Goal: Information Seeking & Learning: Learn about a topic

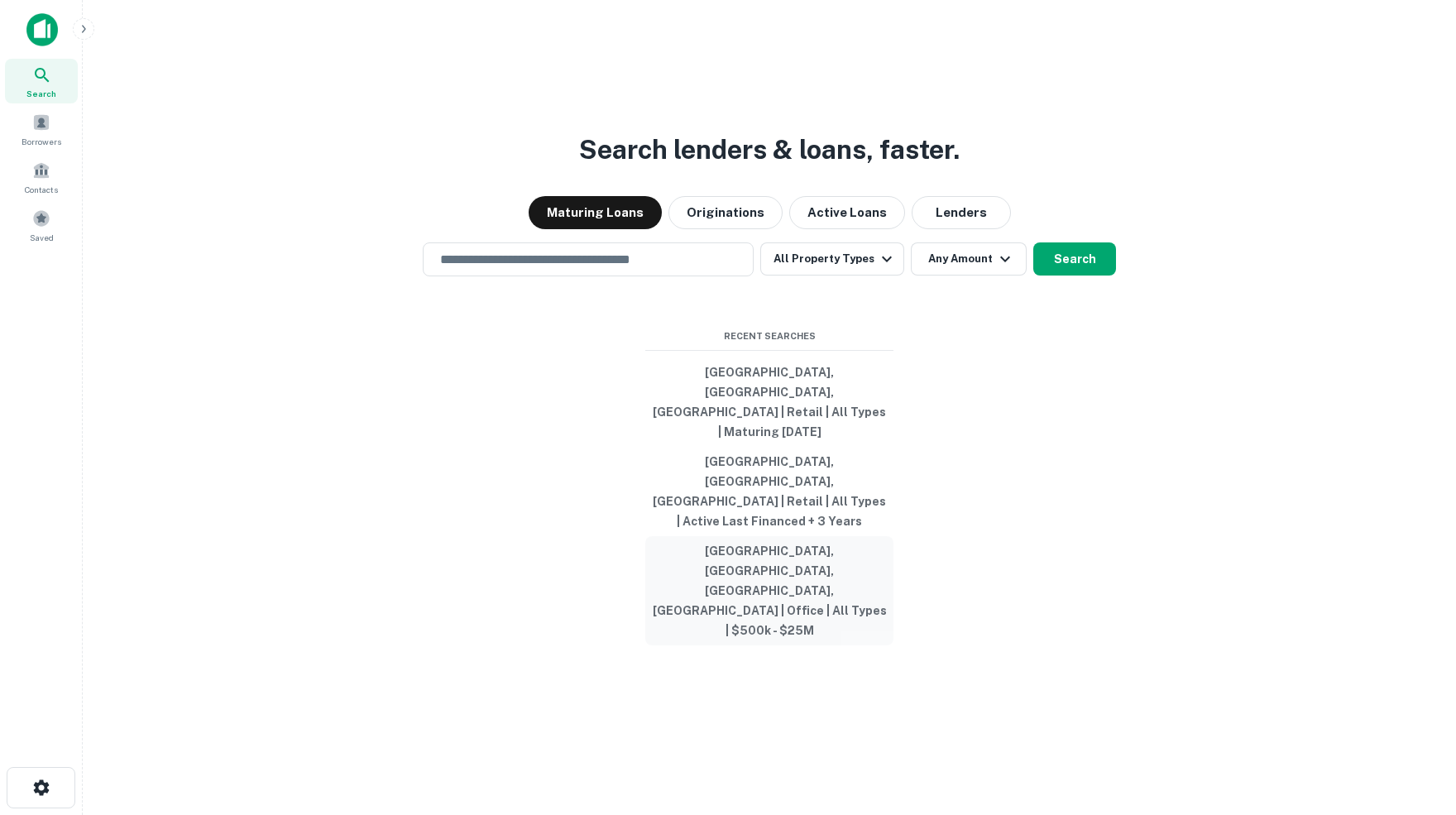
click at [783, 543] on button "[GEOGRAPHIC_DATA], [GEOGRAPHIC_DATA], [GEOGRAPHIC_DATA], [GEOGRAPHIC_DATA] | Of…" at bounding box center [769, 591] width 248 height 109
type input "**********"
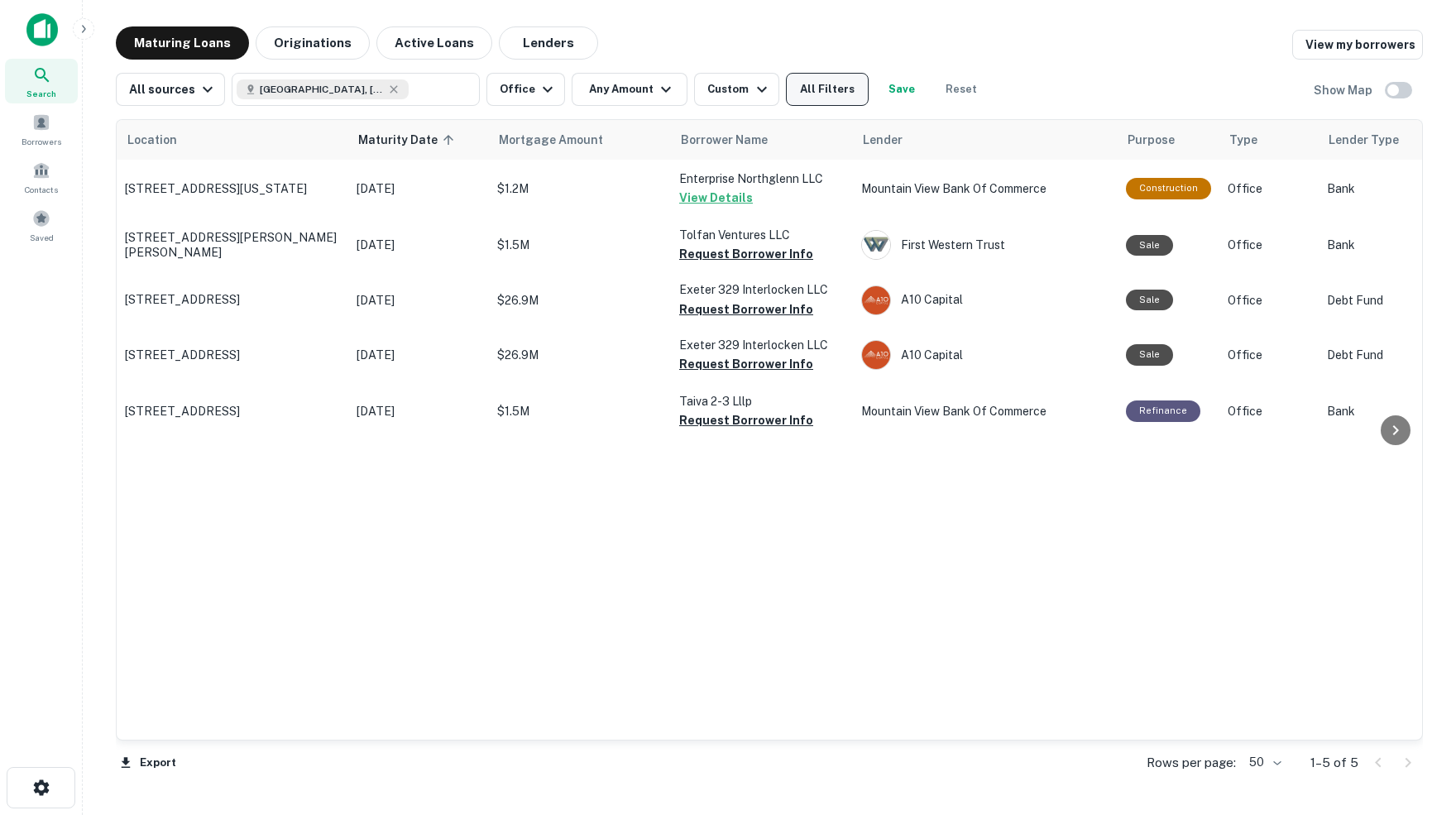
click at [842, 88] on button "All Filters" at bounding box center [827, 89] width 83 height 33
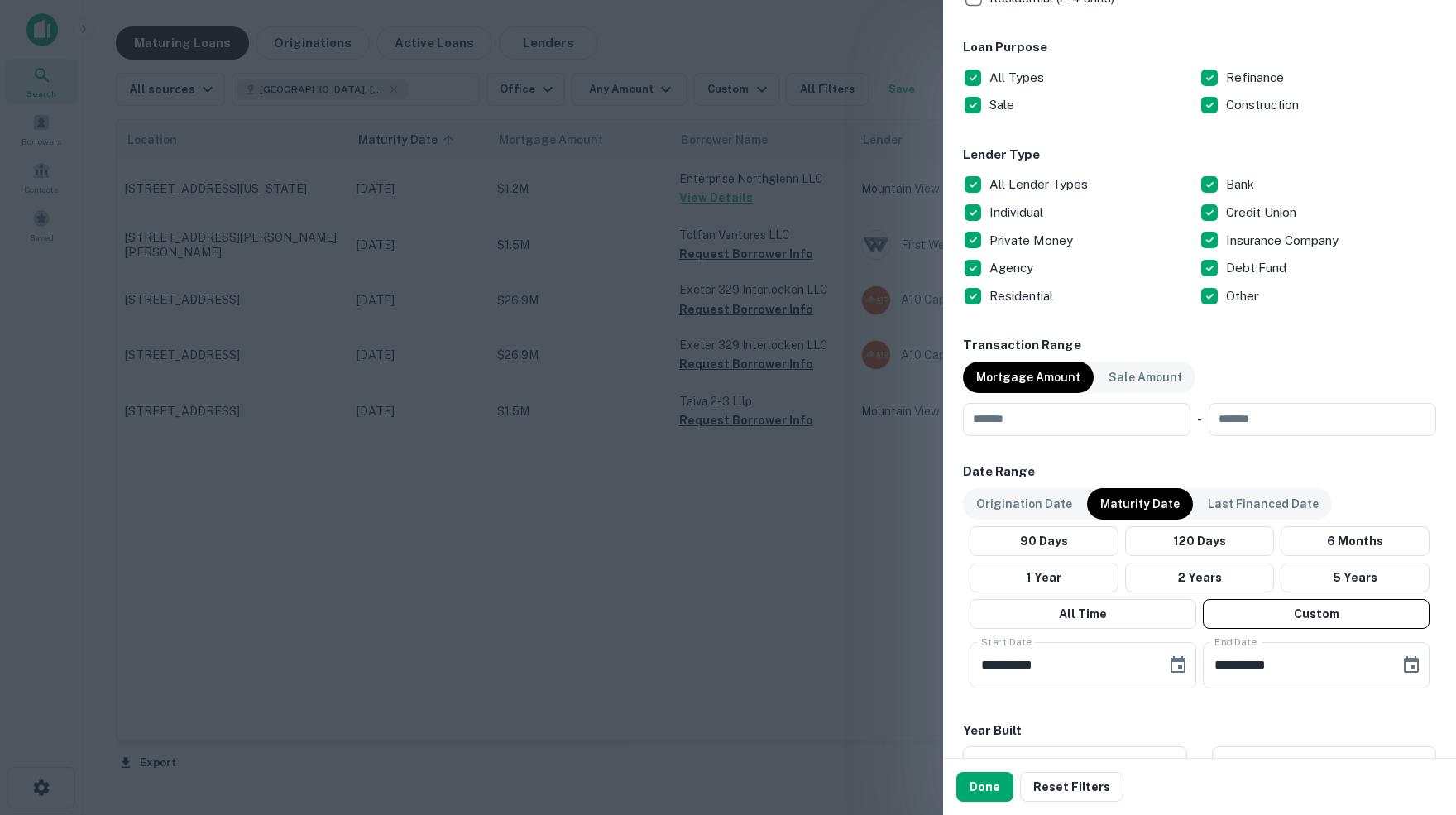
scroll to position [547, 0]
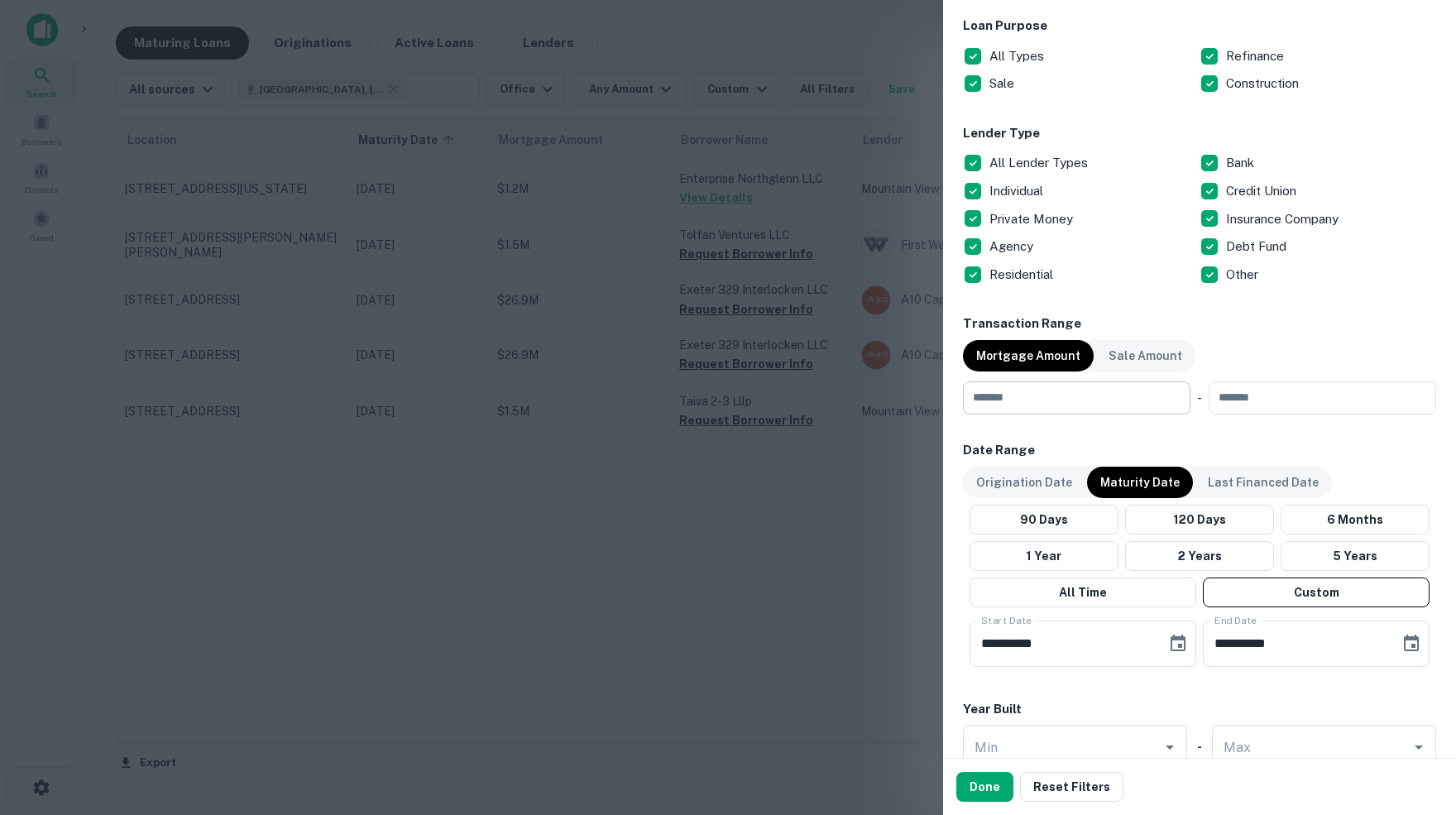
click at [1098, 394] on input "number" at bounding box center [1070, 398] width 216 height 33
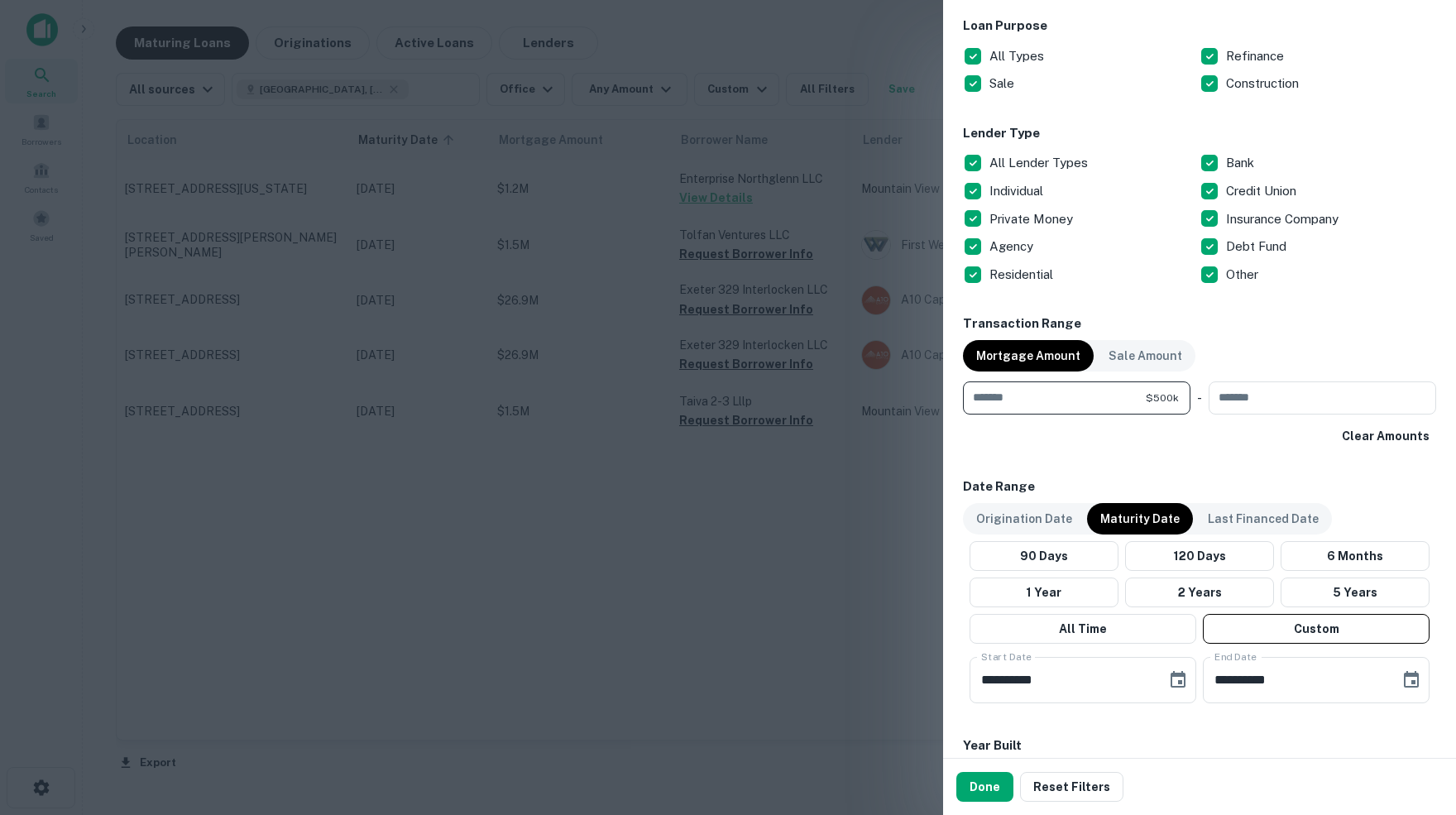
type input "******"
type input "********"
click at [1175, 679] on icon "Choose date, selected date is Oct 1, 2025" at bounding box center [1178, 680] width 20 height 20
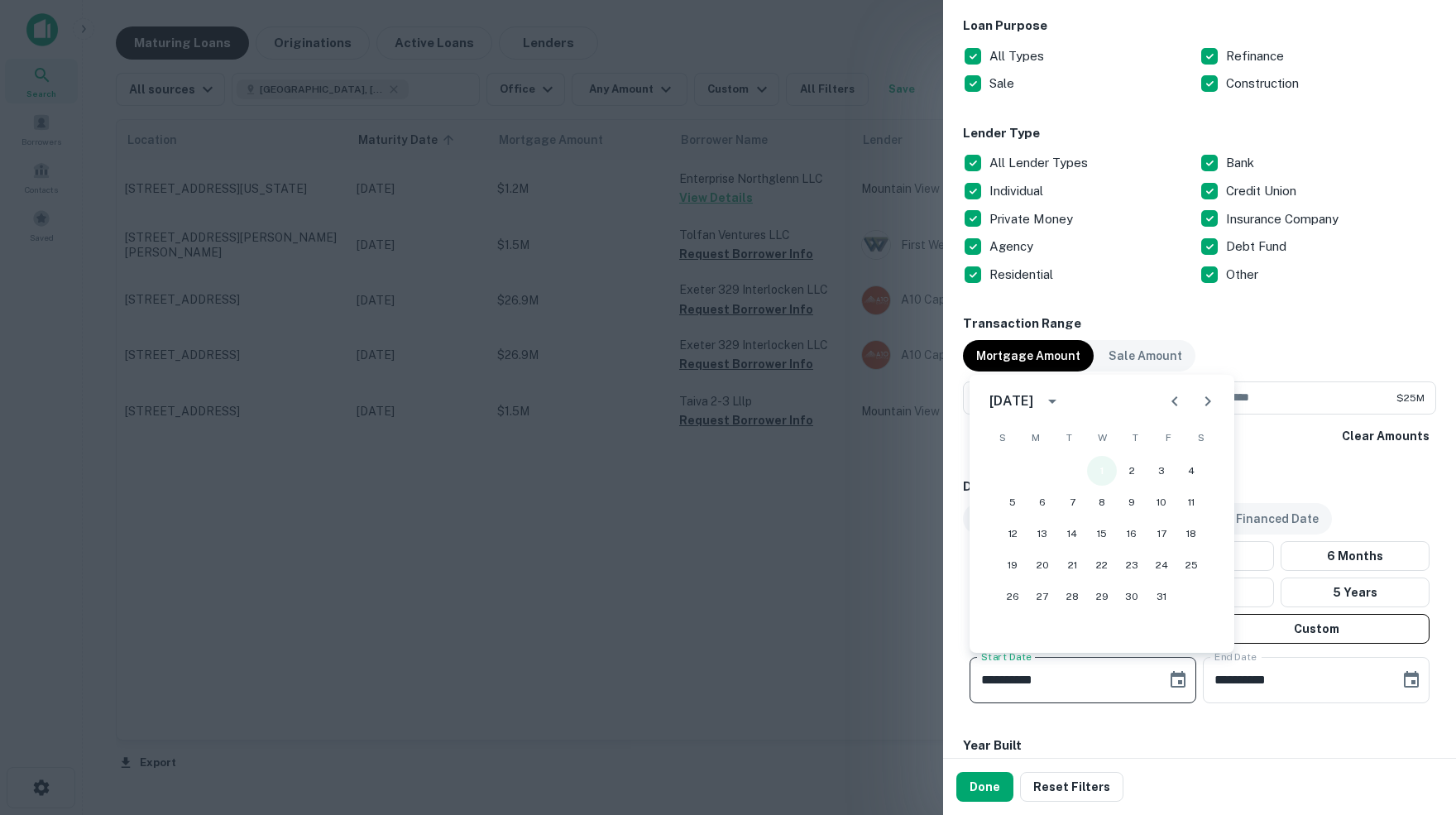
click at [1104, 474] on button "1" at bounding box center [1102, 471] width 30 height 30
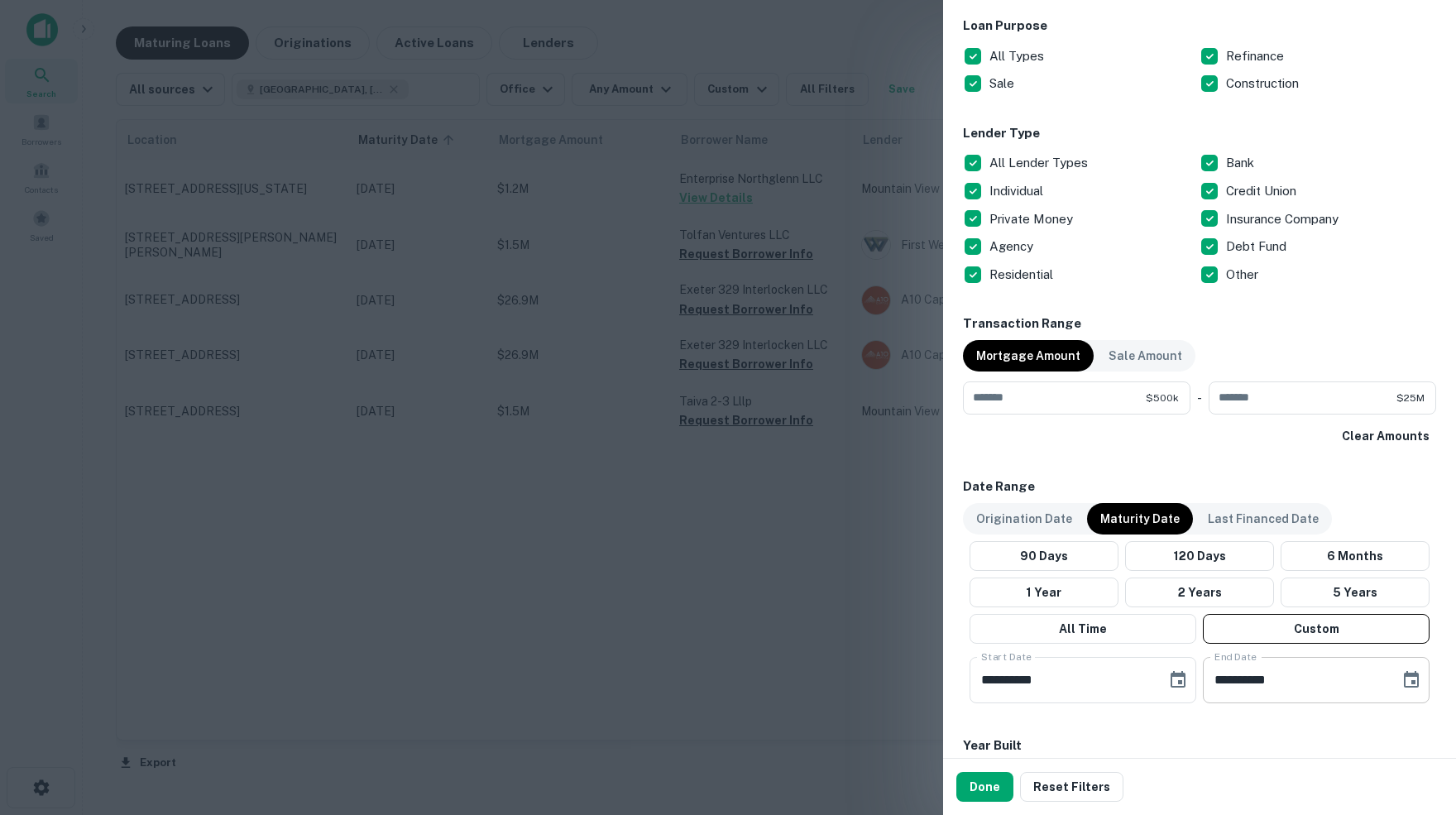
click at [1404, 676] on icon "Choose date, selected date is Apr 30, 2026" at bounding box center [1410, 680] width 20 height 20
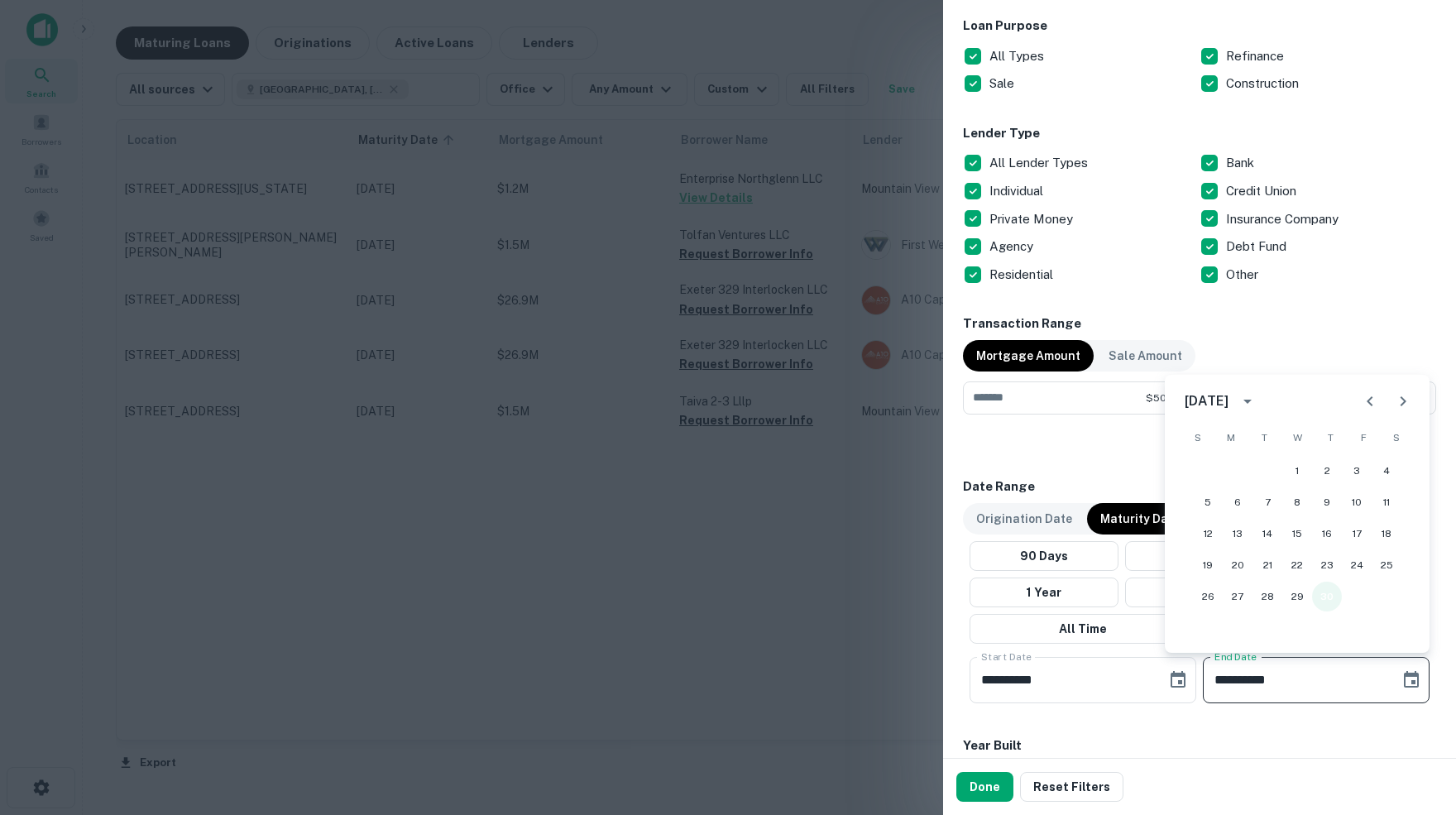
click at [1327, 600] on button "30" at bounding box center [1326, 597] width 30 height 30
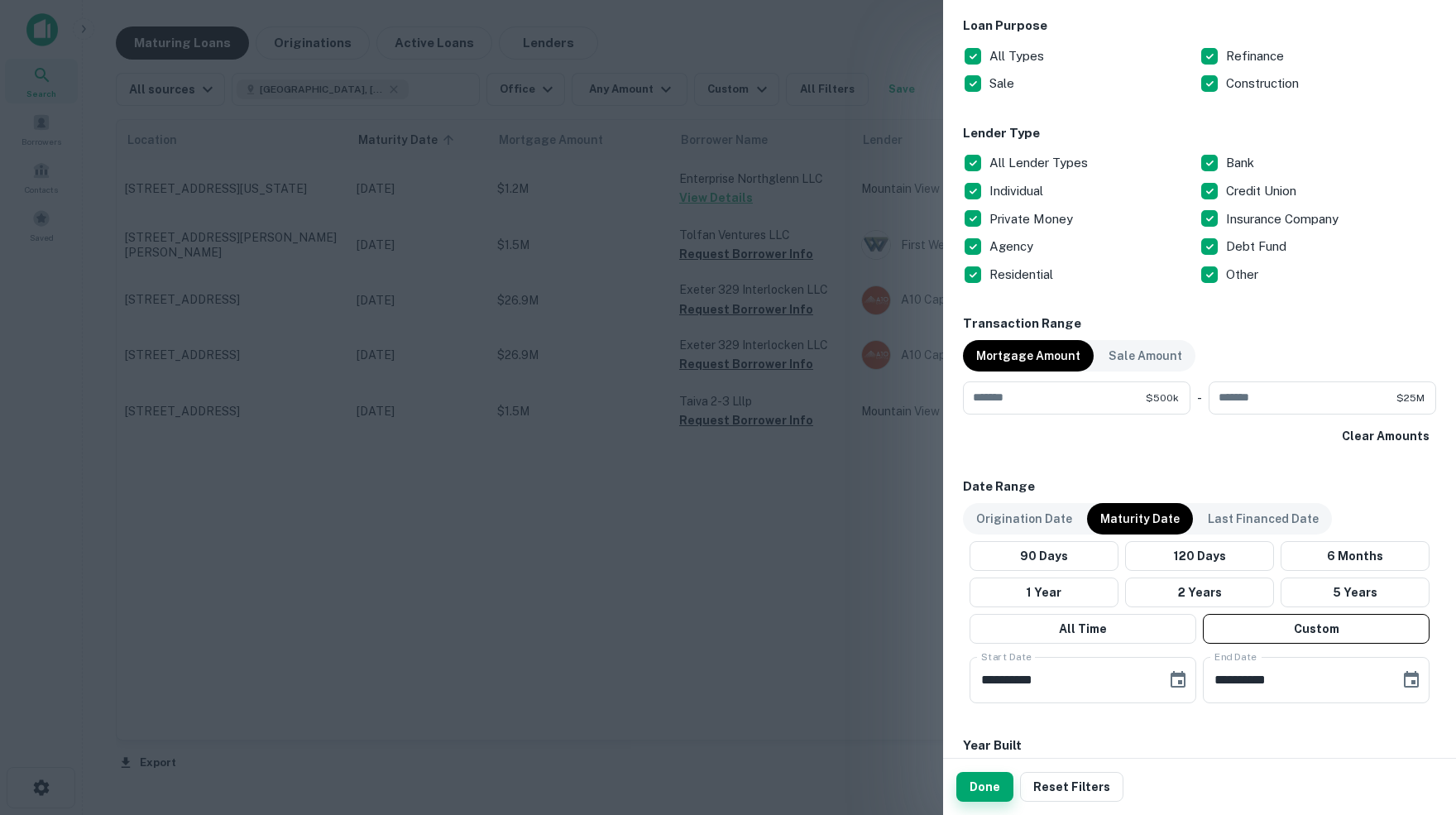
click at [983, 788] on button "Done" at bounding box center [984, 787] width 57 height 30
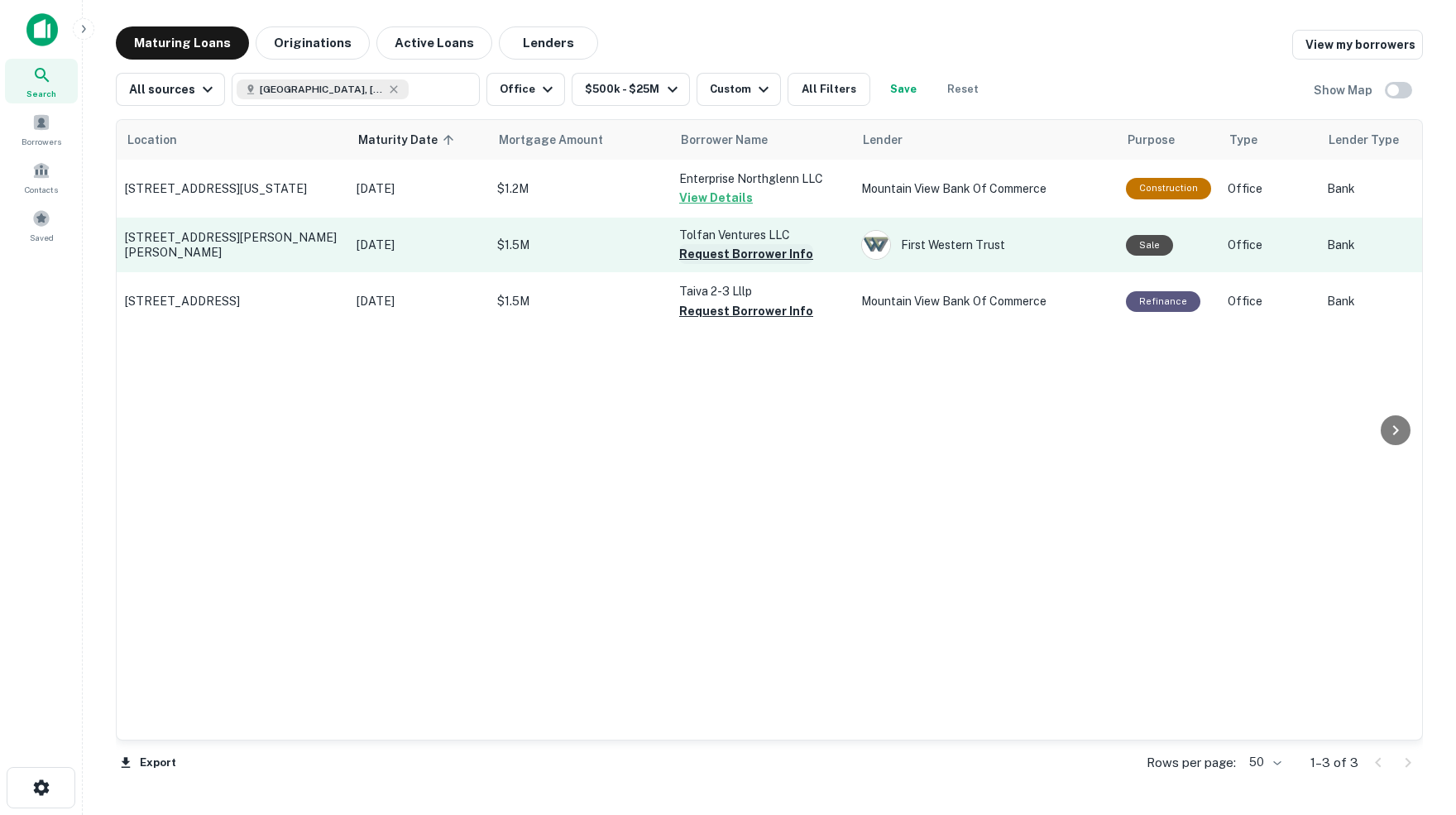
click at [768, 256] on button "Request Borrower Info" at bounding box center [746, 254] width 134 height 20
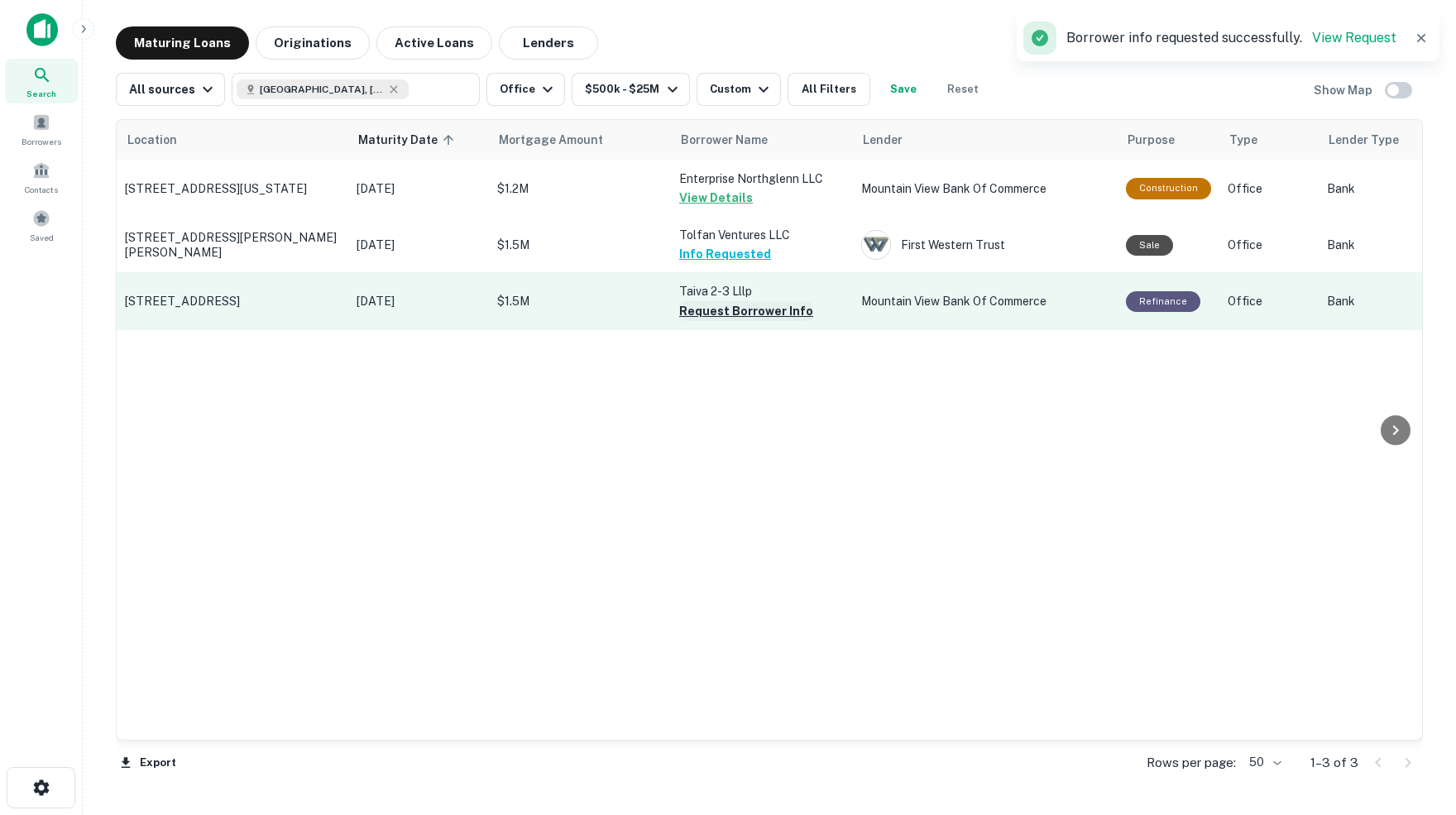
click at [763, 313] on button "Request Borrower Info" at bounding box center [746, 311] width 134 height 20
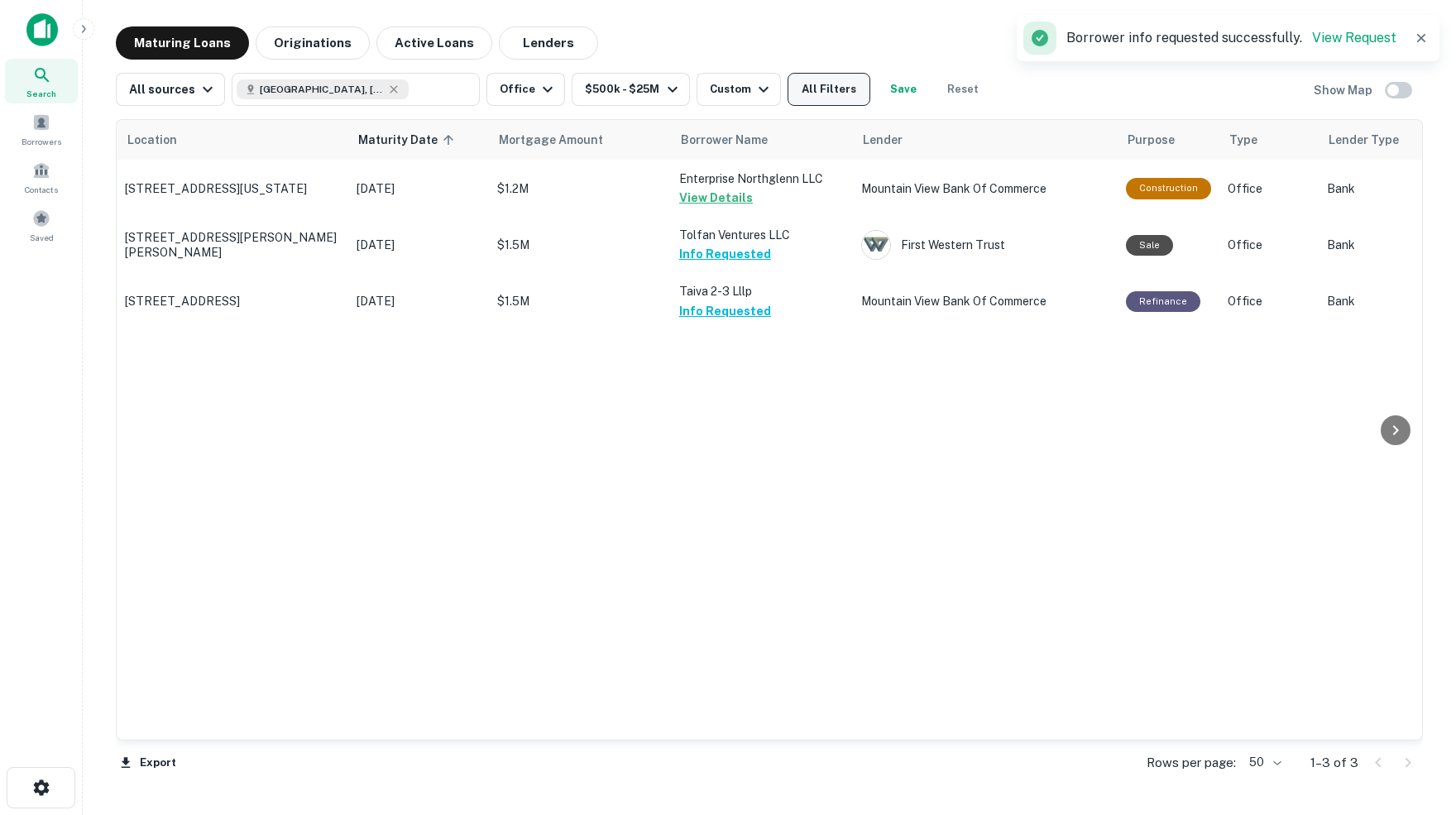
click at [852, 89] on button "All Filters" at bounding box center [829, 89] width 83 height 33
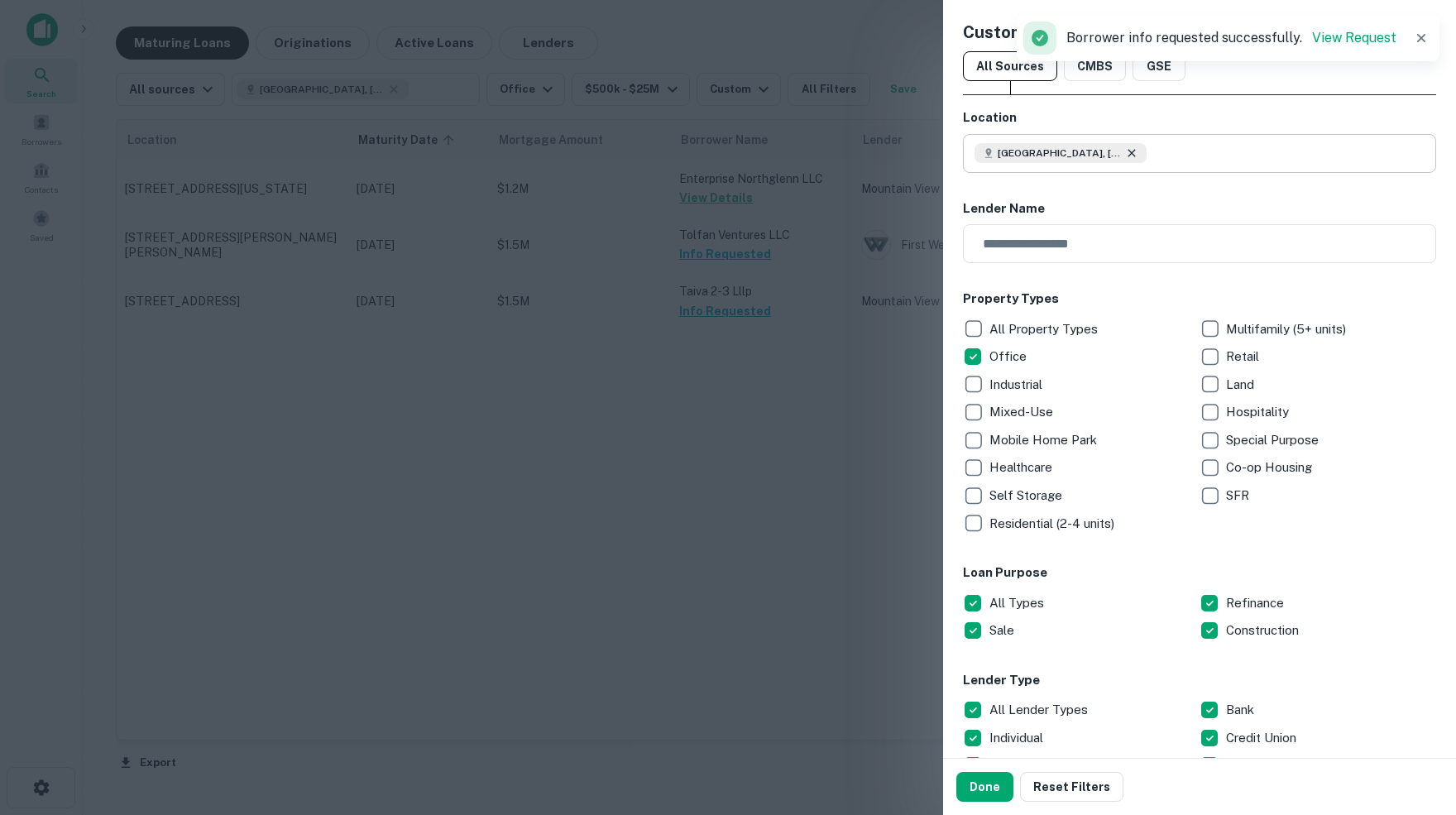
click at [1138, 157] on icon at bounding box center [1131, 152] width 13 height 13
click at [1074, 151] on input "text" at bounding box center [1205, 153] width 461 height 39
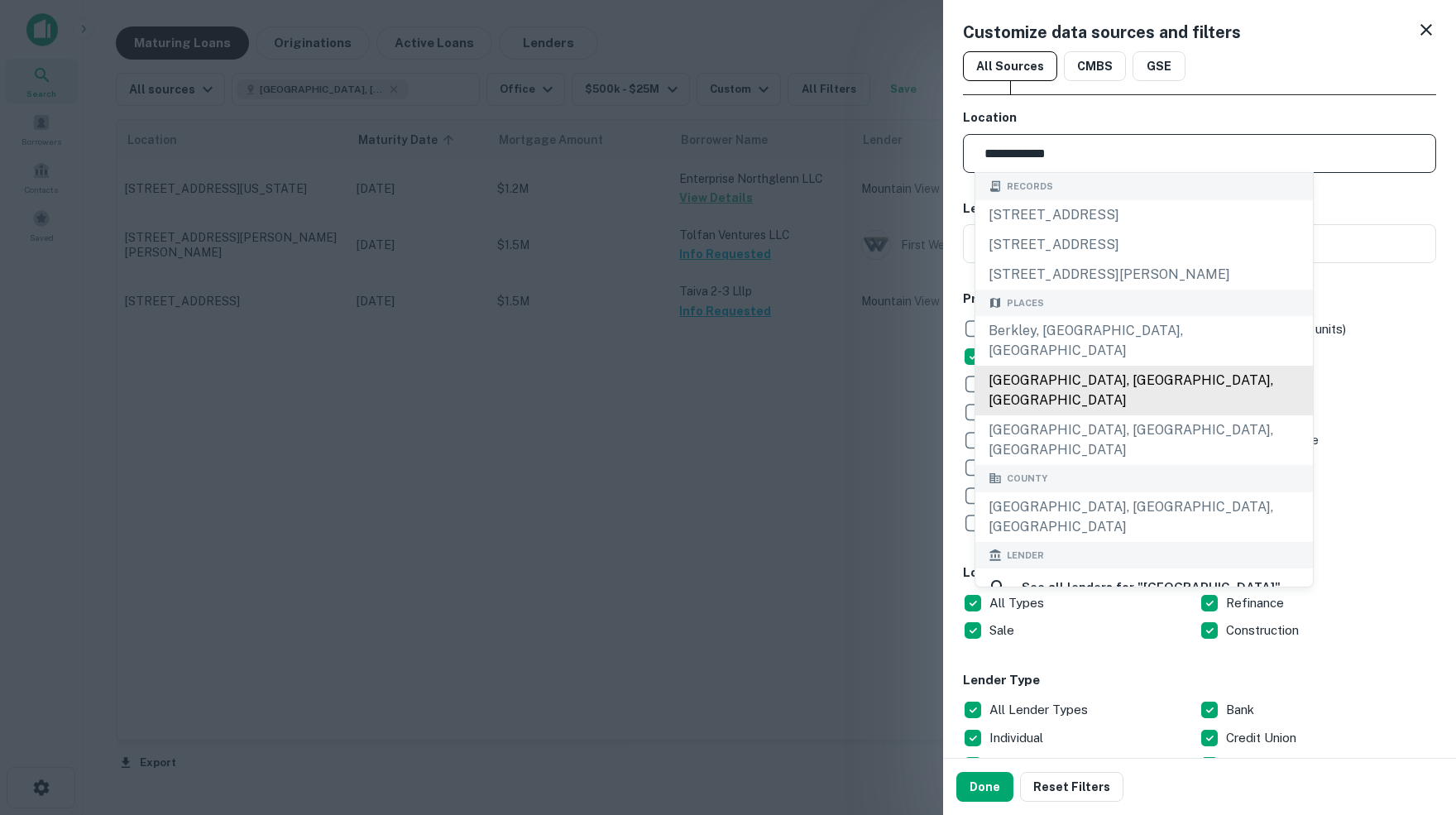
click at [1050, 370] on div "Adams County, CO, USA" at bounding box center [1144, 390] width 338 height 50
type input "**********"
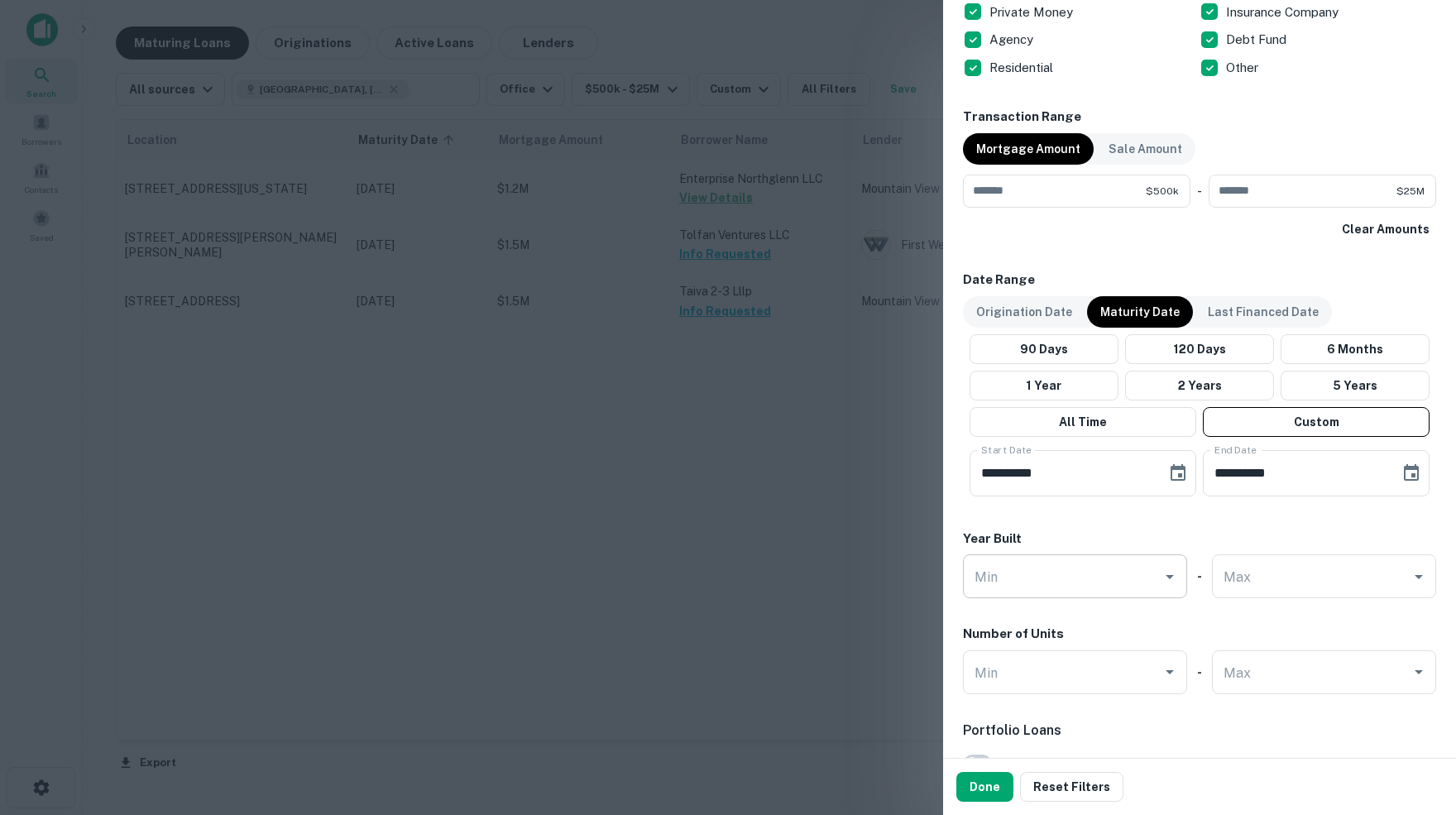
scroll to position [757, 0]
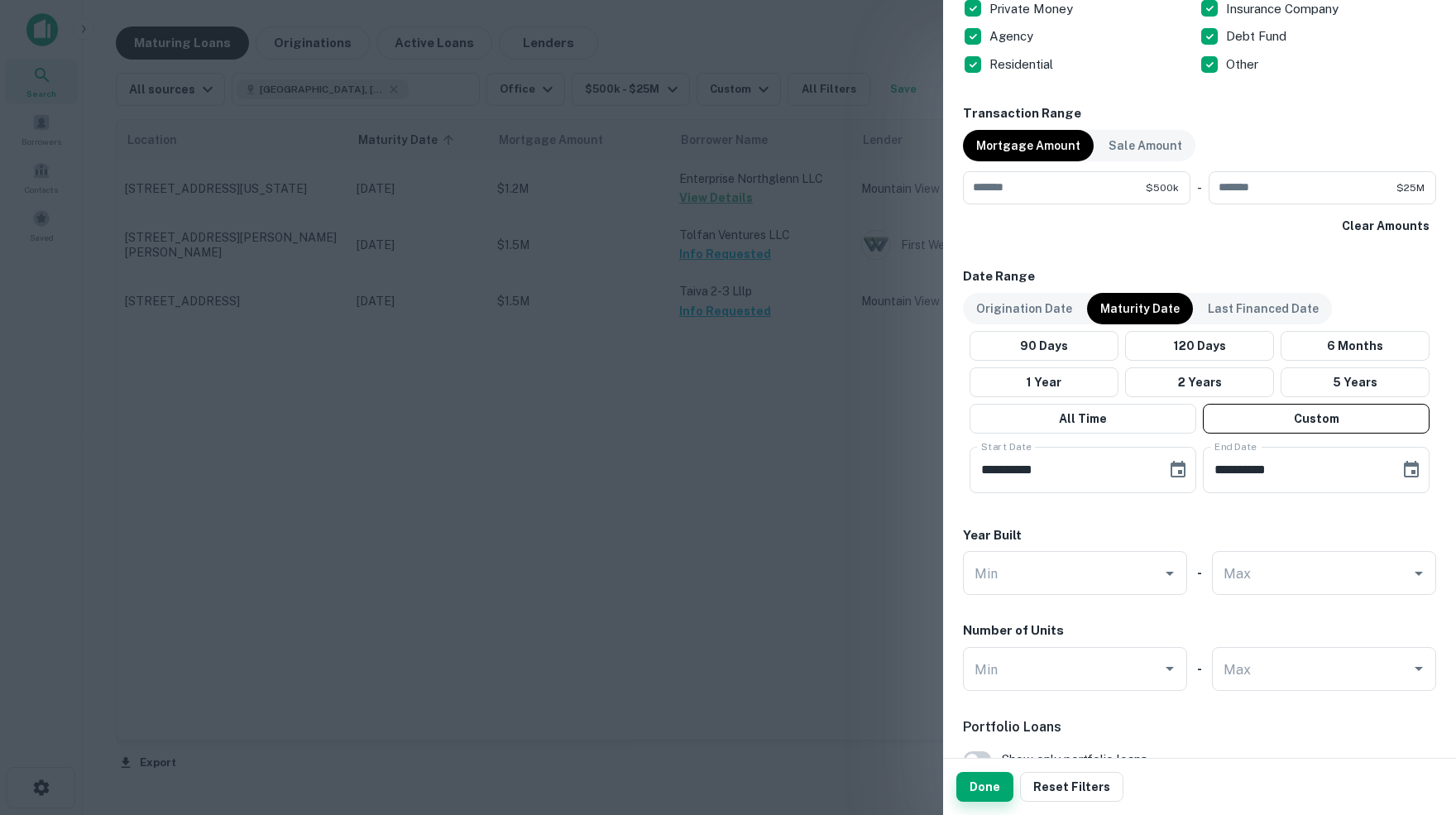
click at [990, 785] on button "Done" at bounding box center [984, 787] width 57 height 30
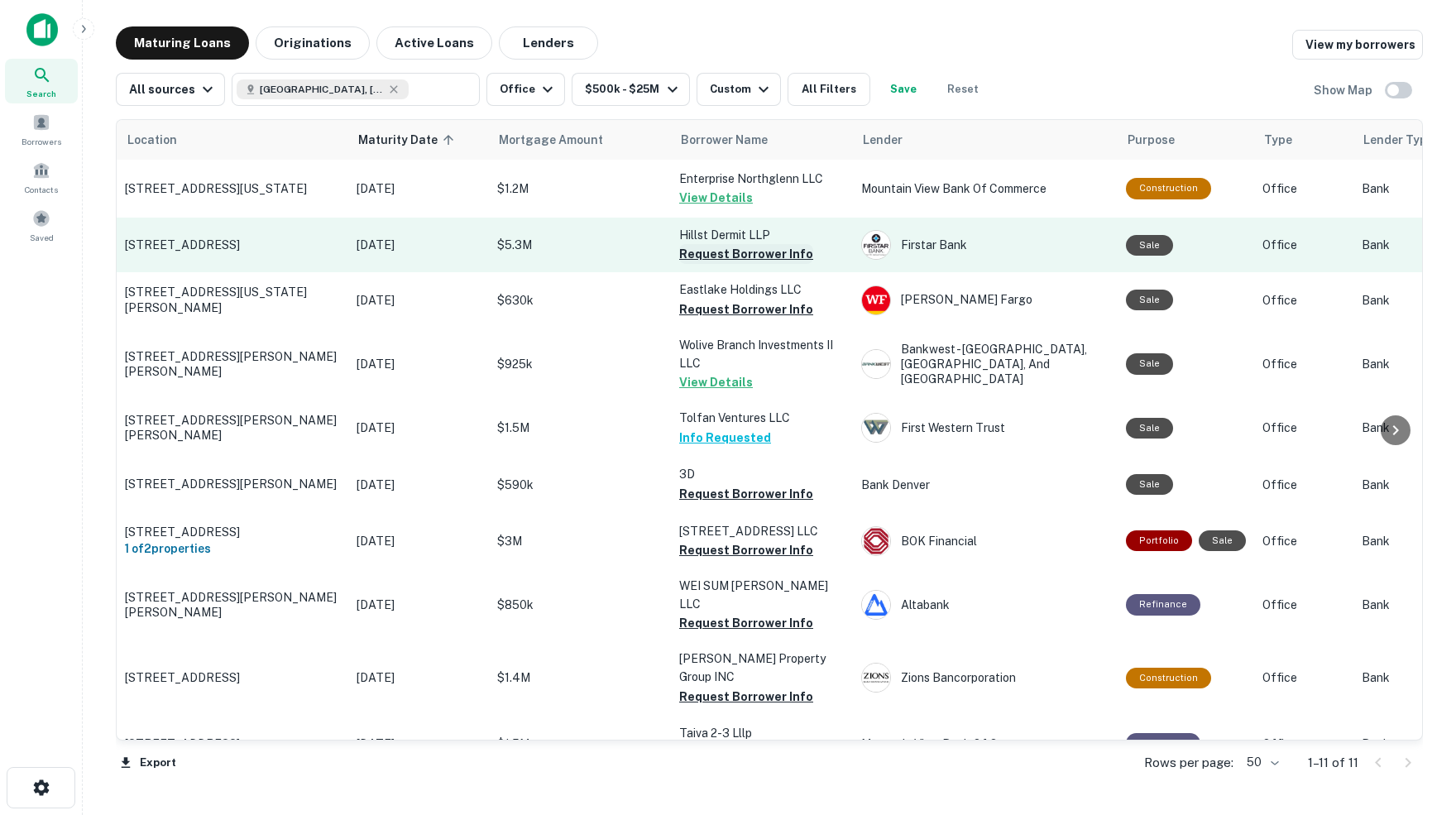
click at [740, 256] on button "Request Borrower Info" at bounding box center [746, 254] width 134 height 20
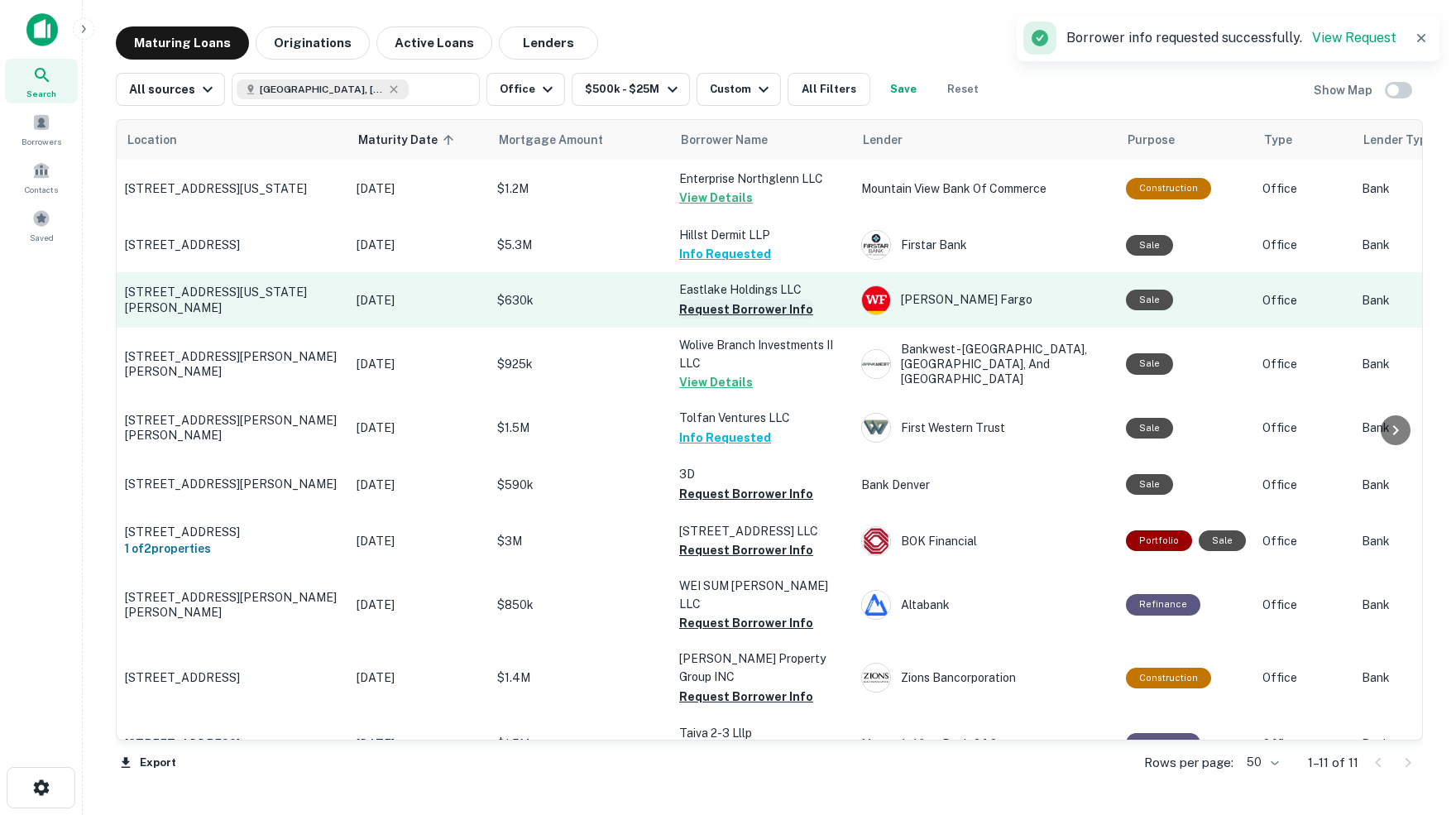
click at [764, 310] on button "Request Borrower Info" at bounding box center [746, 309] width 134 height 20
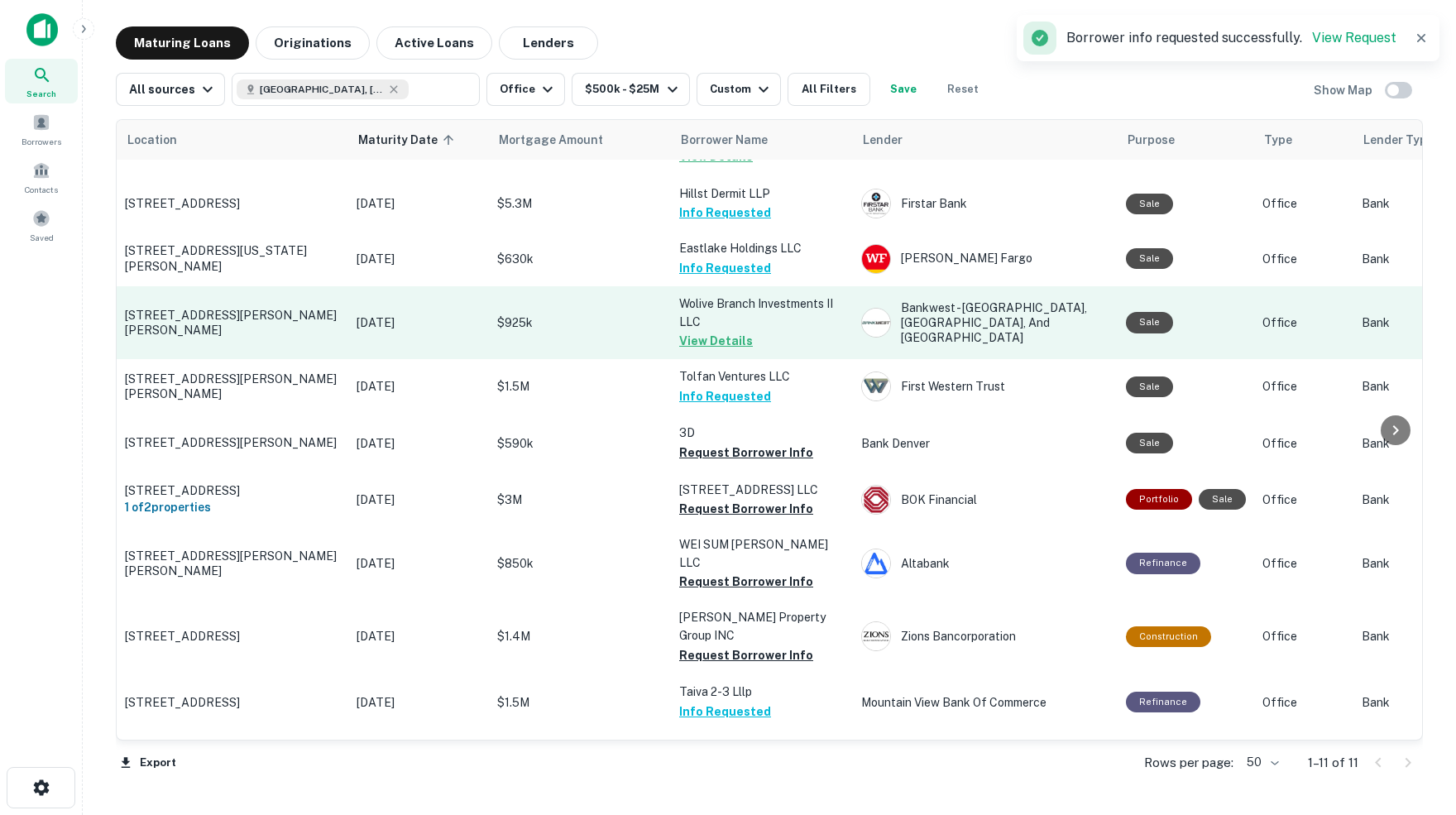
scroll to position [40, 0]
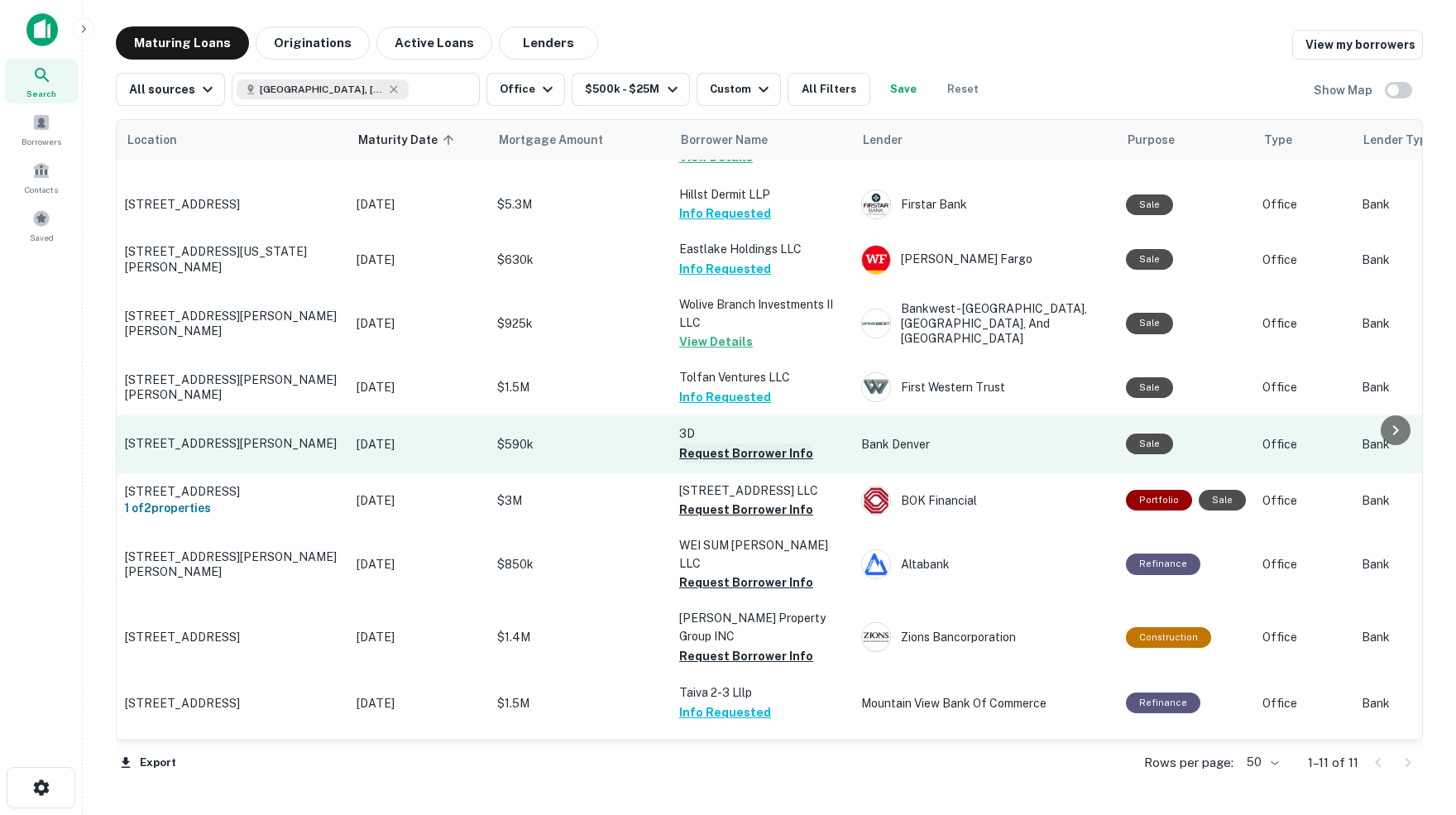
click at [752, 445] on button "Request Borrower Info" at bounding box center [746, 453] width 134 height 20
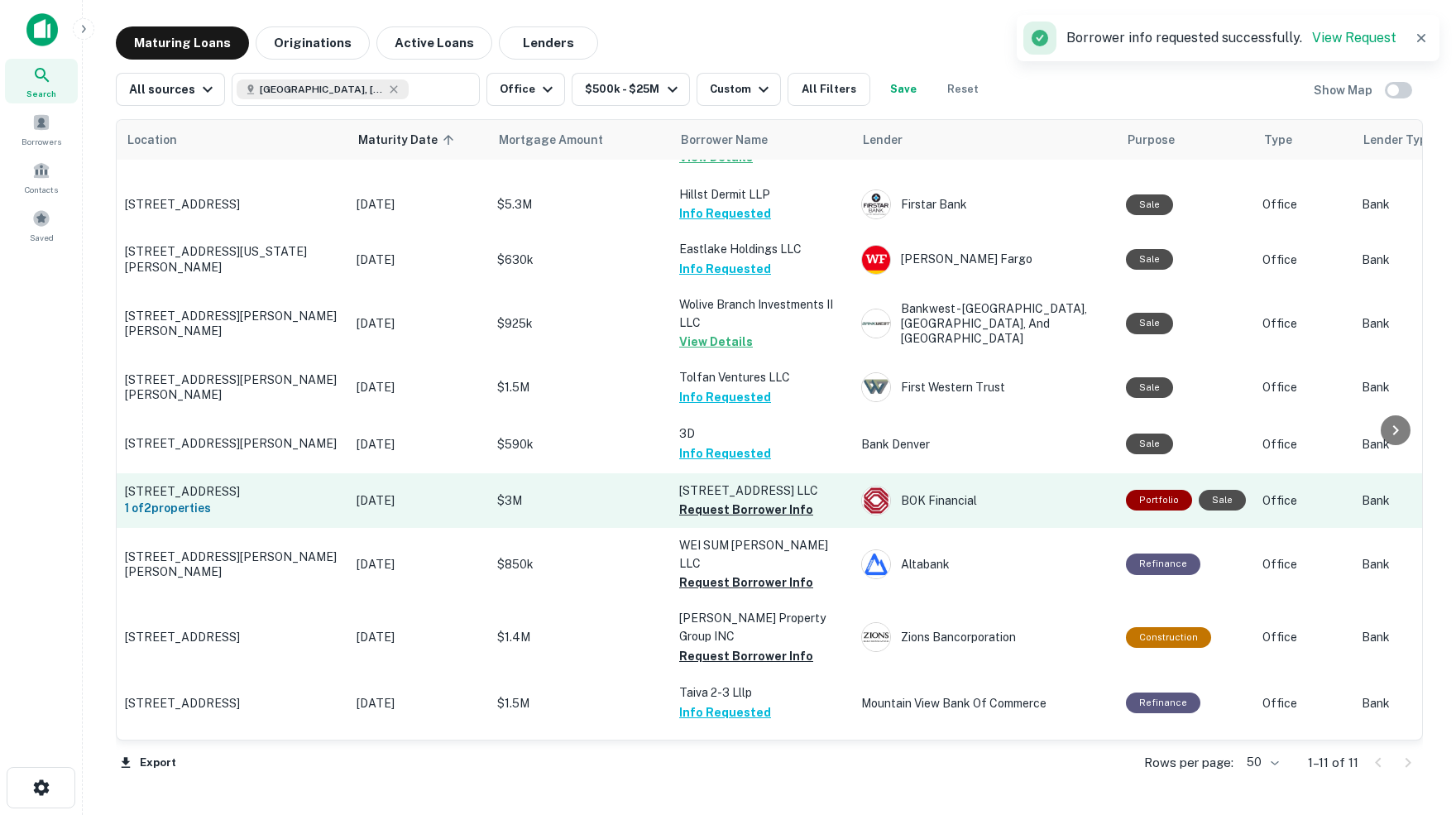
scroll to position [0, 0]
click at [758, 500] on button "Request Borrower Info" at bounding box center [746, 509] width 134 height 20
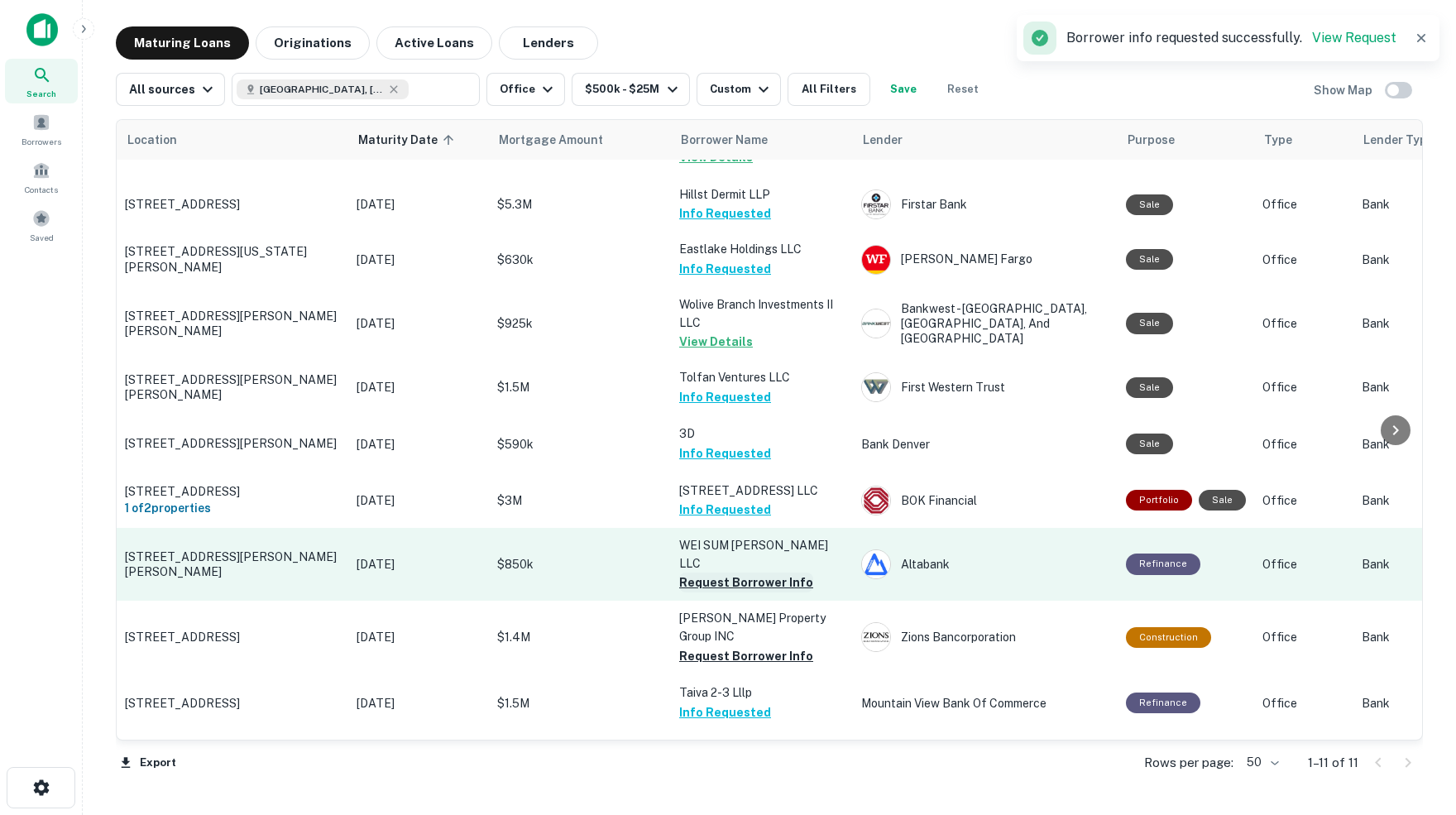
click at [704, 573] on button "Request Borrower Info" at bounding box center [746, 582] width 134 height 20
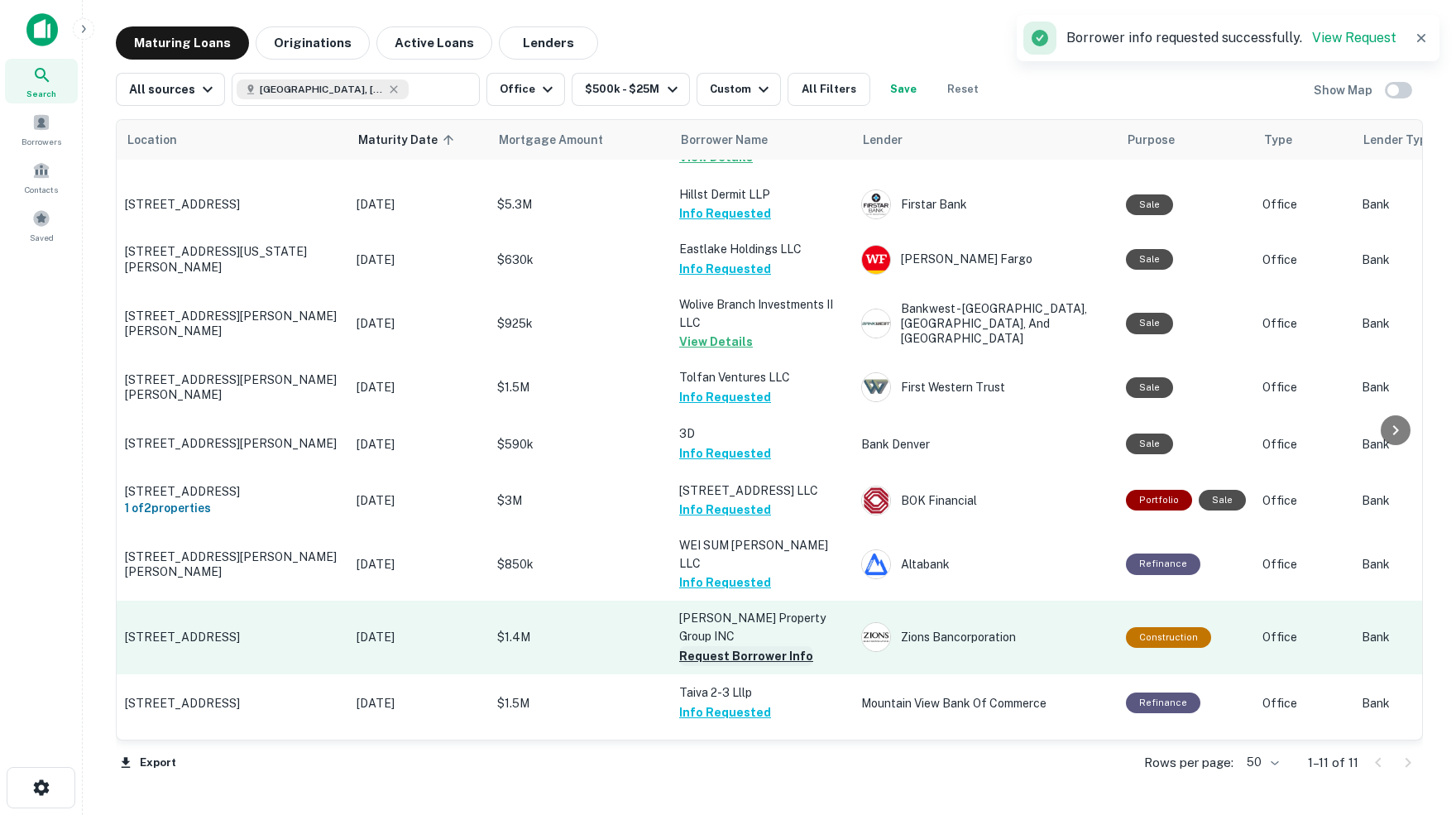
click at [760, 646] on button "Request Borrower Info" at bounding box center [746, 656] width 134 height 20
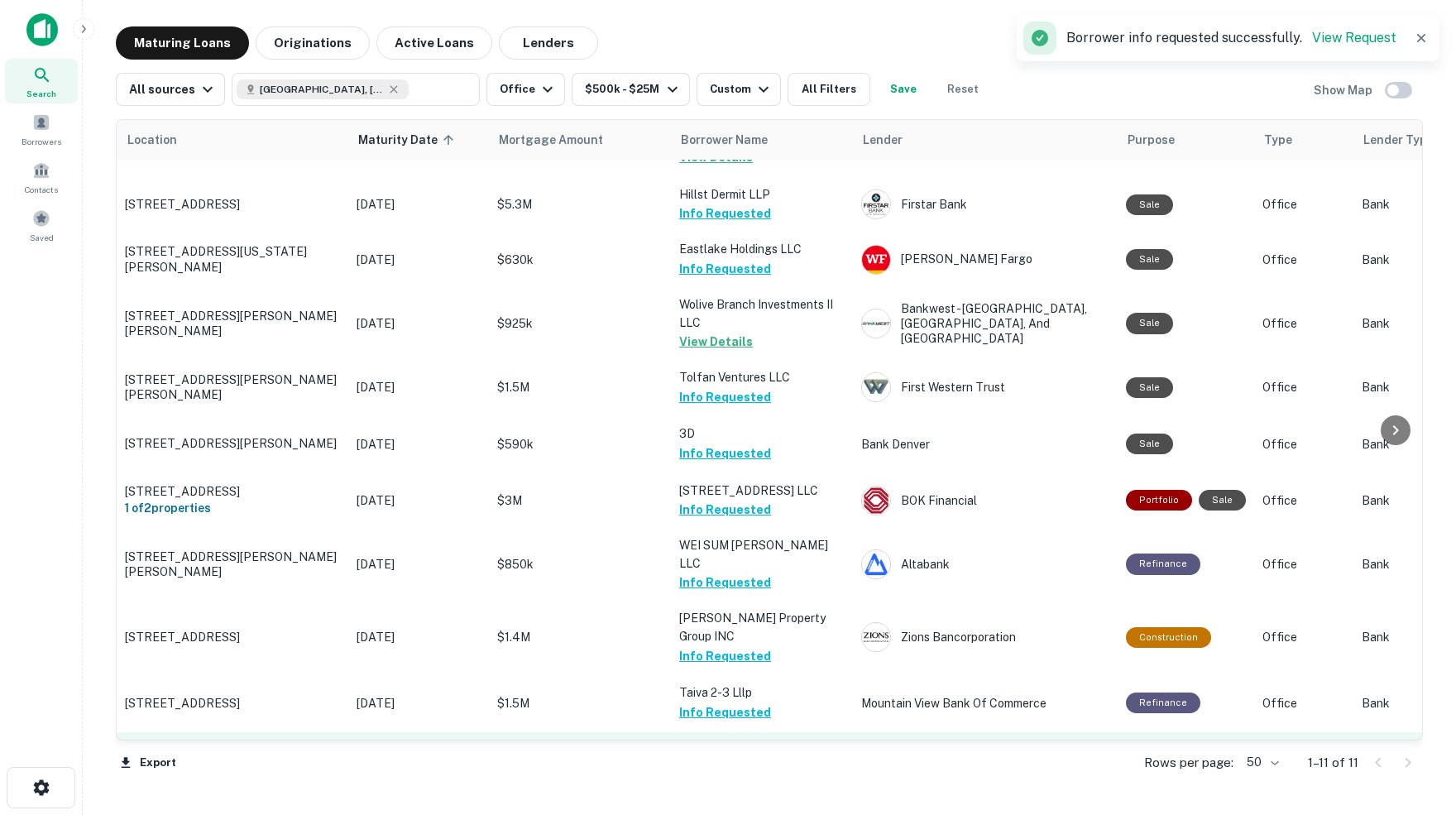
click at [787, 759] on button "Request Borrower Info" at bounding box center [746, 769] width 134 height 20
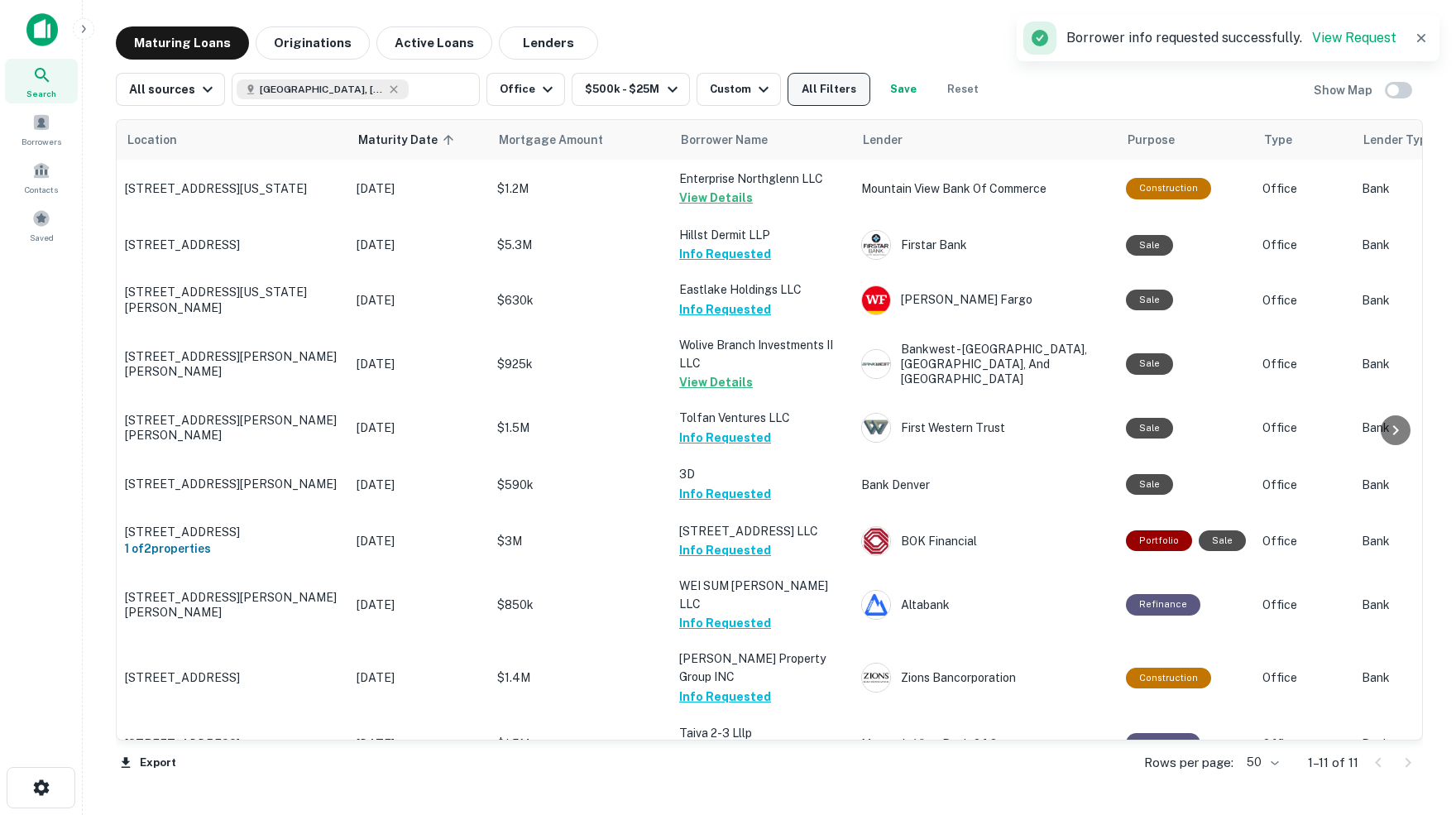
click at [869, 83] on button "All Filters" at bounding box center [829, 89] width 83 height 33
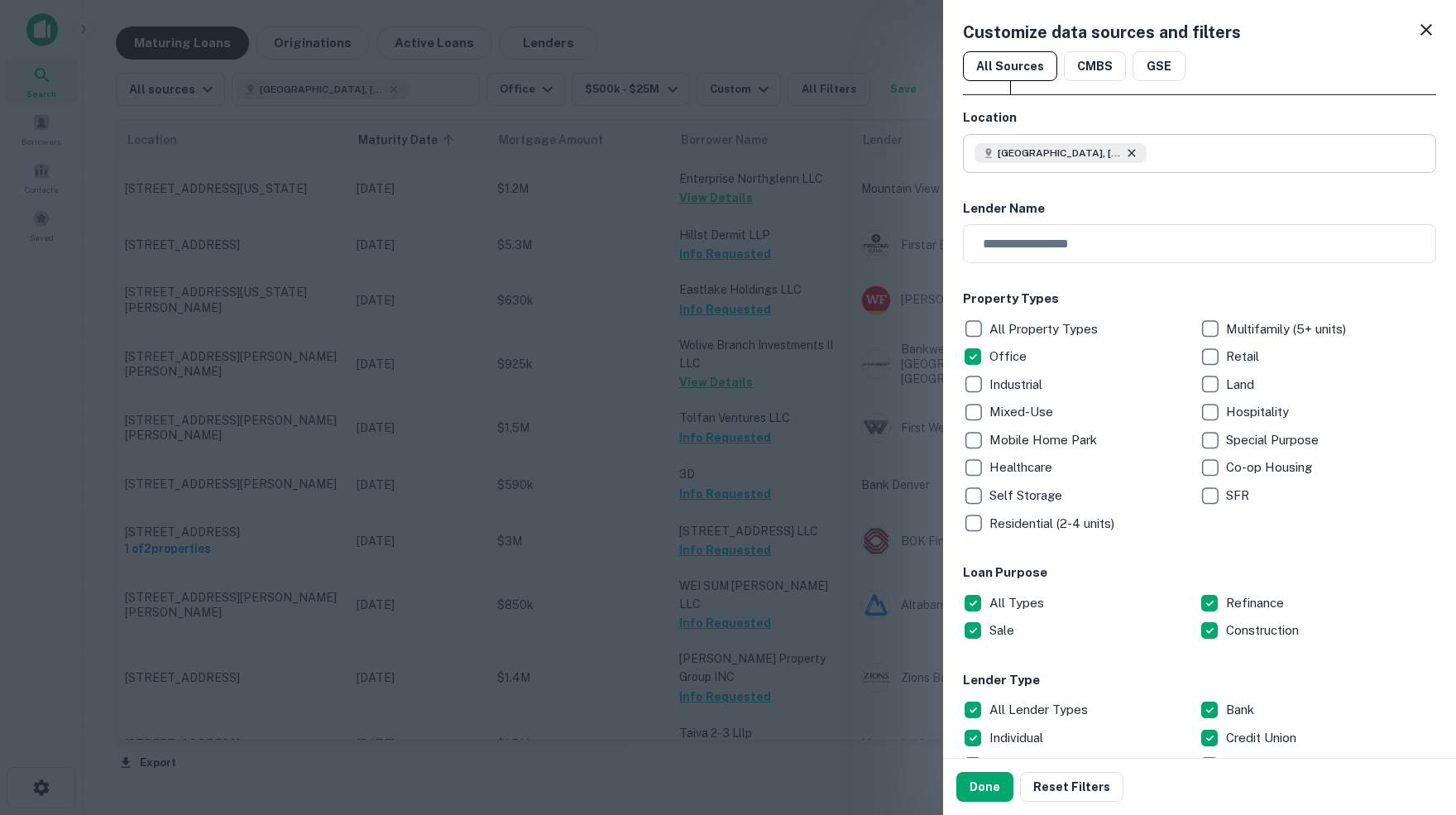
click at [1138, 151] on icon at bounding box center [1131, 152] width 13 height 13
click at [1076, 151] on input "text" at bounding box center [1205, 153] width 461 height 39
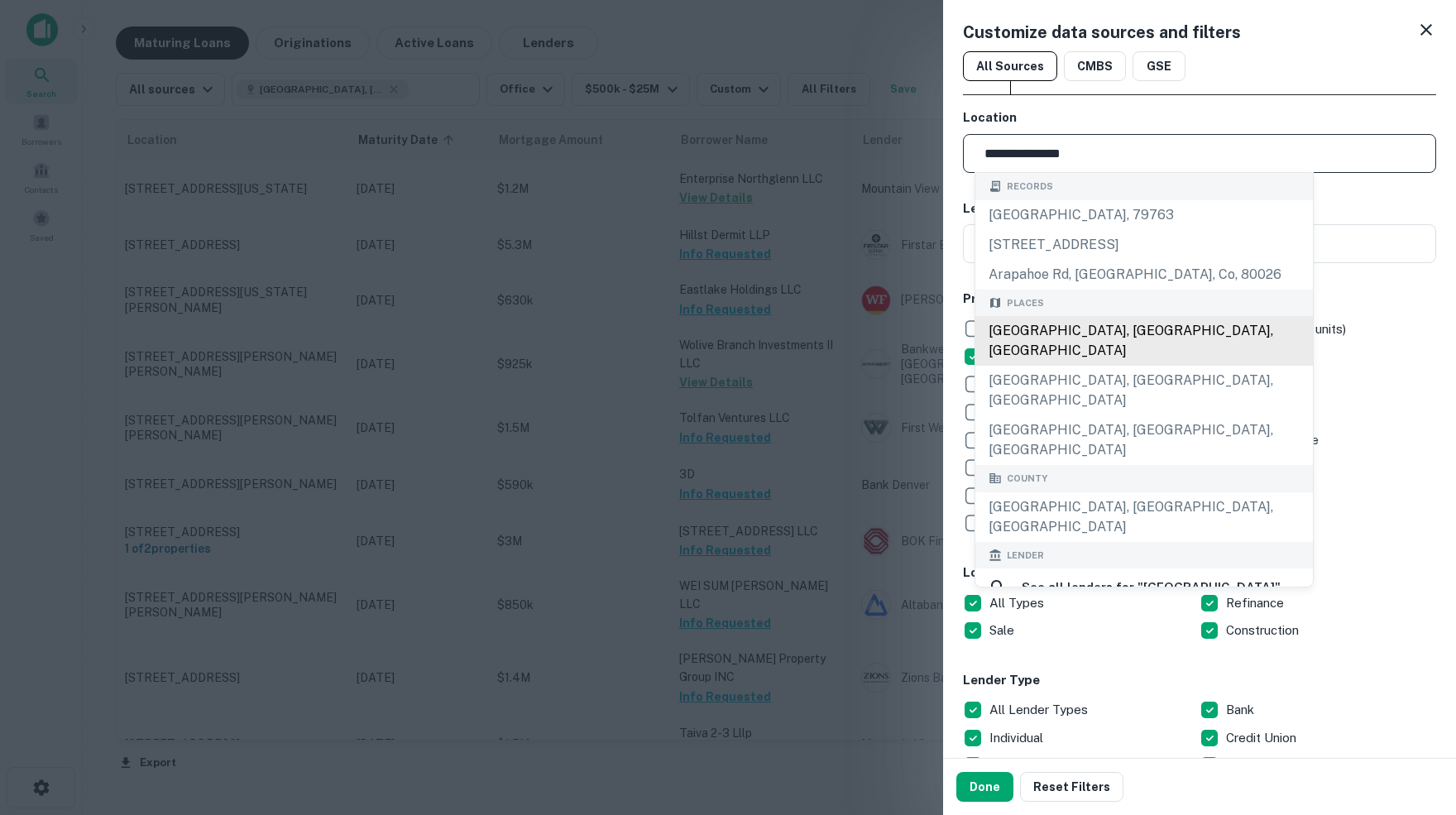
click at [1110, 338] on div "Arapahoe County, CO, USA" at bounding box center [1144, 341] width 338 height 50
type input "**********"
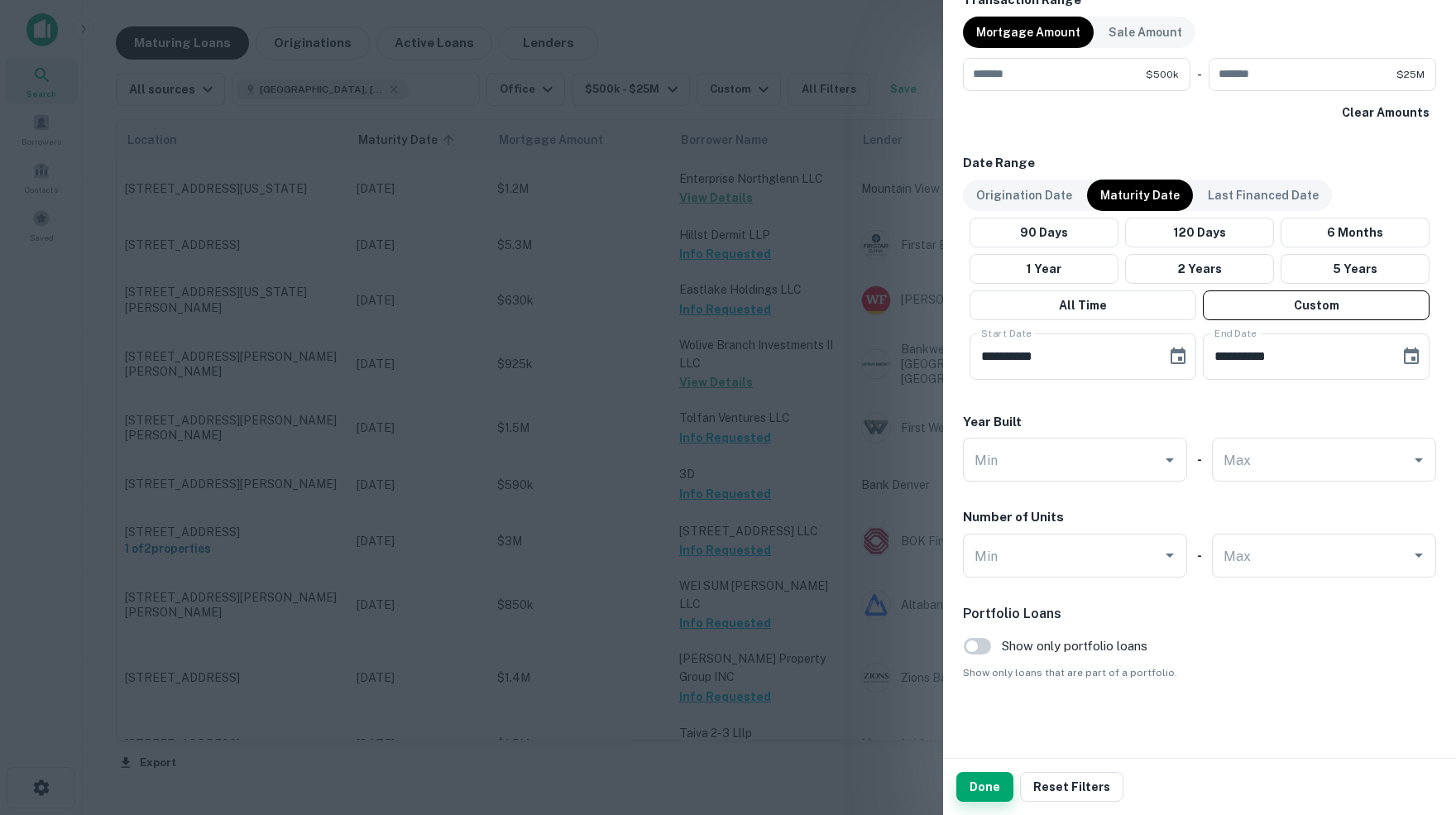
scroll to position [869, 0]
click at [986, 782] on button "Done" at bounding box center [984, 787] width 57 height 30
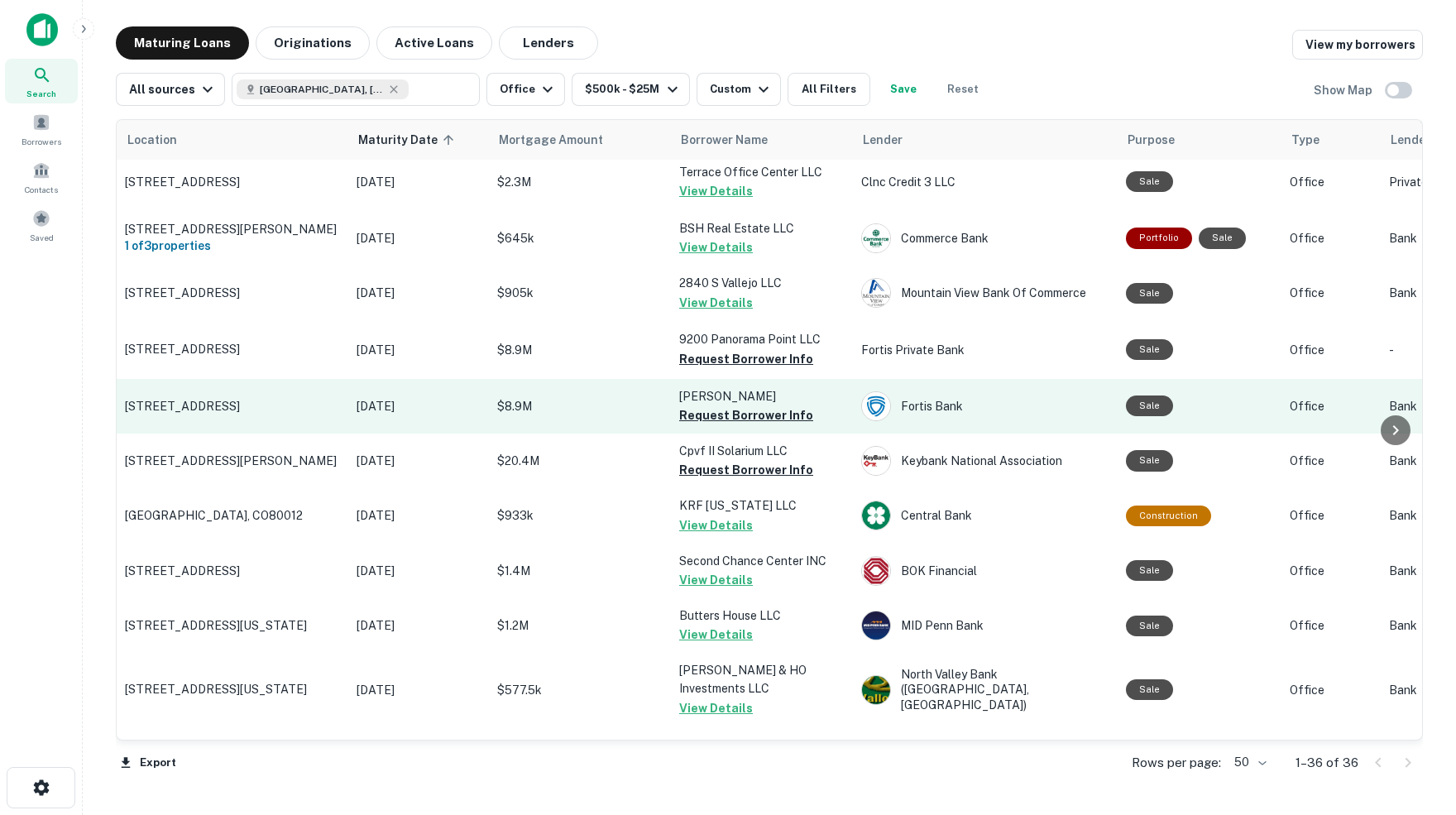
scroll to position [235, 0]
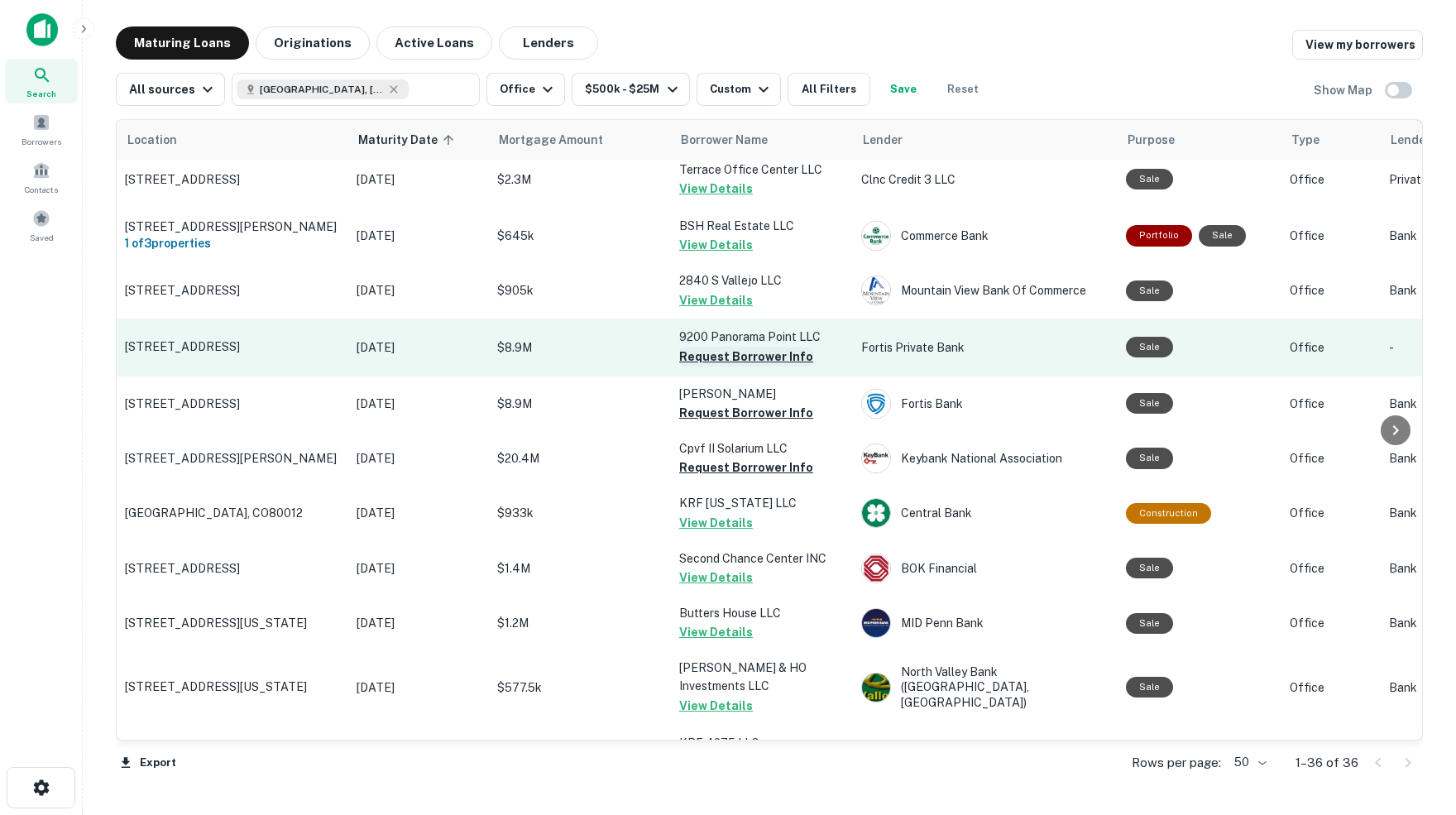
click at [763, 349] on button "Request Borrower Info" at bounding box center [746, 356] width 134 height 20
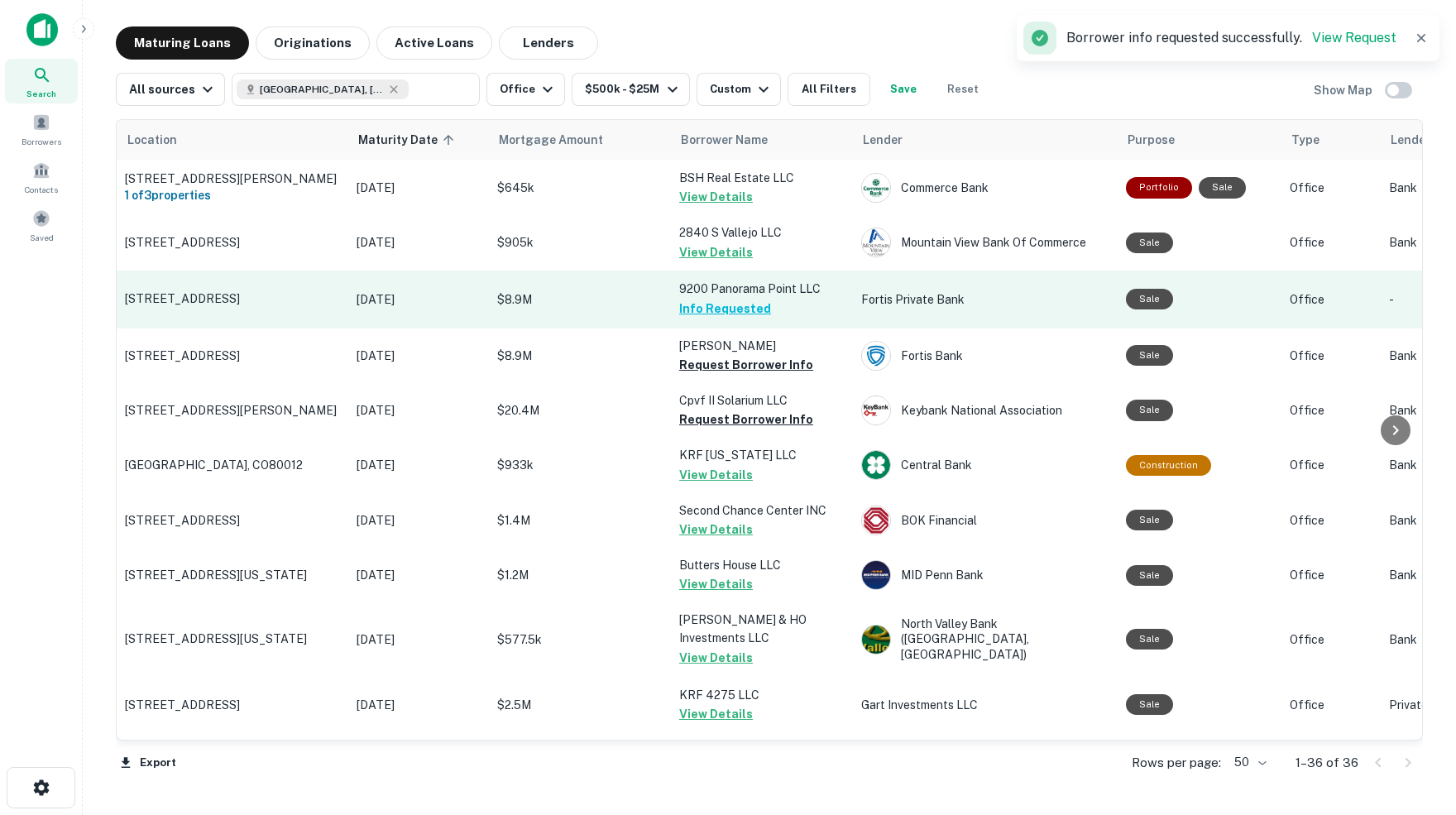
scroll to position [288, 0]
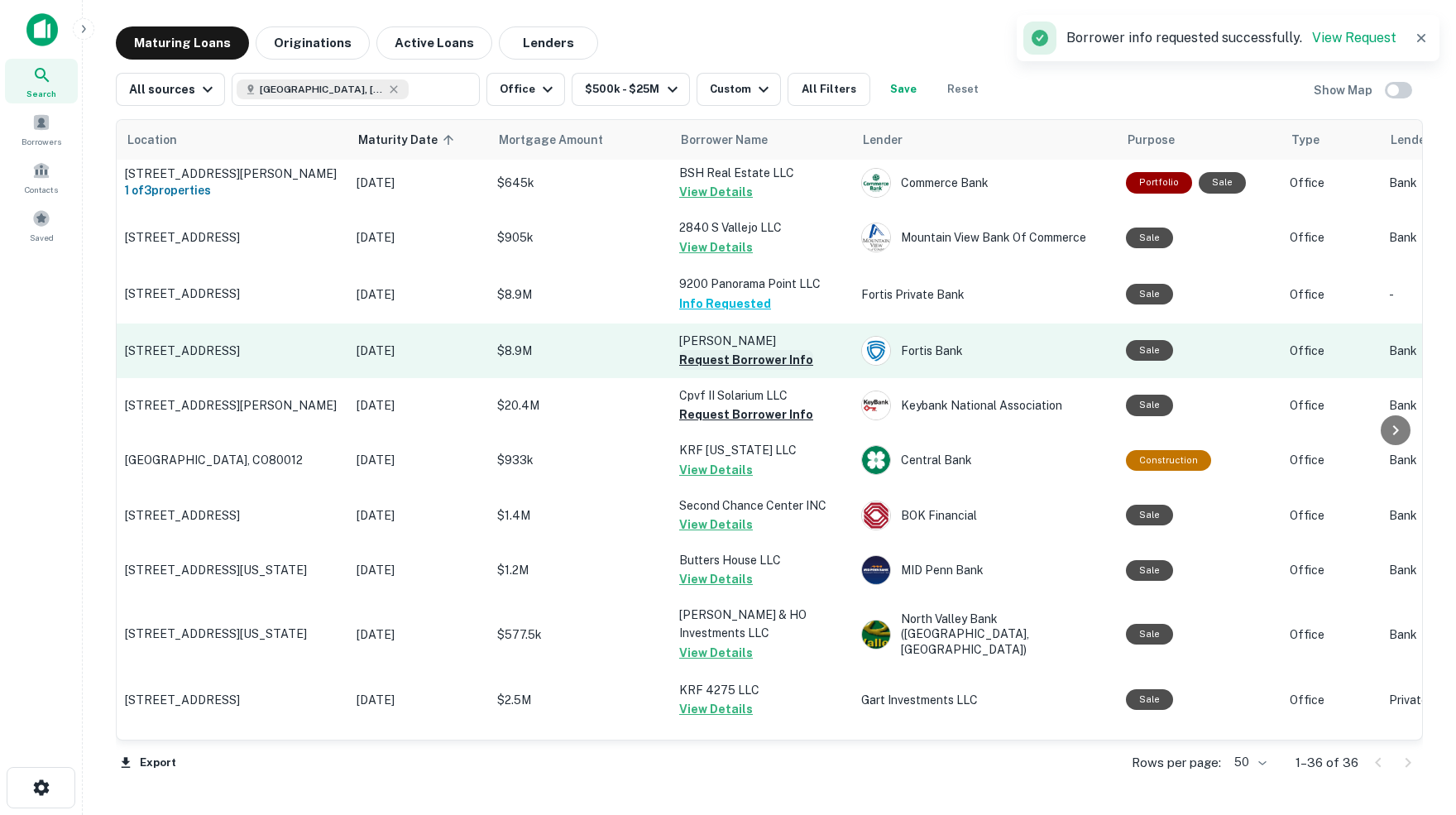
click at [762, 350] on button "Request Borrower Info" at bounding box center [746, 360] width 134 height 20
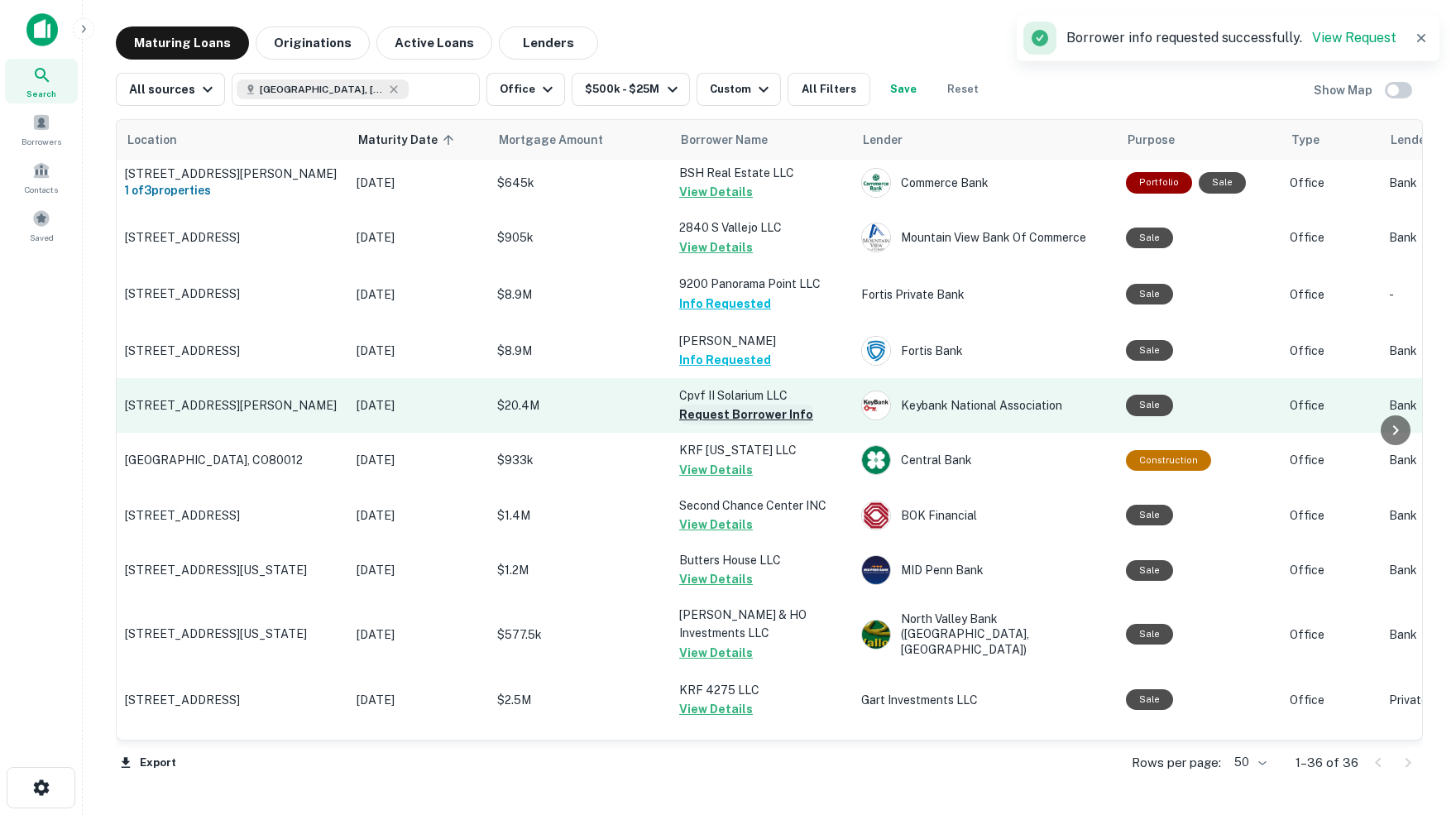
click at [767, 407] on button "Request Borrower Info" at bounding box center [746, 414] width 134 height 20
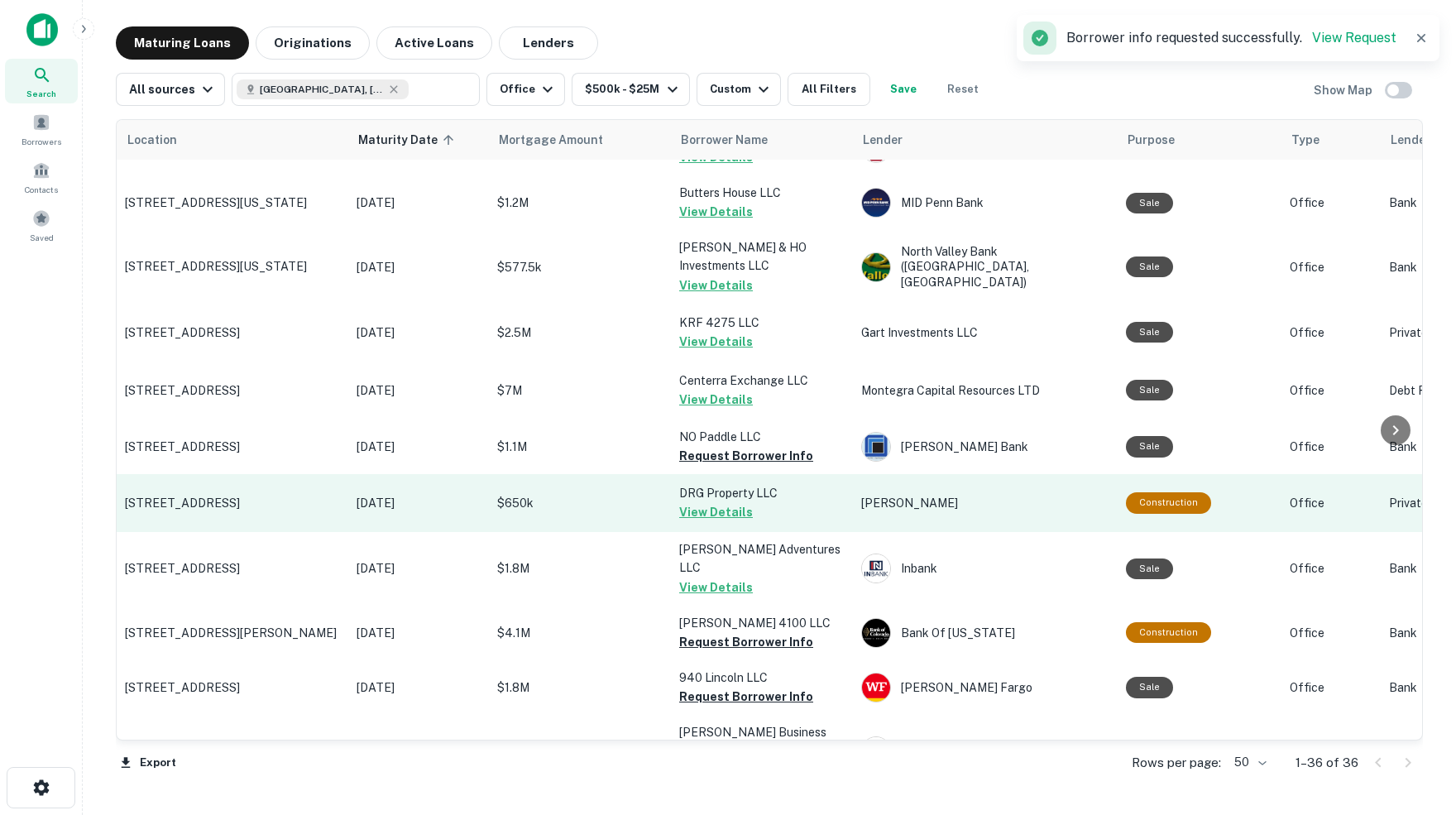
scroll to position [657, 0]
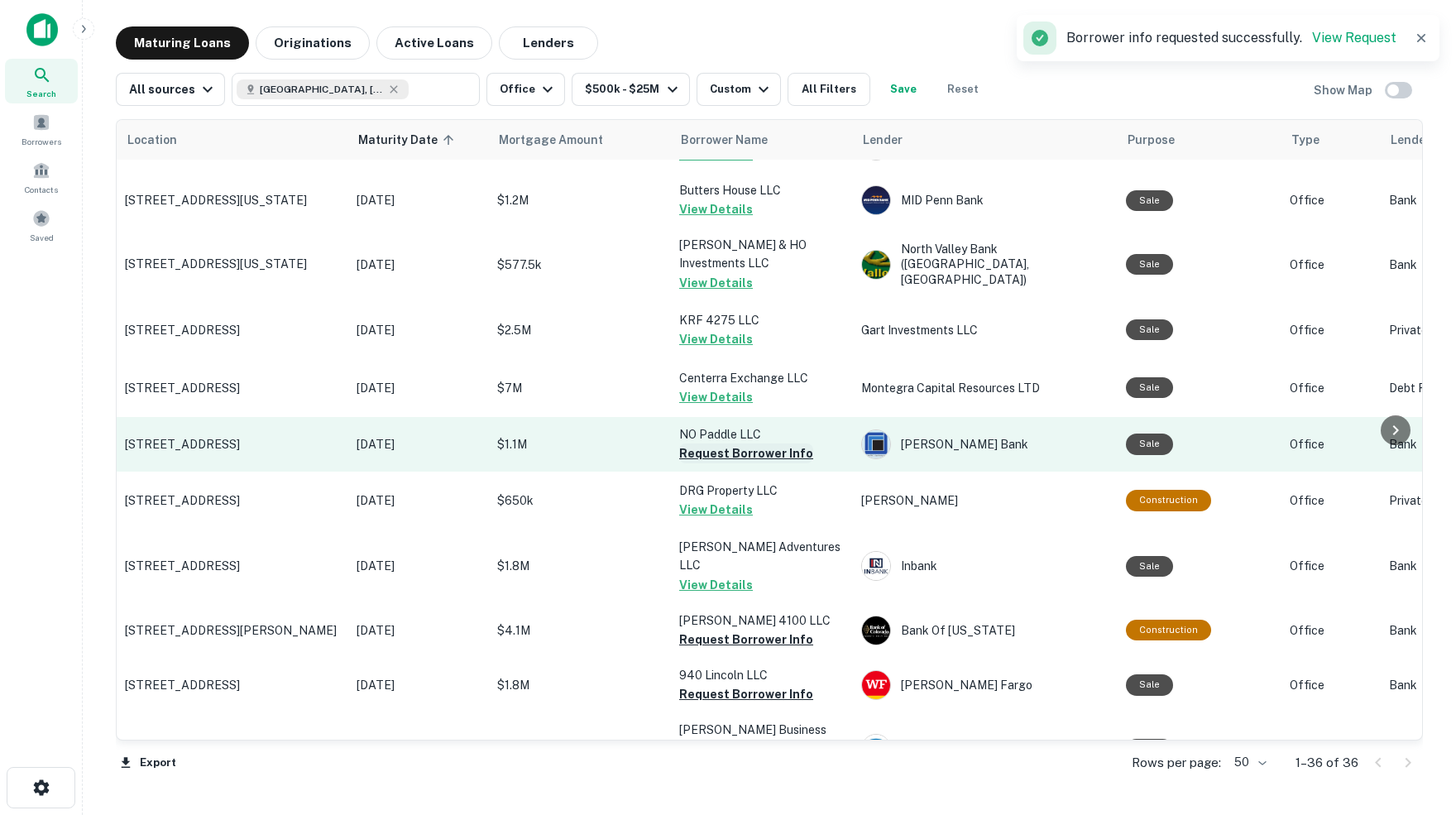
click at [778, 444] on button "Request Borrower Info" at bounding box center [746, 453] width 134 height 20
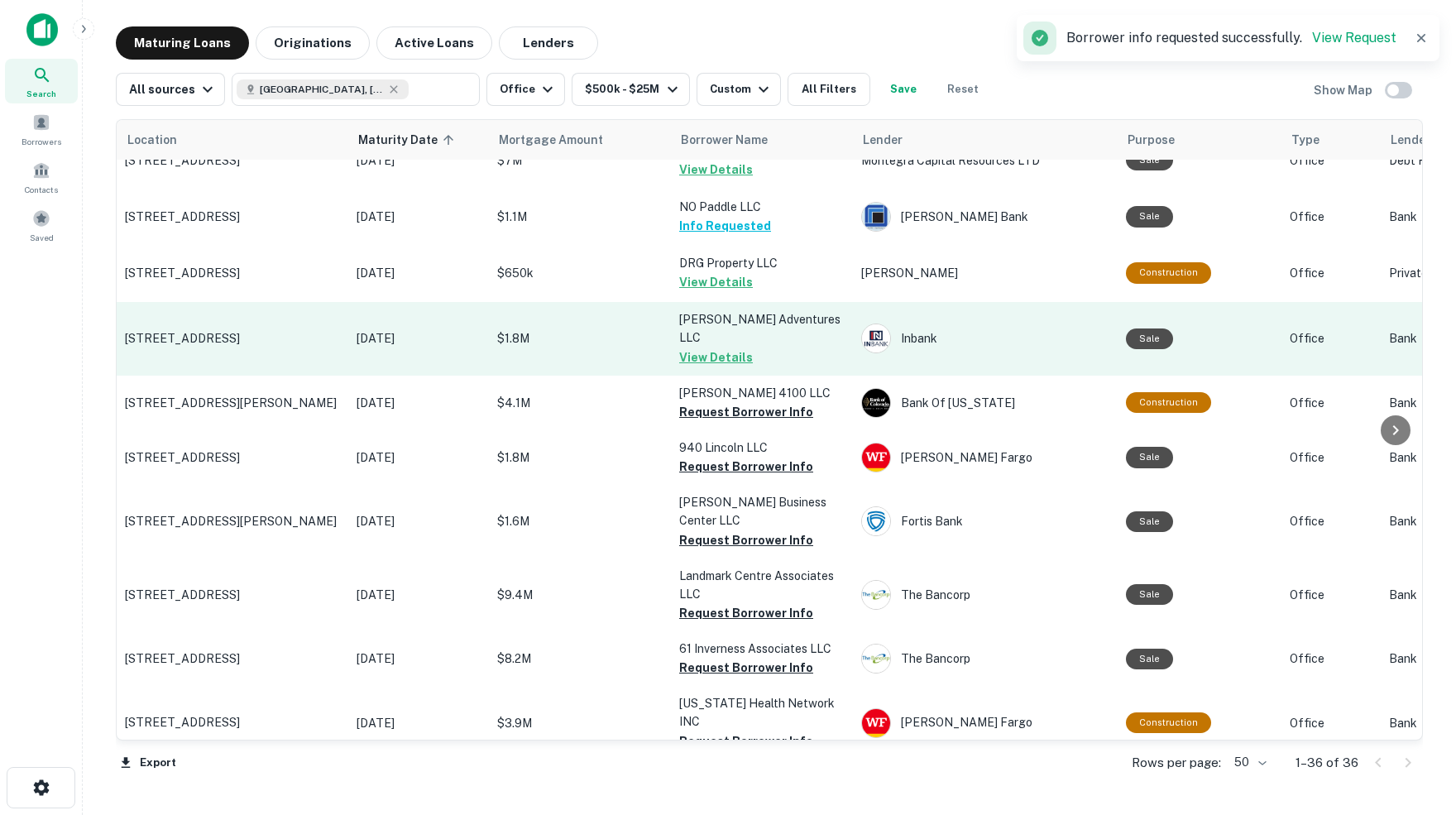
scroll to position [891, 0]
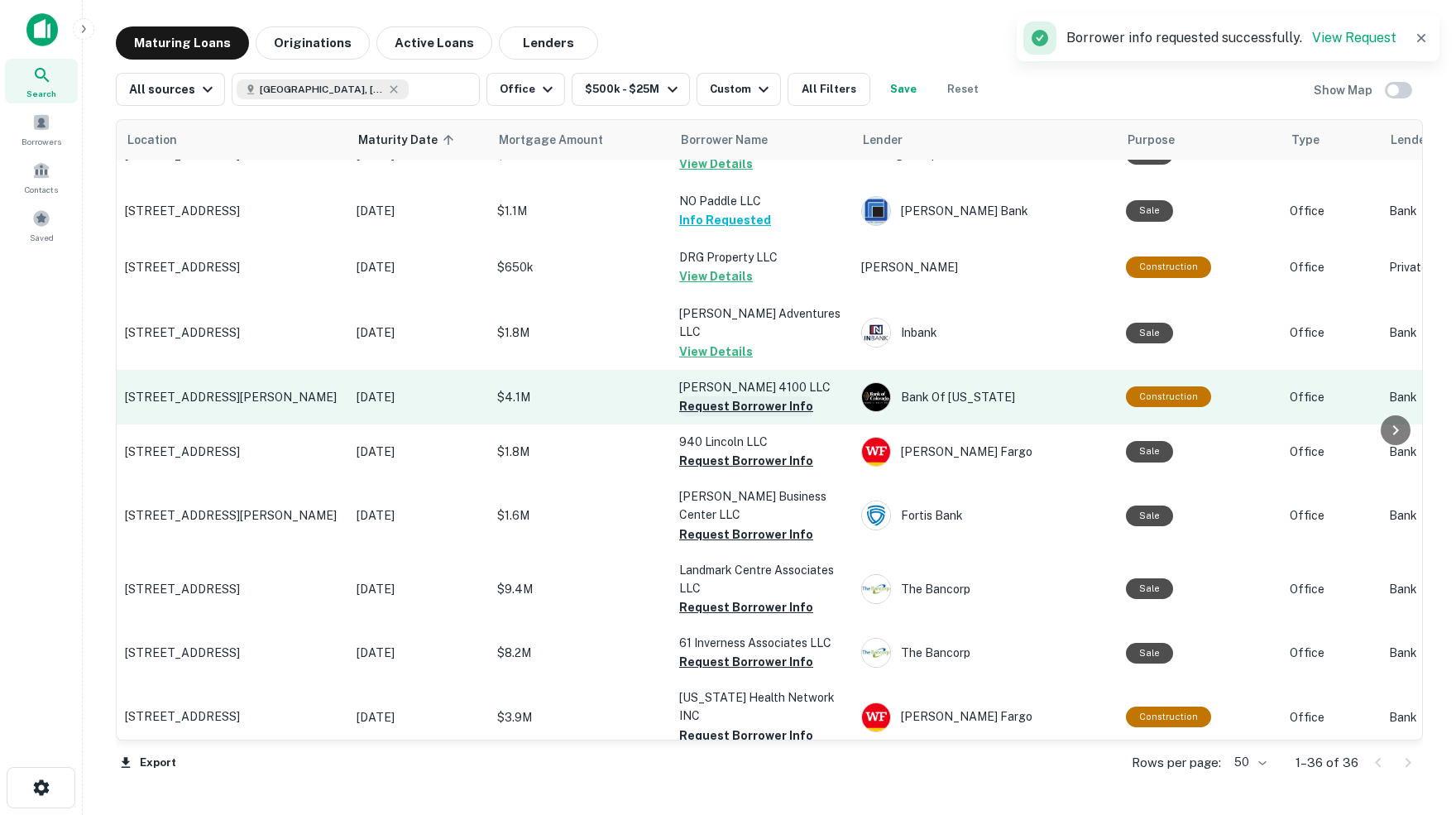
click at [710, 397] on button "Request Borrower Info" at bounding box center [746, 406] width 134 height 20
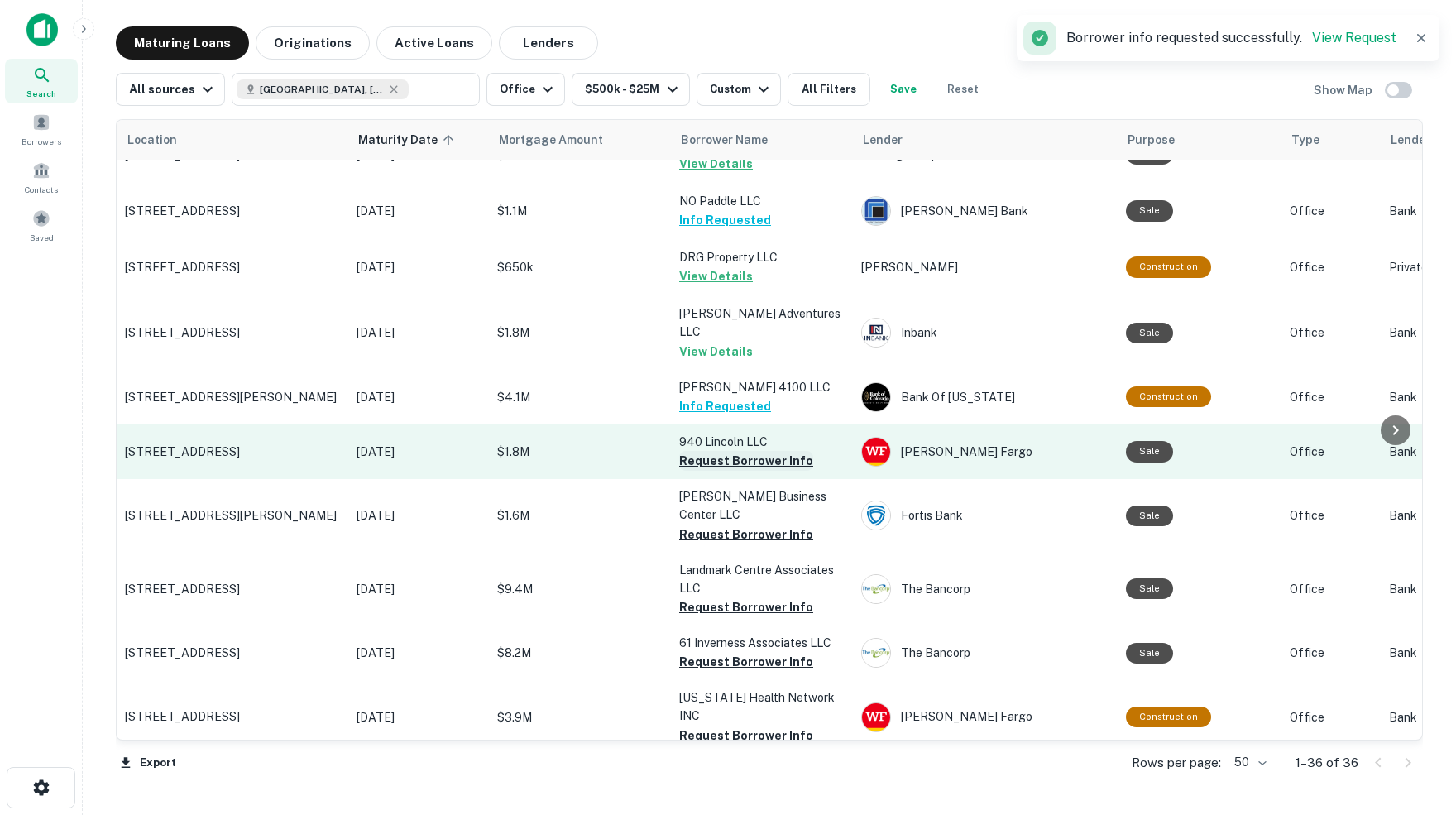
click at [712, 451] on button "Request Borrower Info" at bounding box center [746, 460] width 134 height 20
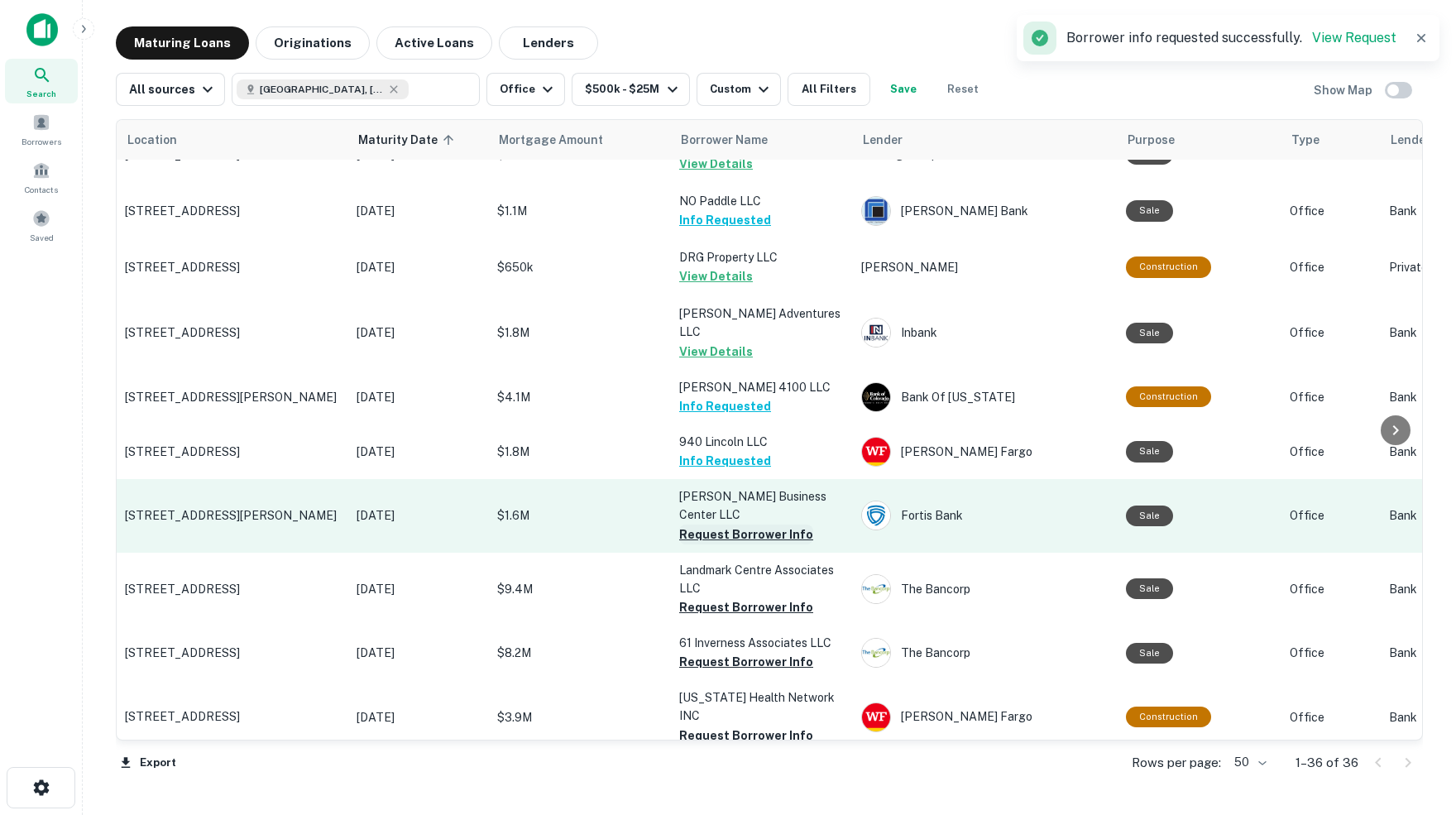
click at [712, 524] on button "Request Borrower Info" at bounding box center [746, 534] width 134 height 20
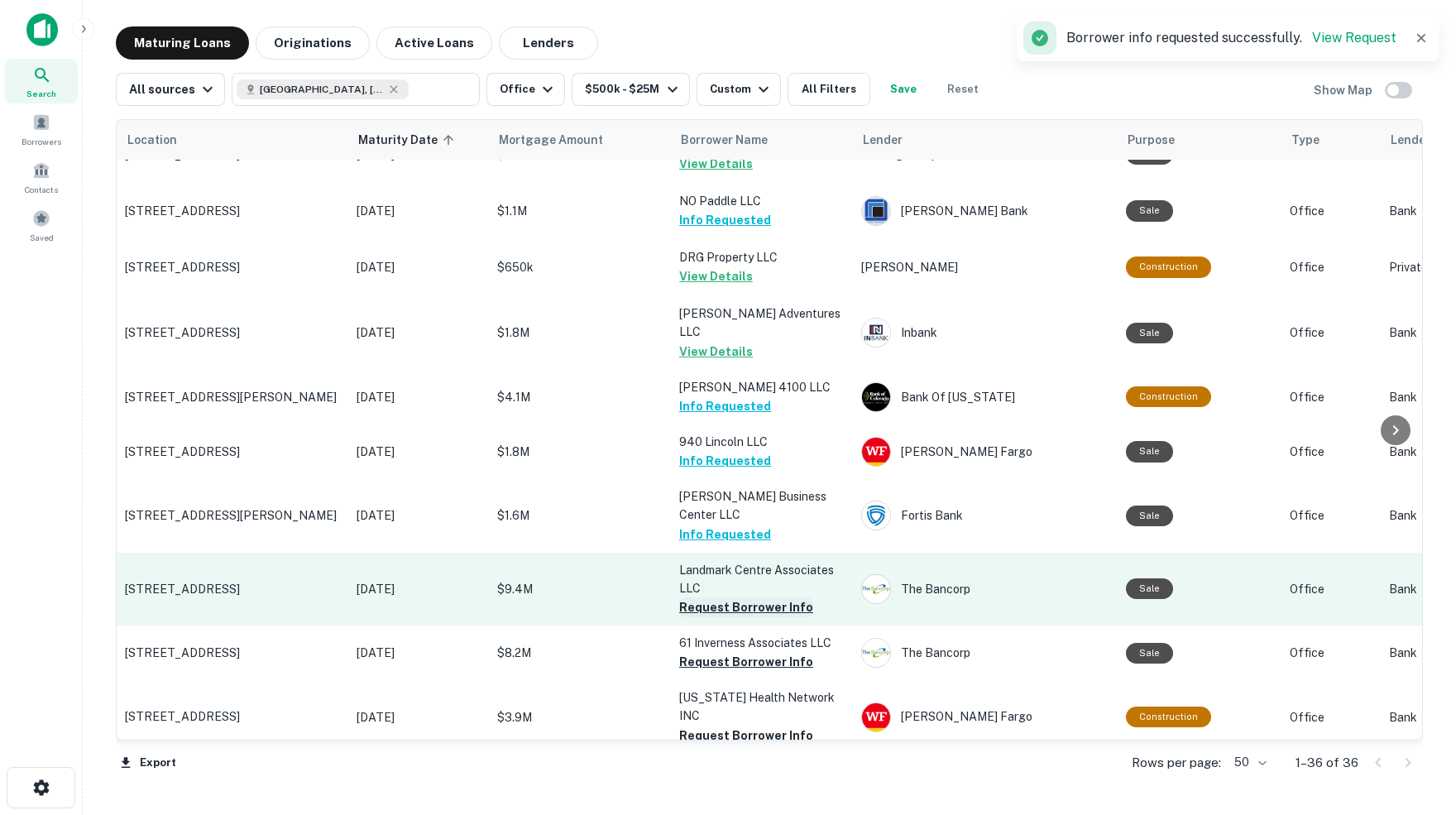
click at [735, 597] on button "Request Borrower Info" at bounding box center [746, 607] width 134 height 20
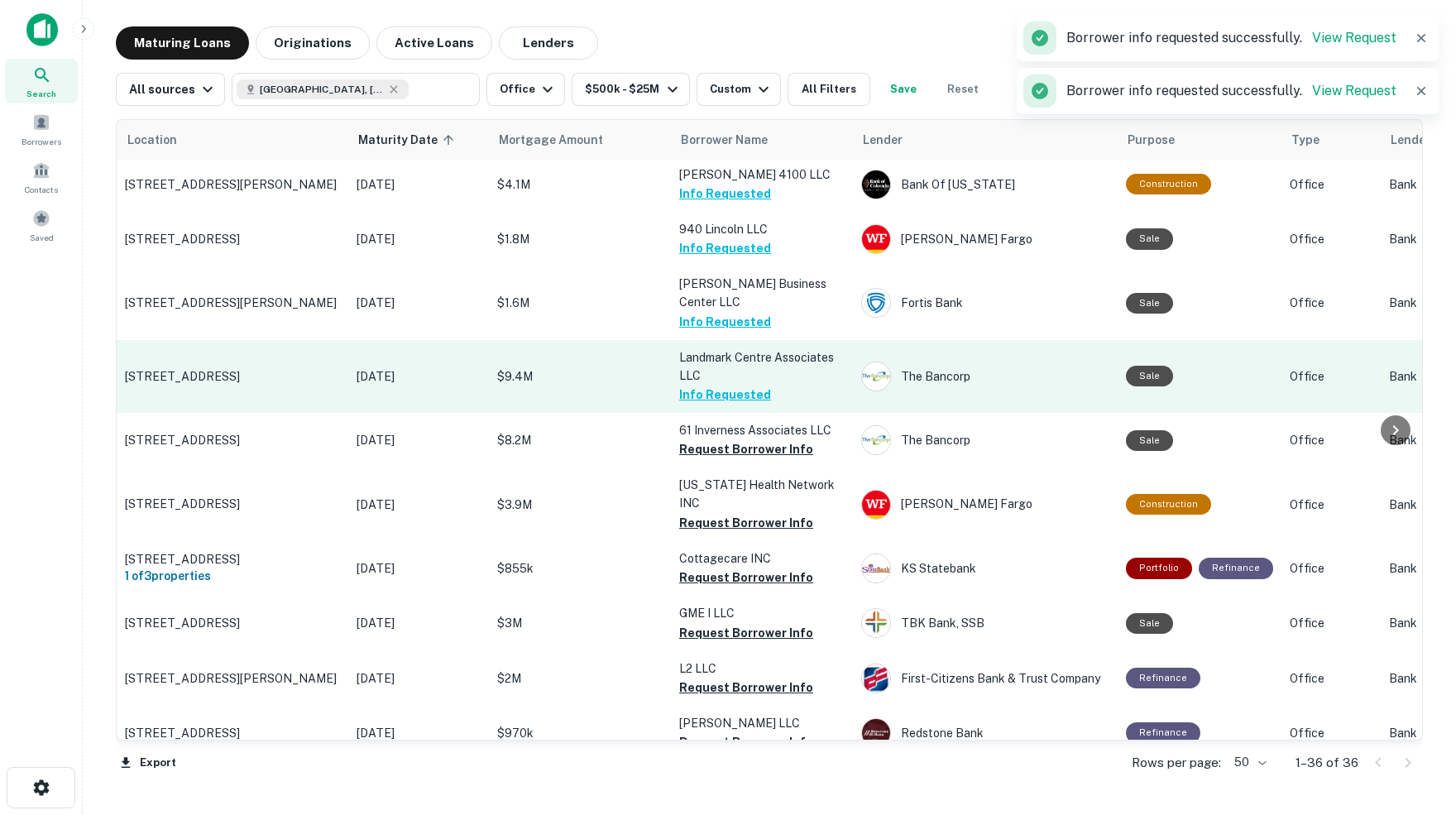
scroll to position [1110, 0]
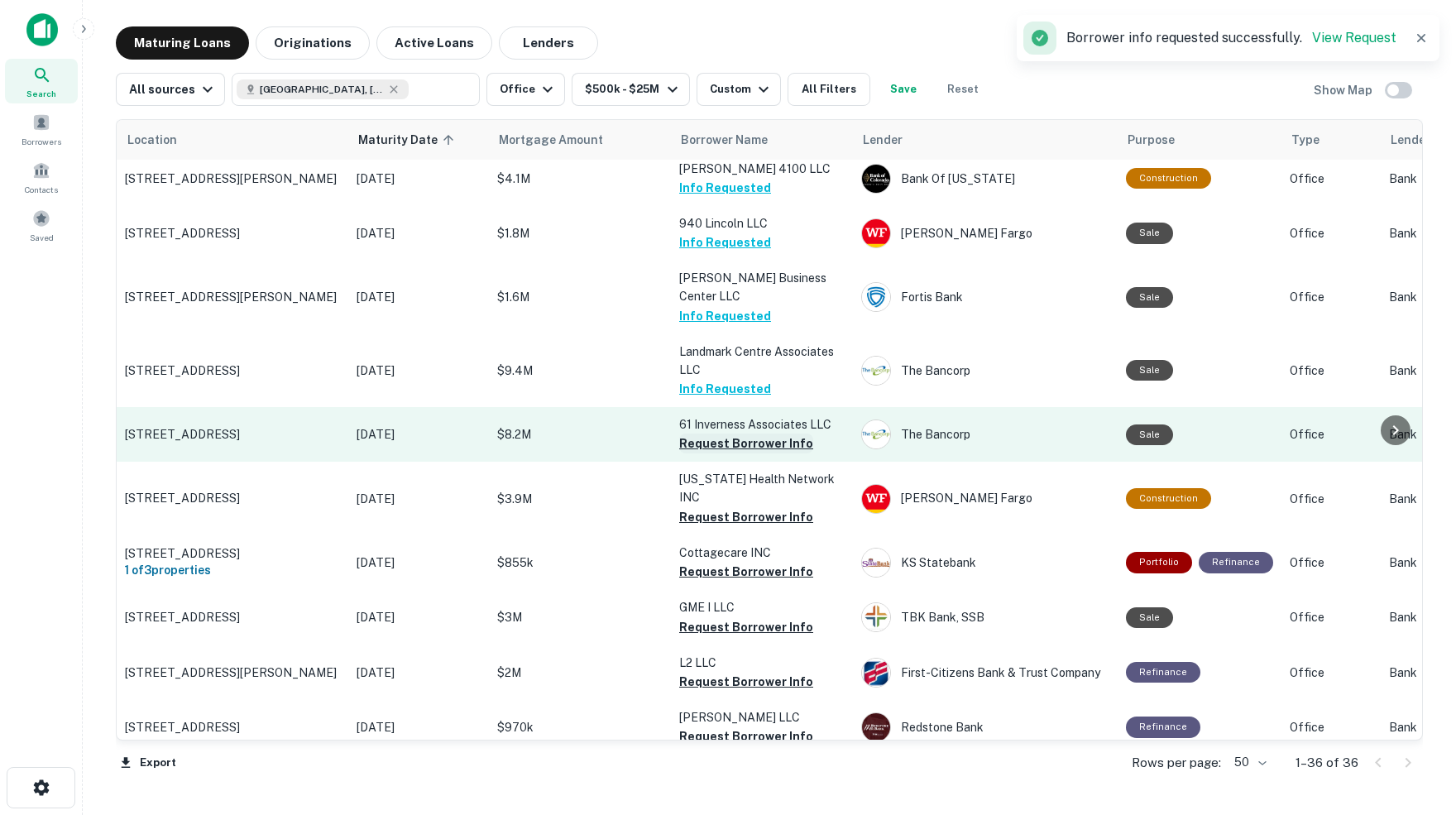
click at [752, 433] on button "Request Borrower Info" at bounding box center [746, 443] width 134 height 20
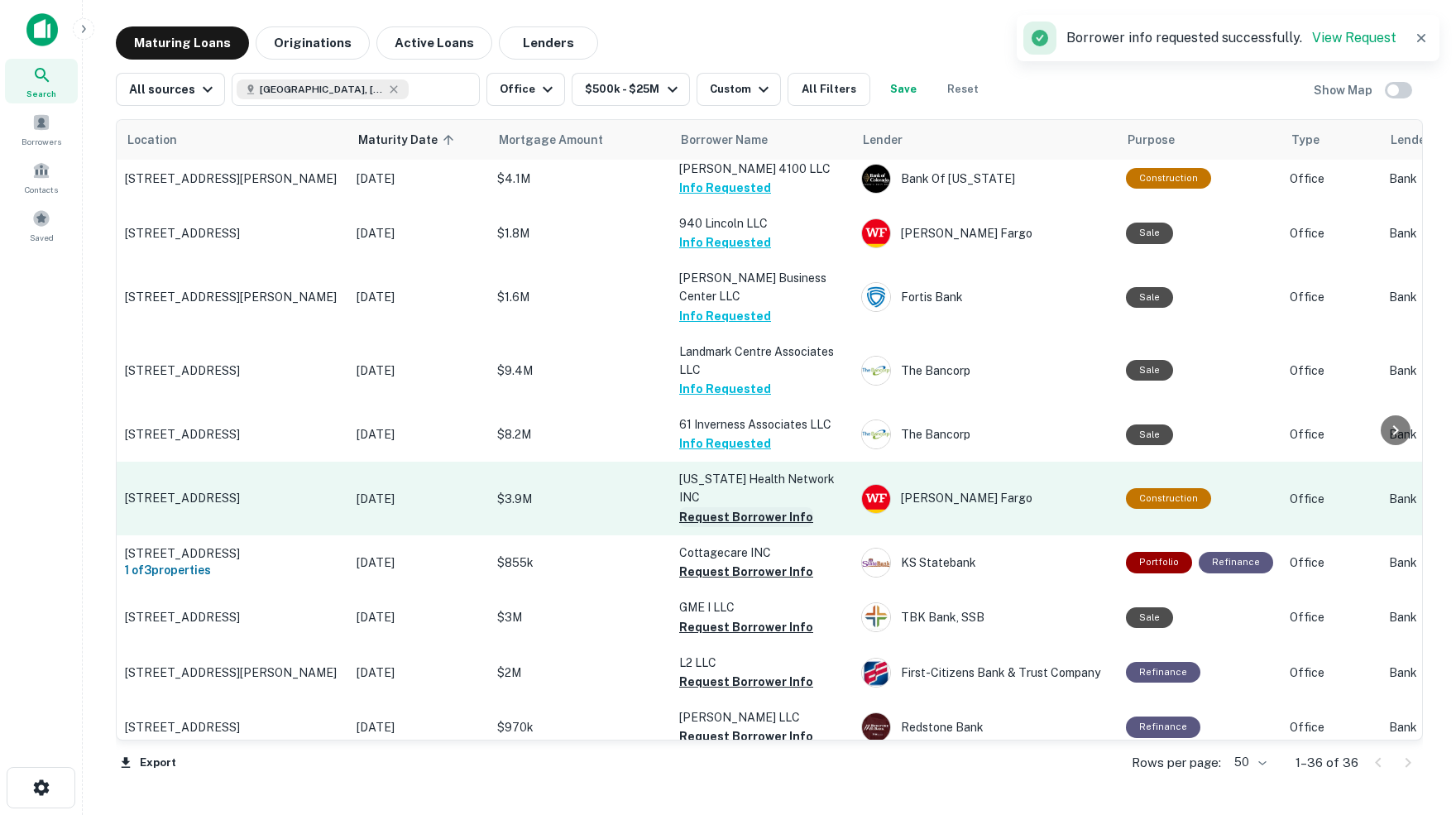
click at [746, 507] on button "Request Borrower Info" at bounding box center [746, 516] width 134 height 20
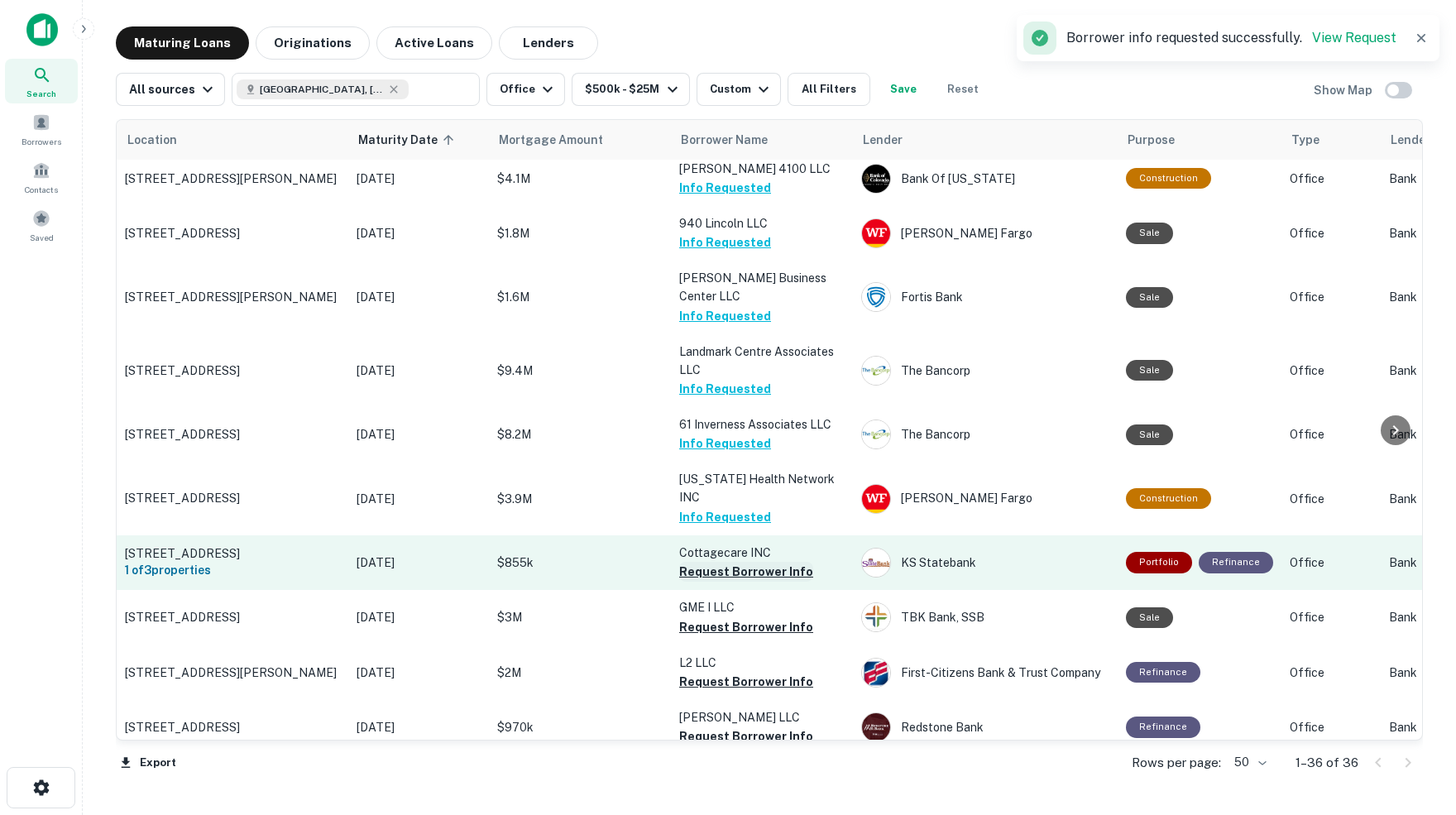
click at [747, 562] on button "Request Borrower Info" at bounding box center [746, 572] width 134 height 20
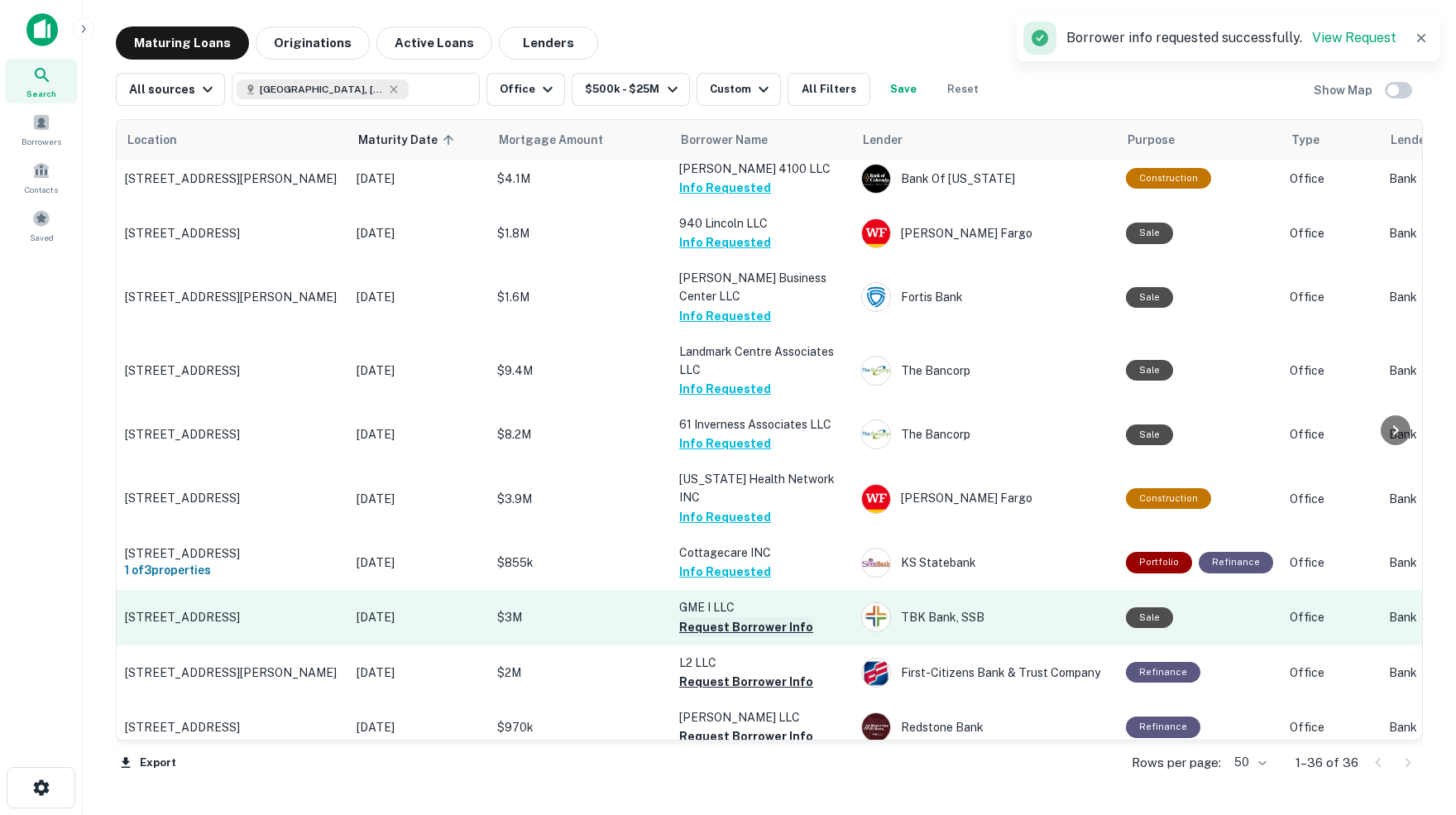
click at [748, 617] on button "Request Borrower Info" at bounding box center [746, 627] width 134 height 20
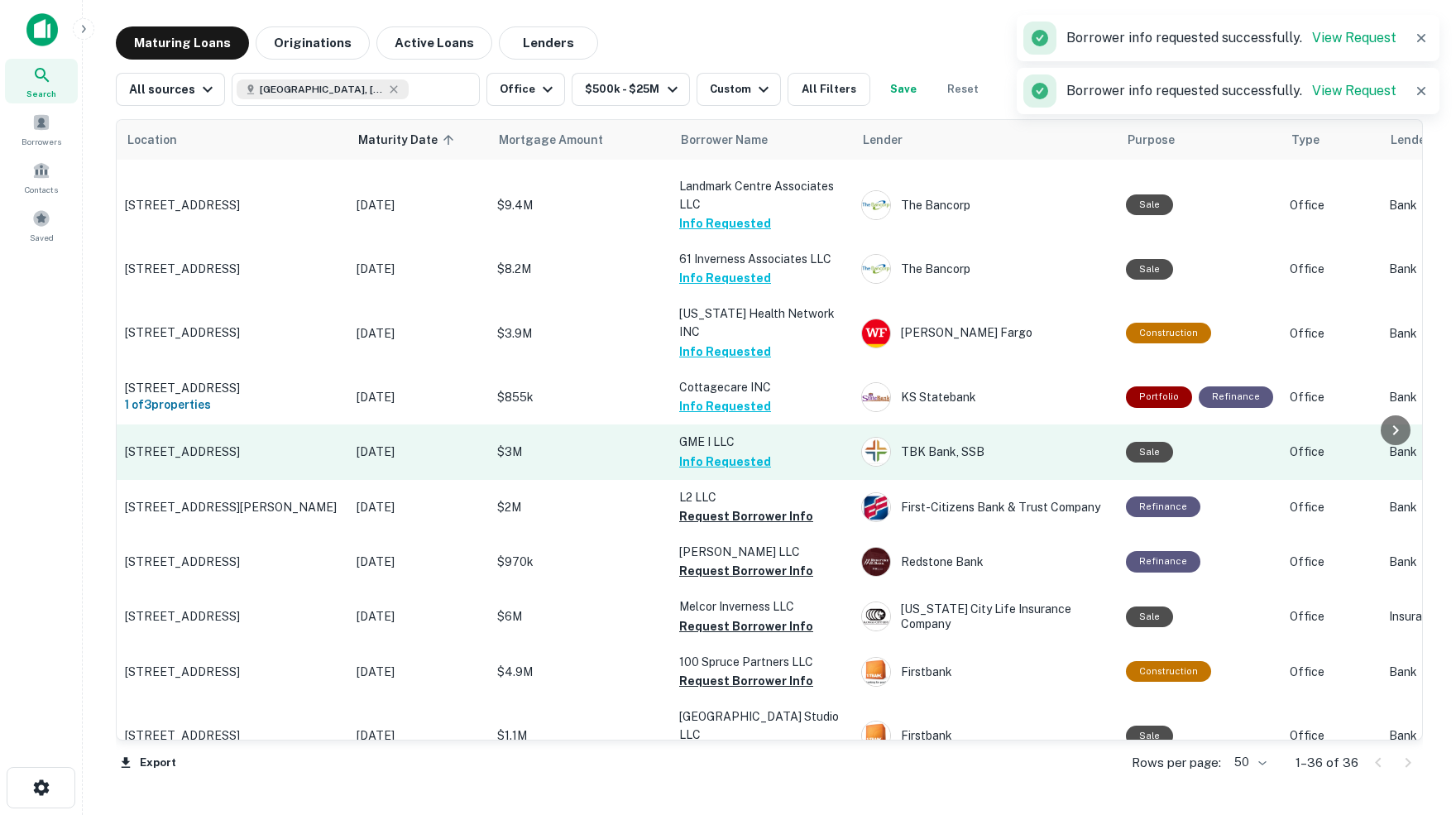
scroll to position [1283, 0]
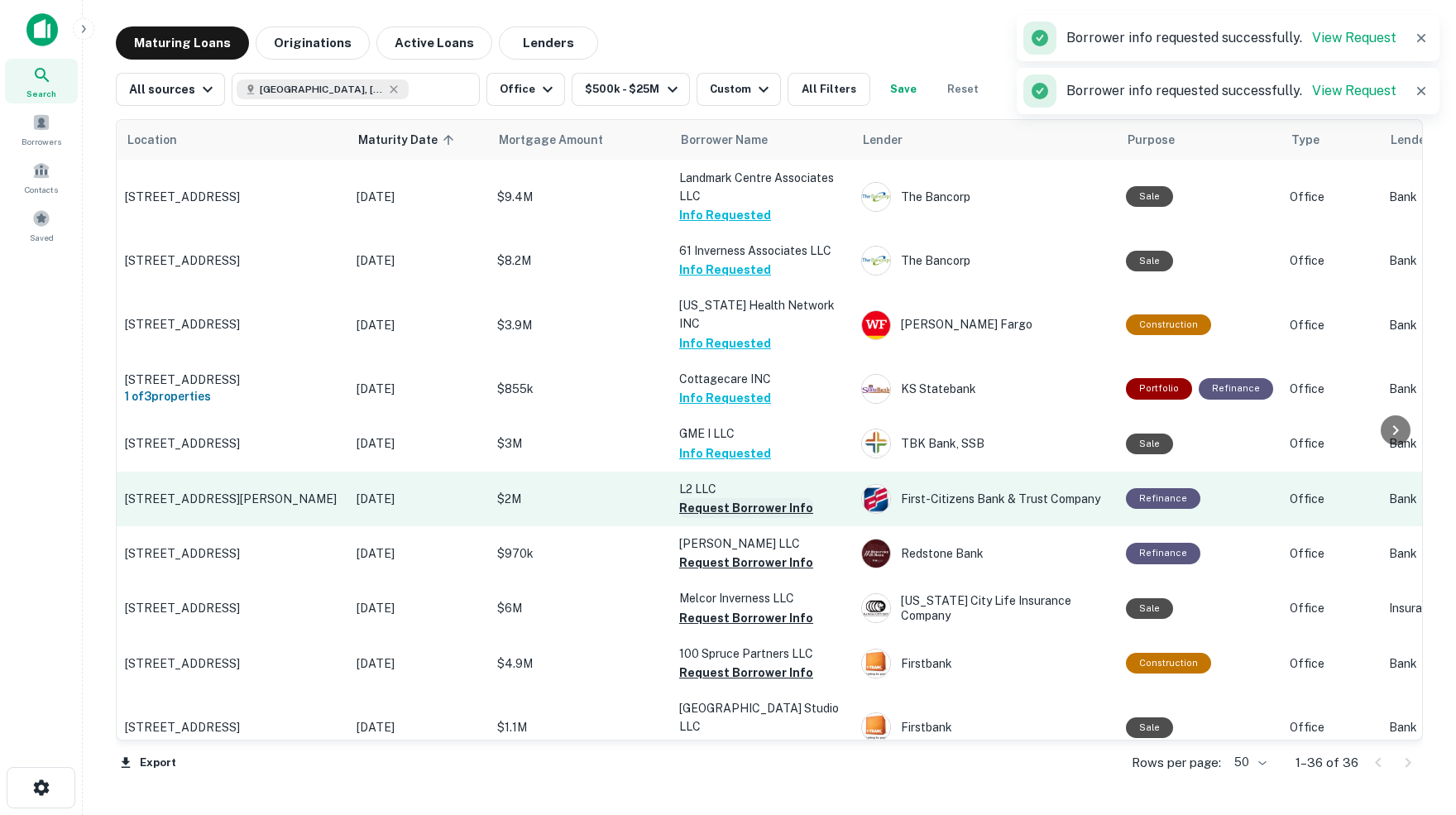
click at [754, 498] on button "Request Borrower Info" at bounding box center [746, 508] width 134 height 20
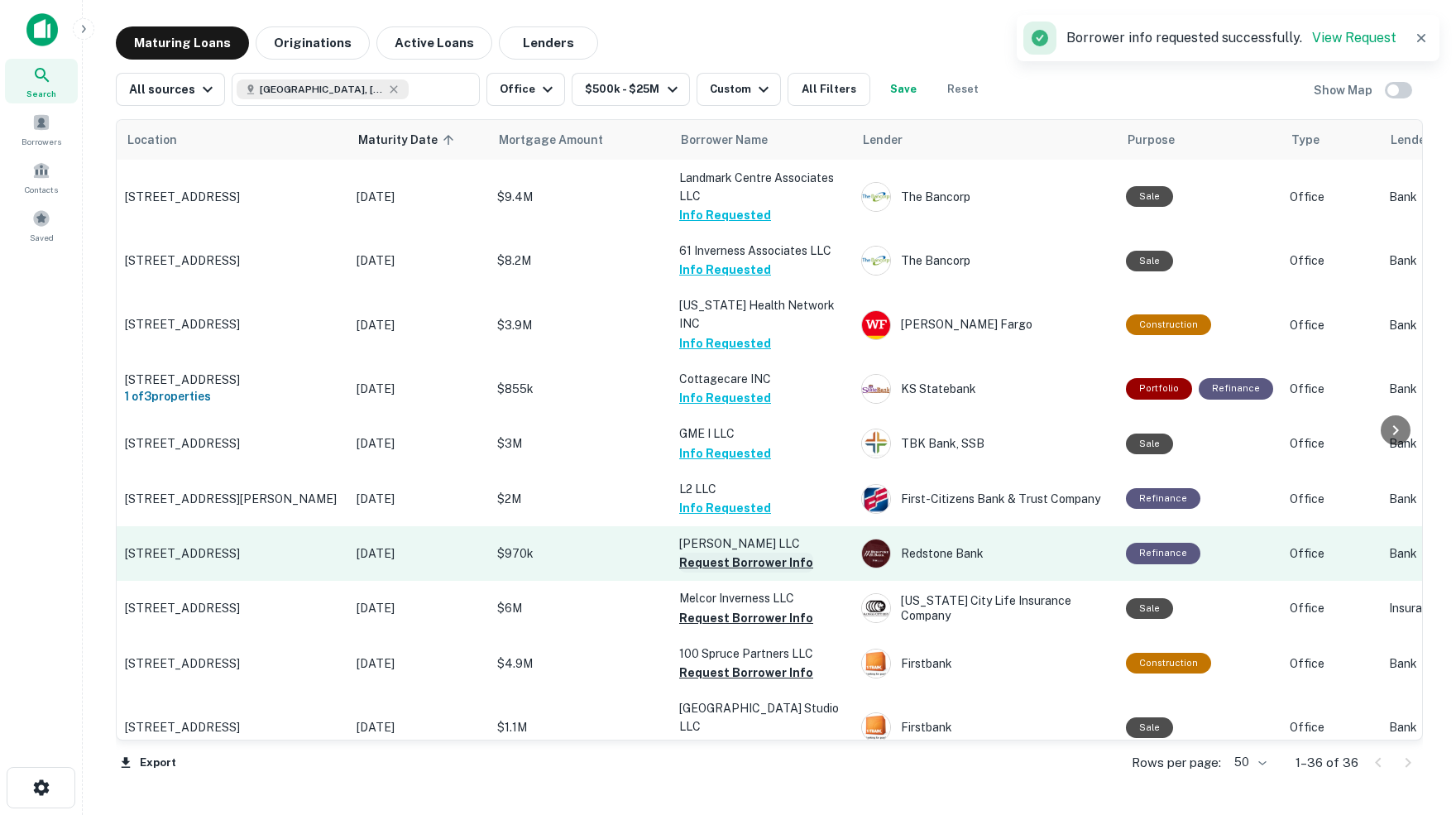
click at [746, 552] on button "Request Borrower Info" at bounding box center [746, 562] width 134 height 20
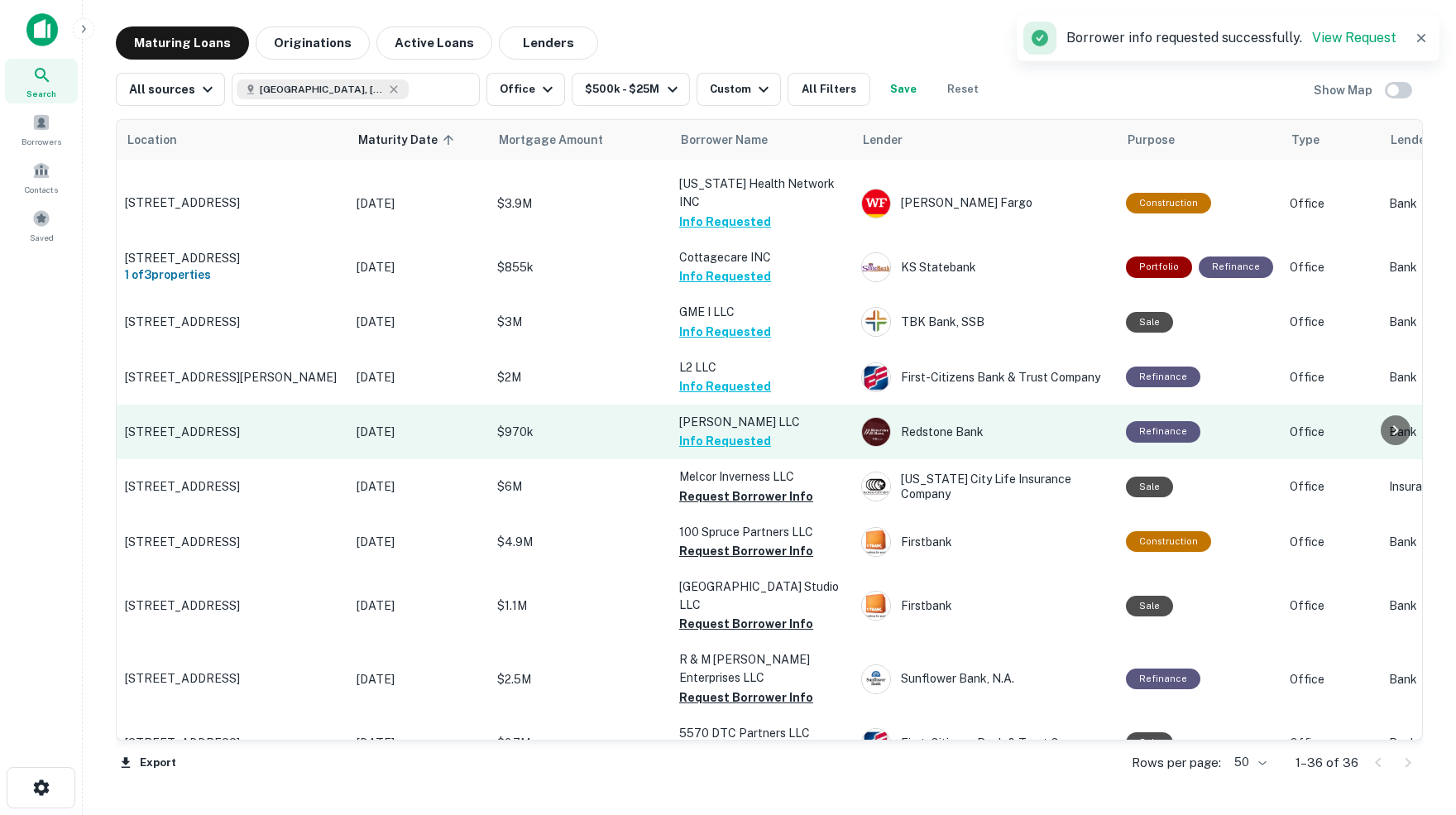
scroll to position [1404, 0]
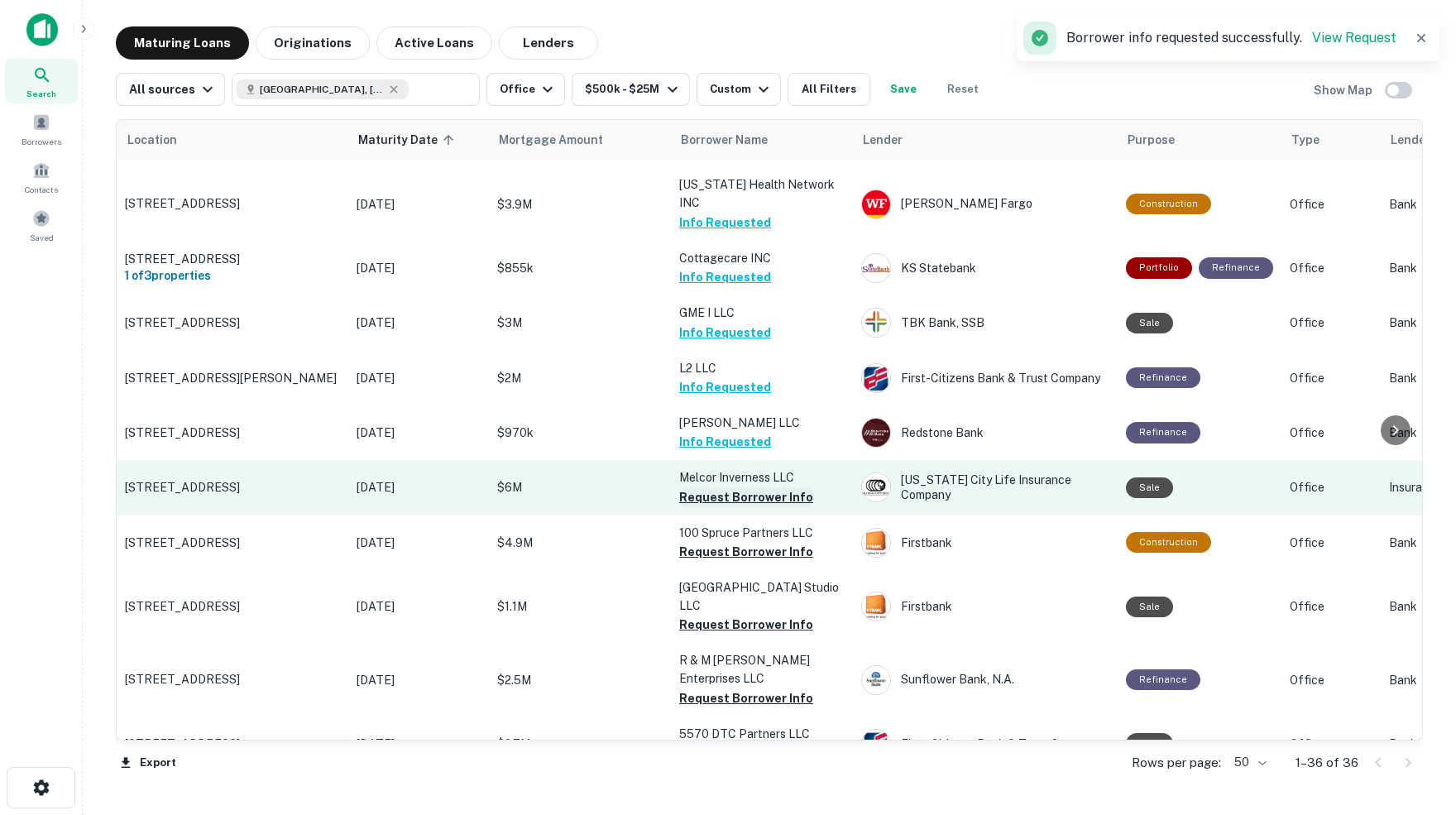
click at [746, 488] on button "Request Borrower Info" at bounding box center [746, 497] width 134 height 20
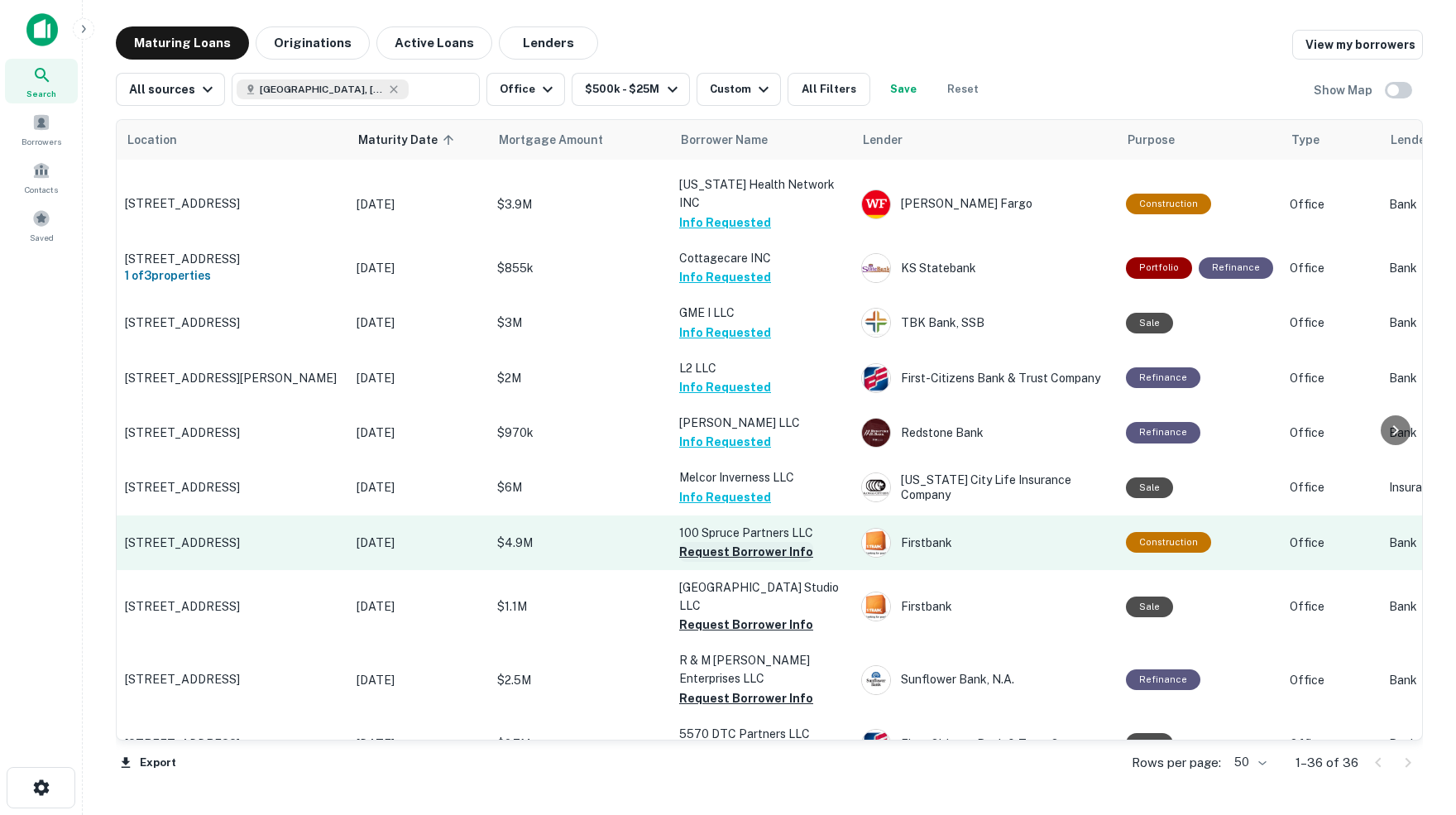
click at [746, 542] on button "Request Borrower Info" at bounding box center [746, 552] width 134 height 20
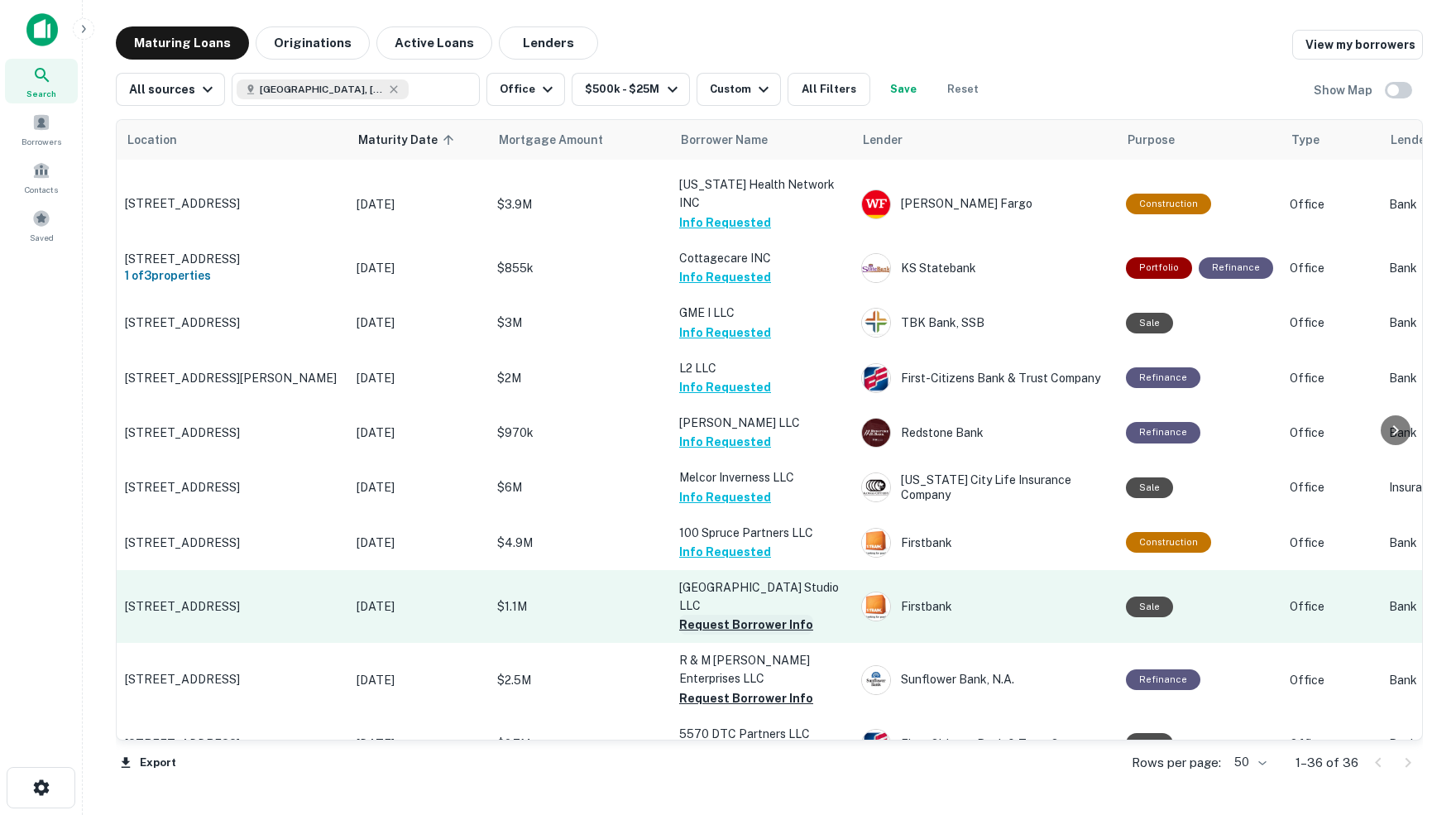
click at [757, 615] on button "Request Borrower Info" at bounding box center [746, 624] width 134 height 20
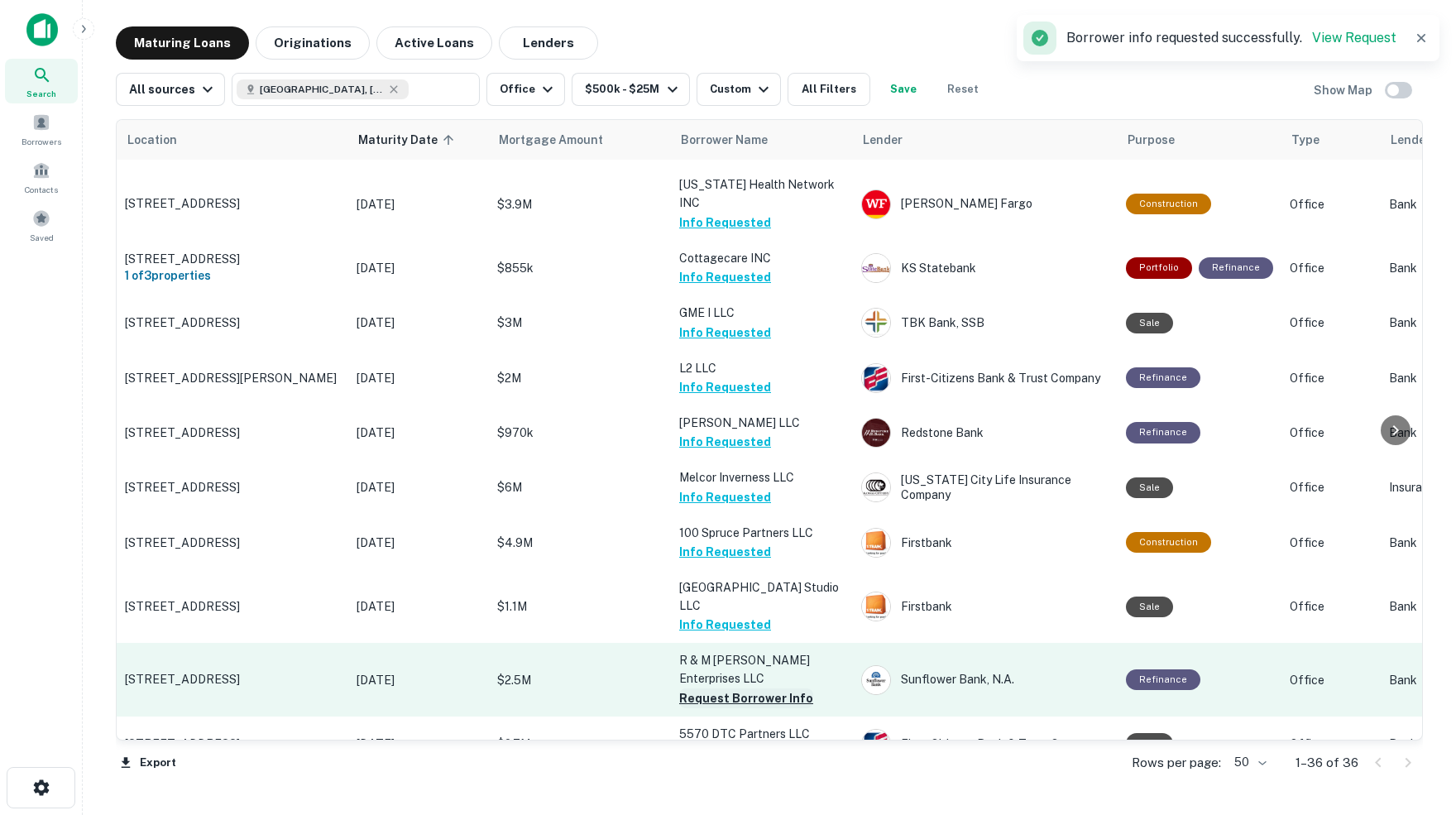
click at [748, 688] on button "Request Borrower Info" at bounding box center [746, 698] width 134 height 20
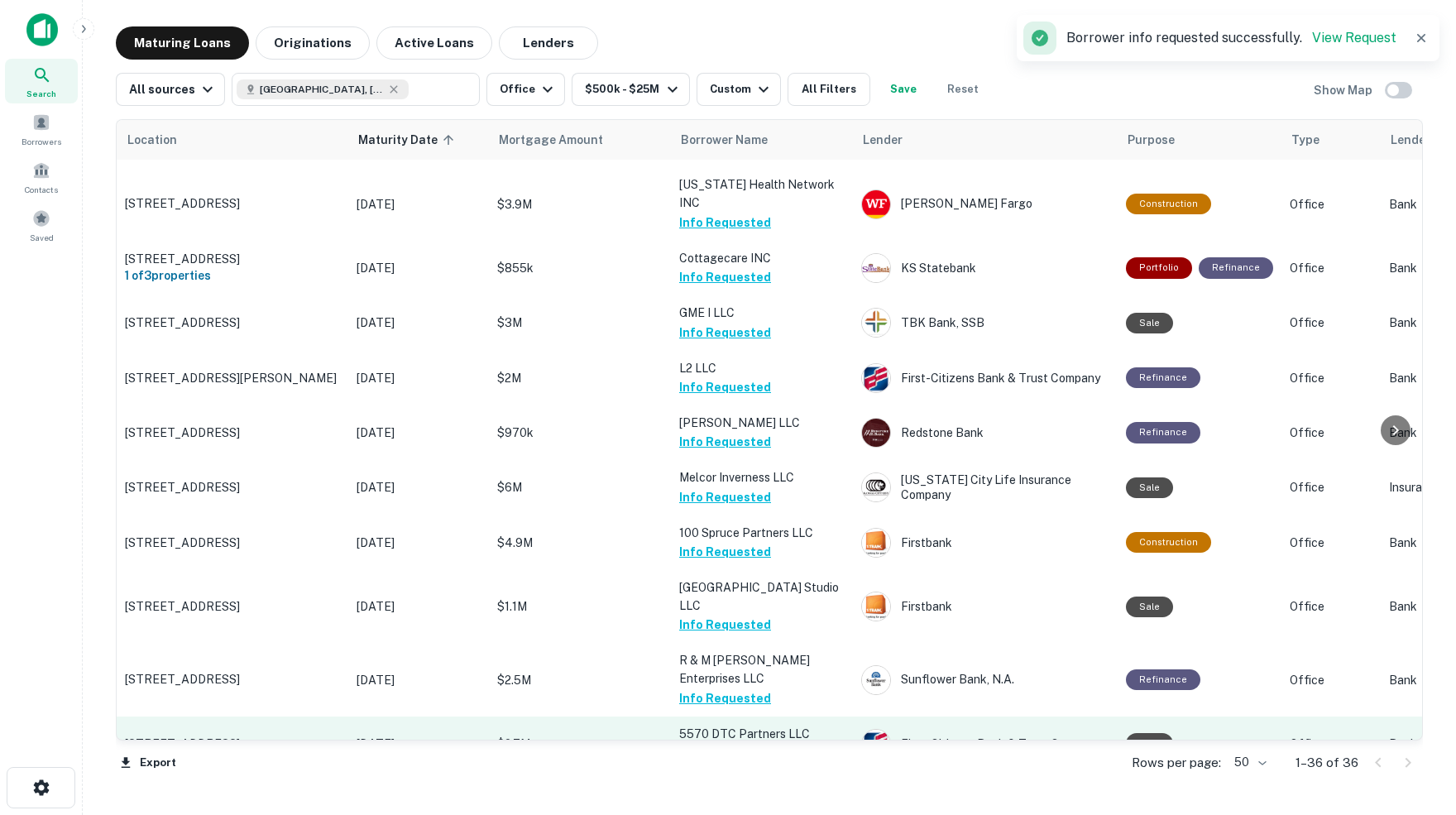
click at [740, 743] on button "Request Borrower Info" at bounding box center [746, 753] width 134 height 20
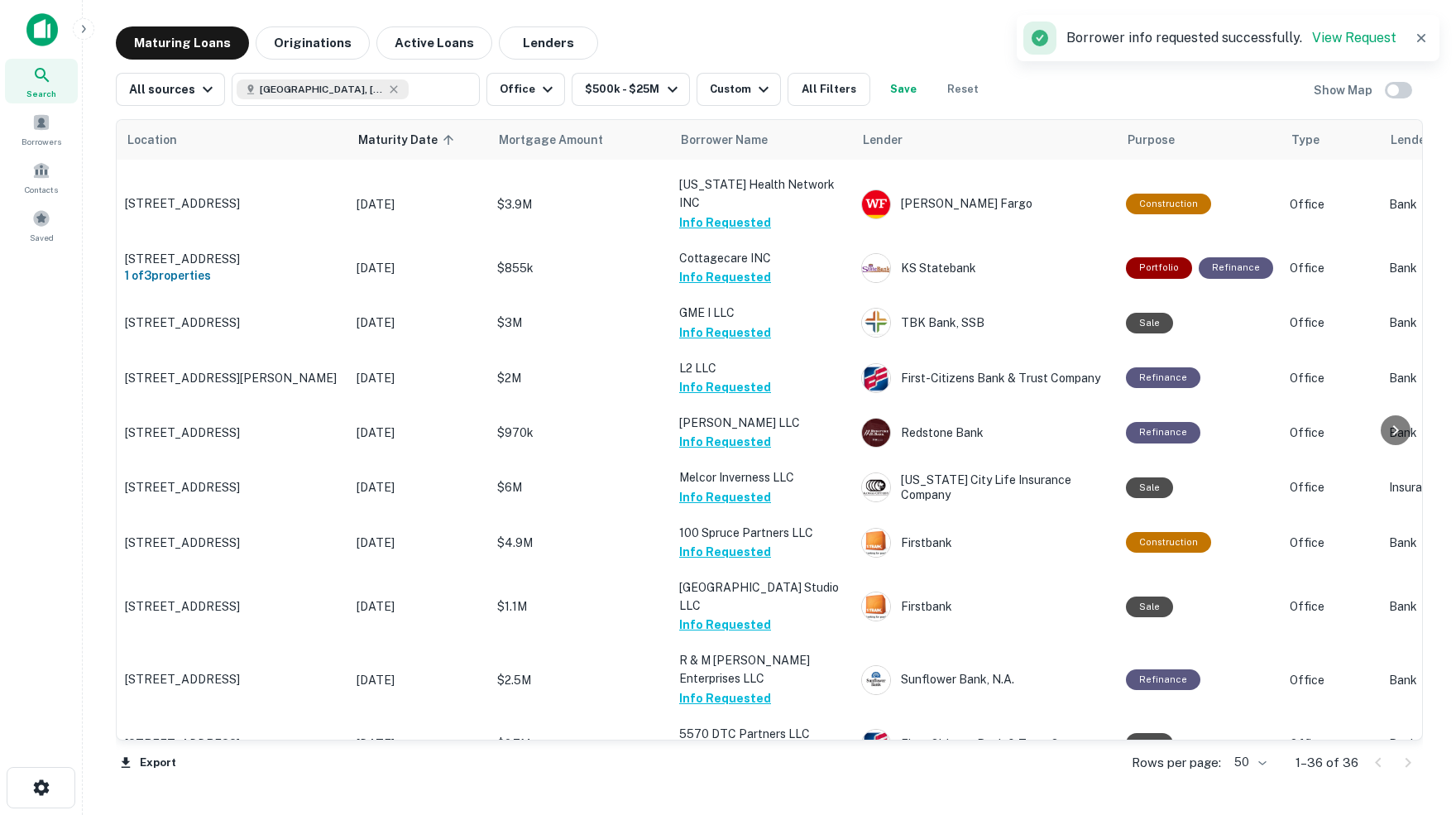
click at [752, 798] on button "Request Borrower Info" at bounding box center [746, 808] width 134 height 20
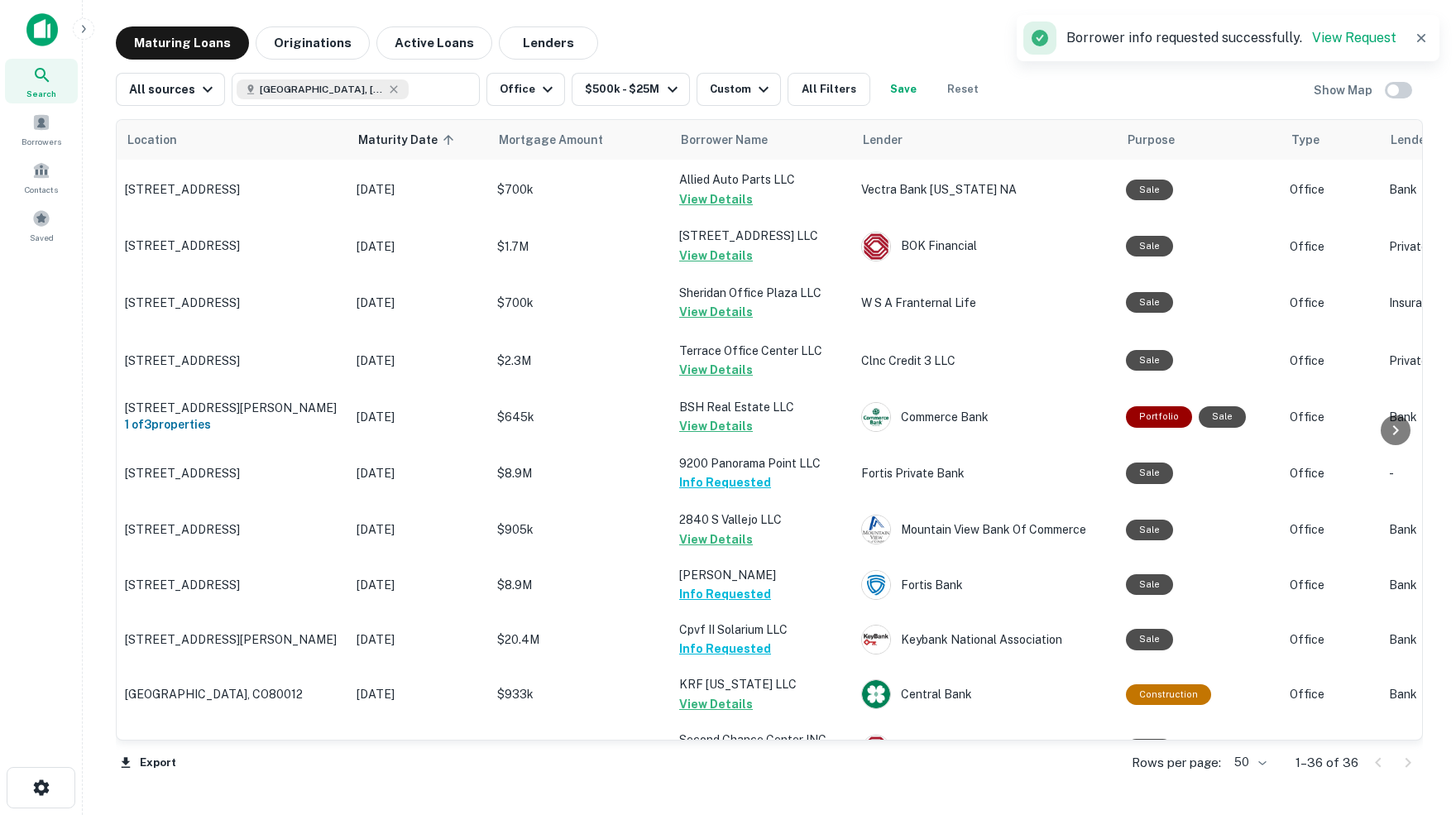
scroll to position [39, 0]
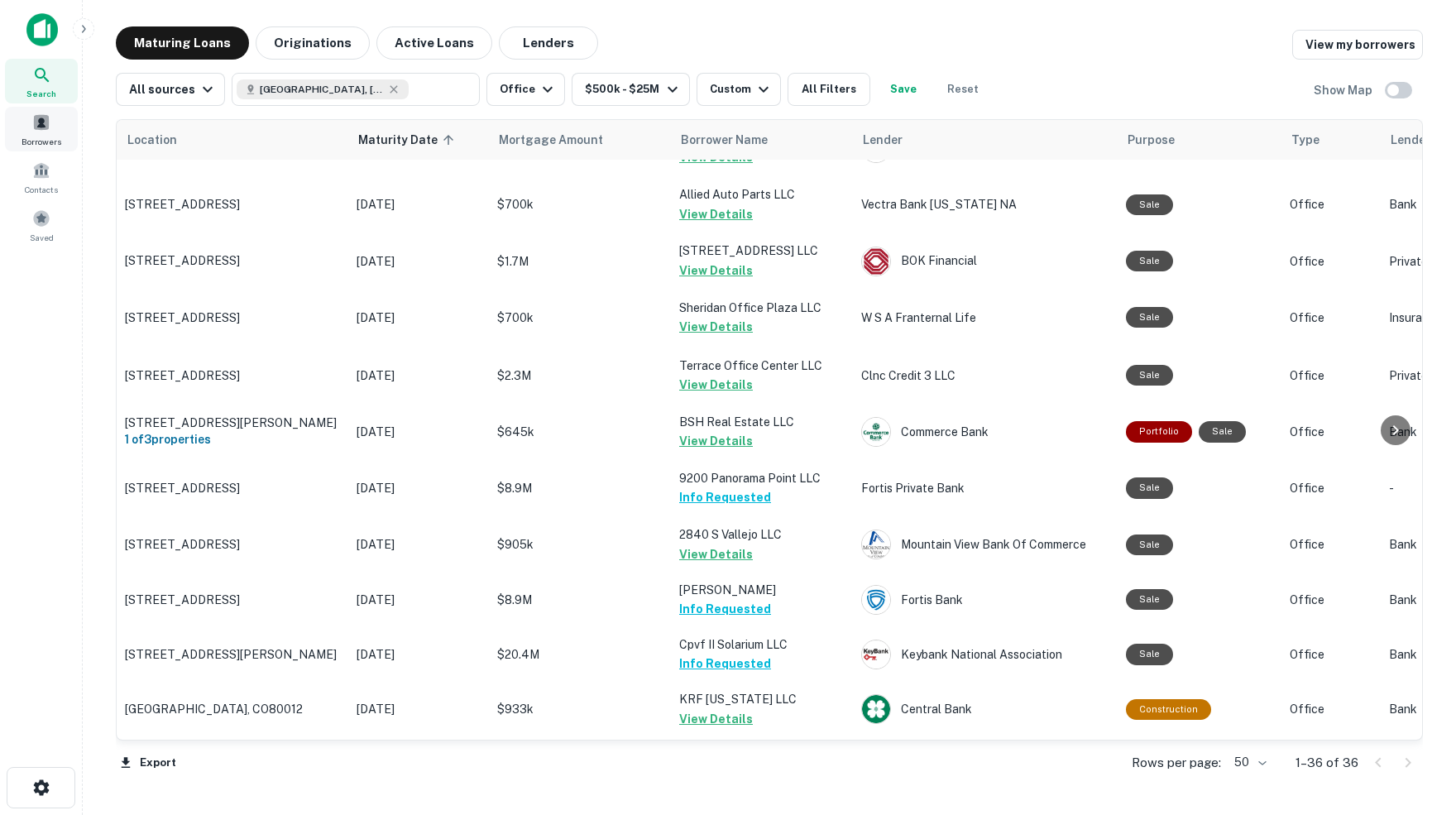
click at [41, 125] on span at bounding box center [41, 123] width 18 height 18
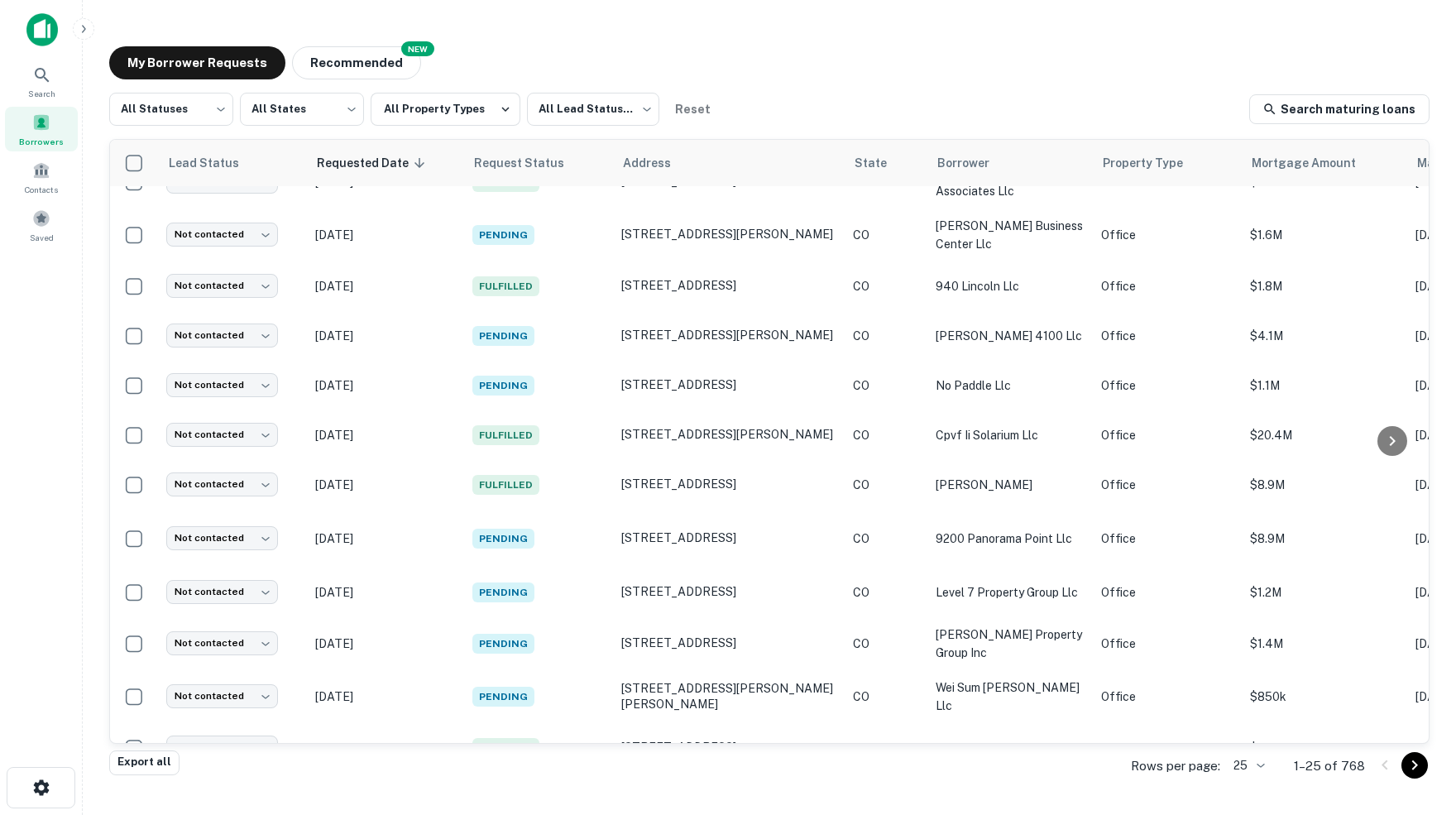
click at [1252, 763] on body "Search Borrowers Contacts Saved My Borrower Requests NEW Recommended All Status…" at bounding box center [728, 407] width 1456 height 815
click at [1243, 693] on li "100" at bounding box center [1243, 693] width 56 height 30
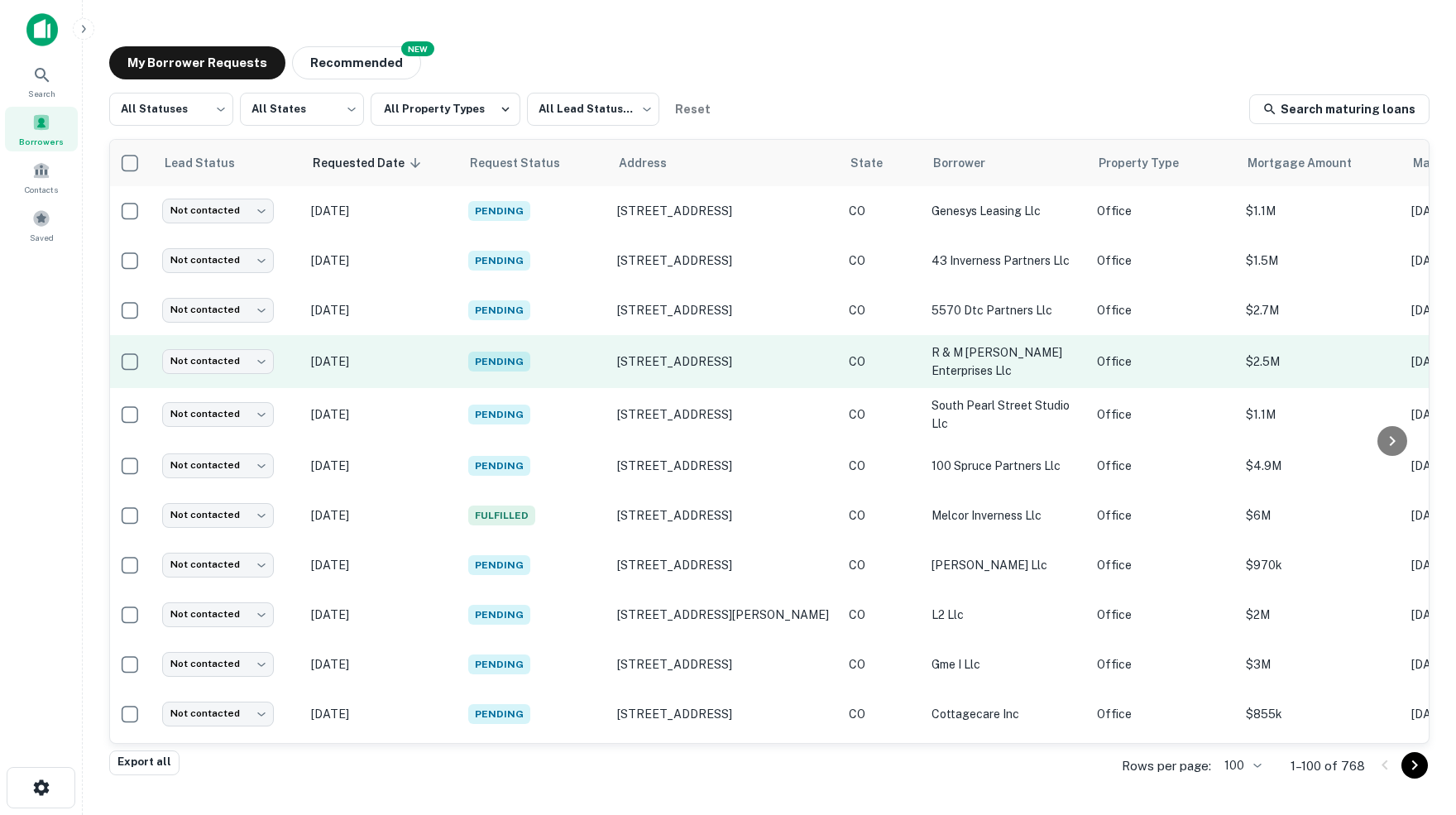
scroll to position [0, 4]
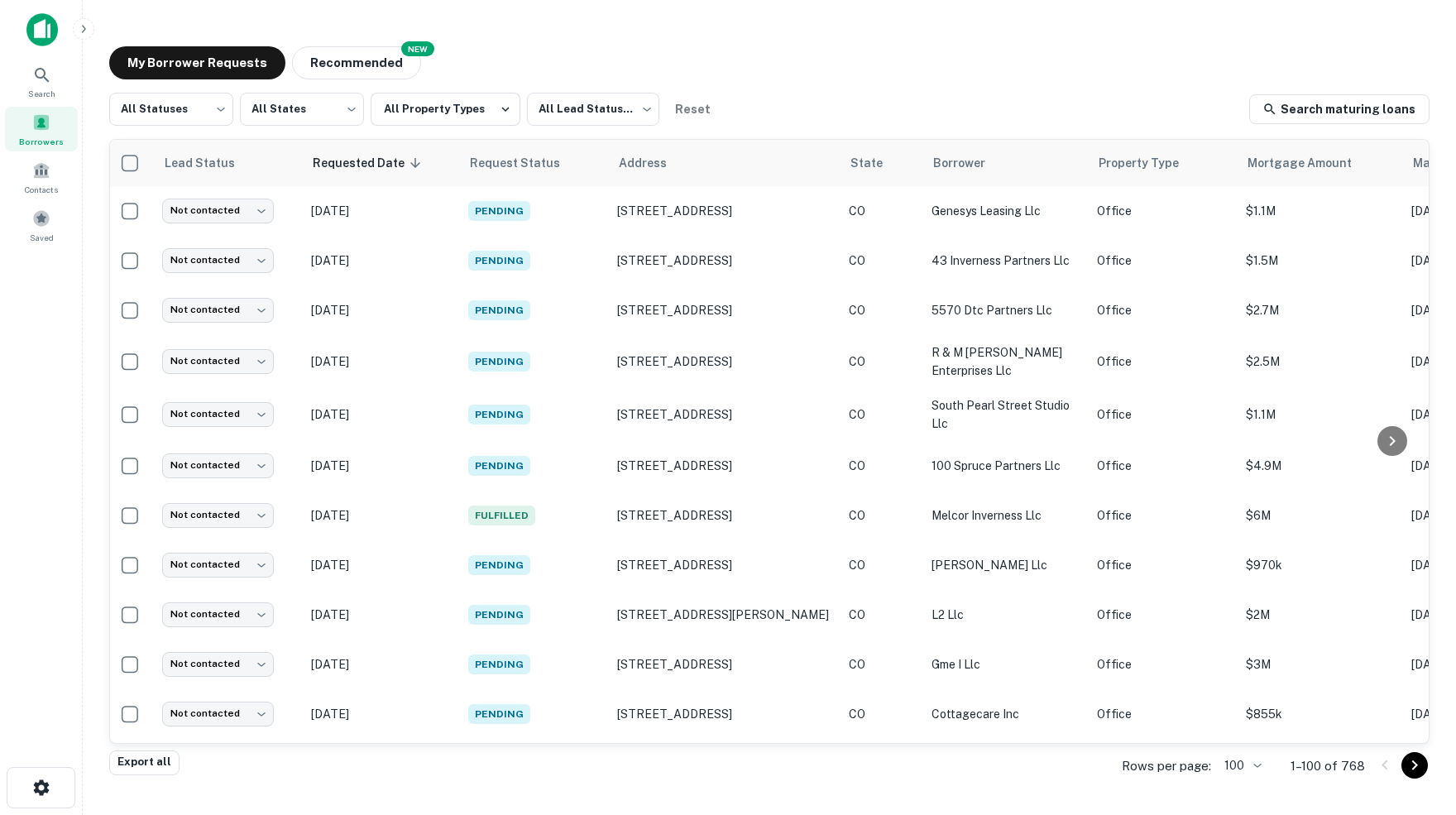
click at [862, 85] on div "My Borrower Requests NEW Recommended All Statuses *** ​ All States *** ​ All Pr…" at bounding box center [769, 400] width 1347 height 734
click at [37, 74] on icon at bounding box center [42, 75] width 14 height 14
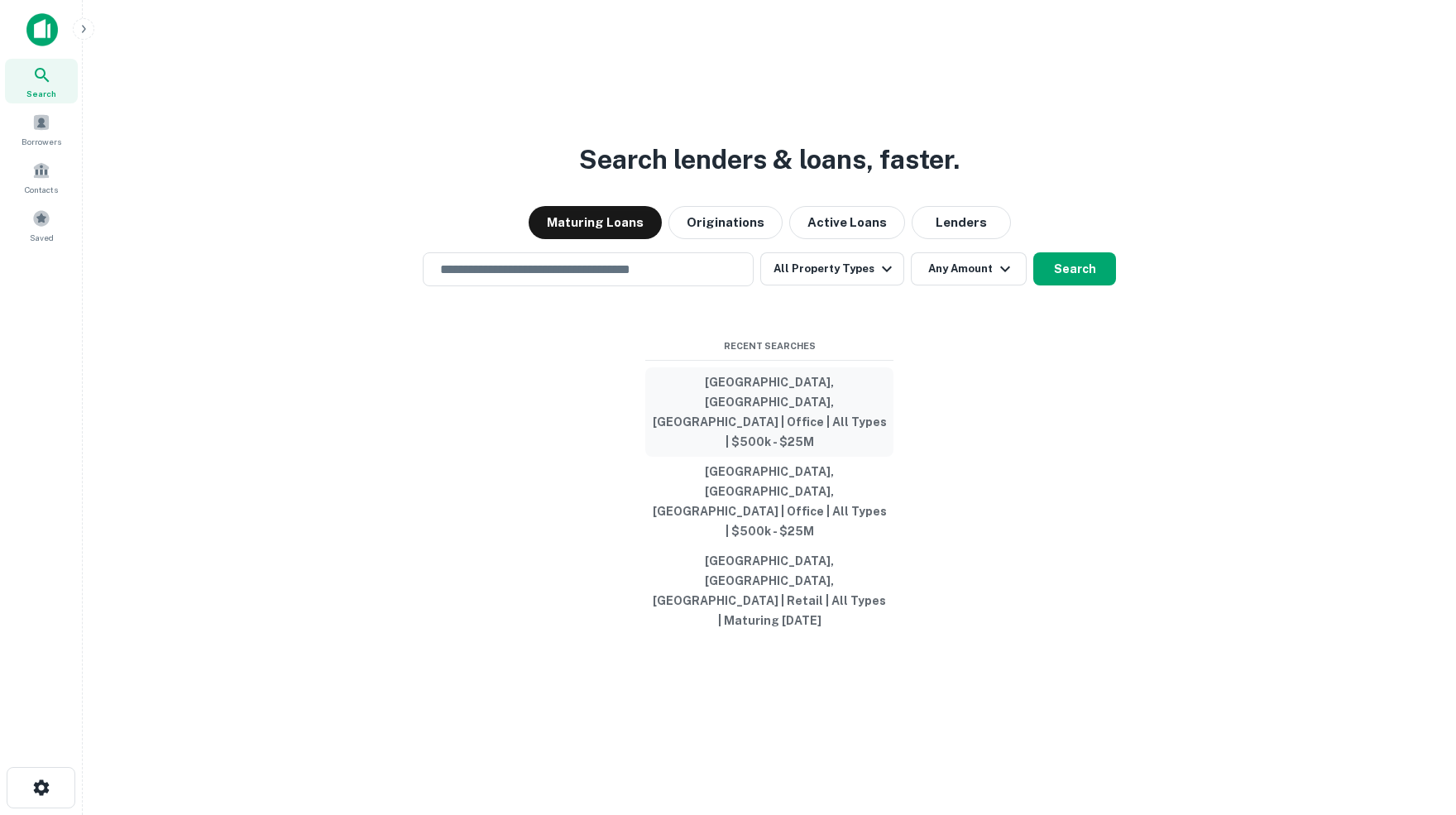
click at [773, 445] on button "Arapahoe County, CO, USA | Office | All Types | $500k - $25M" at bounding box center [769, 412] width 248 height 89
type input "**********"
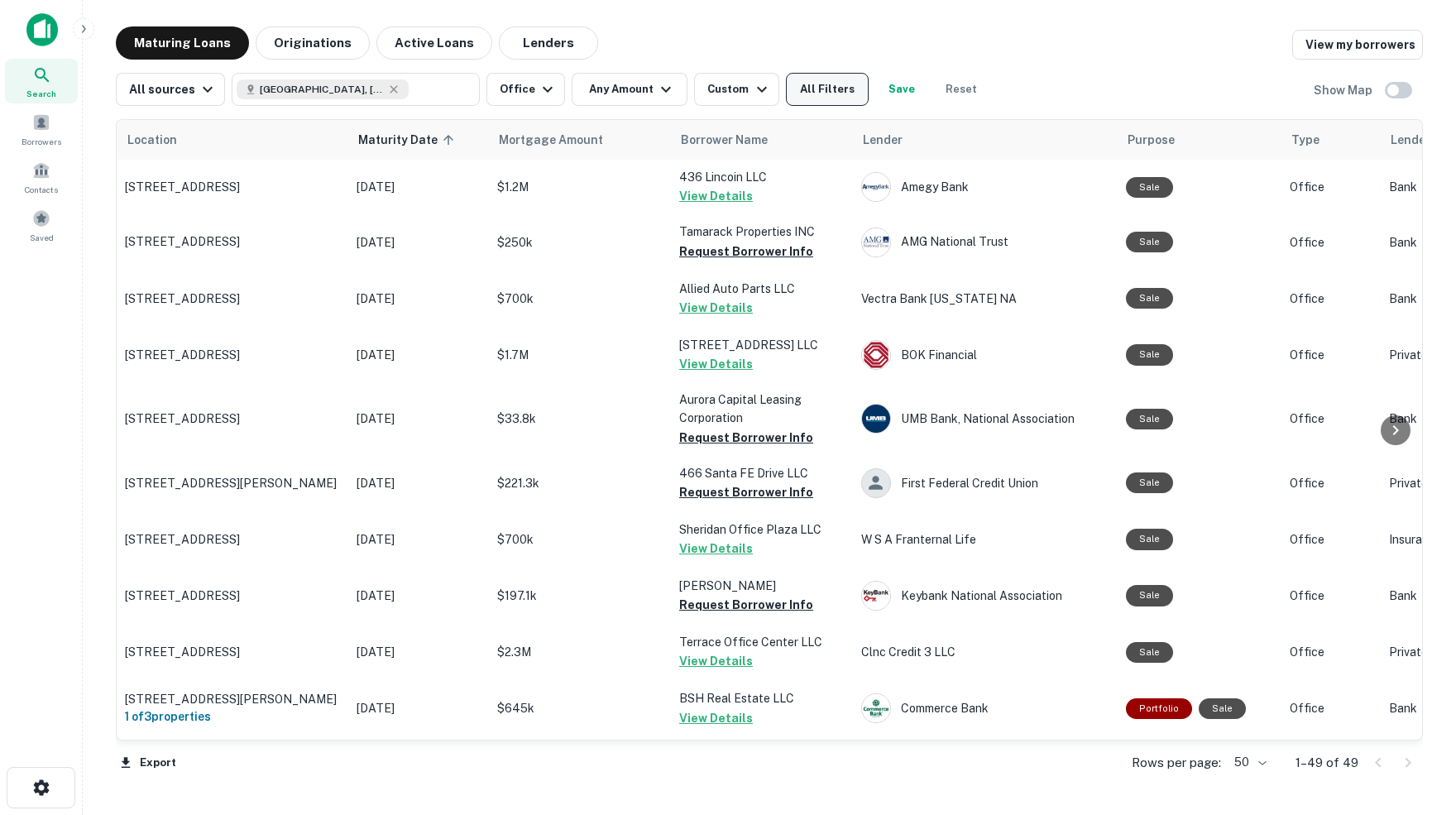
click at [825, 91] on button "All Filters" at bounding box center [827, 89] width 83 height 33
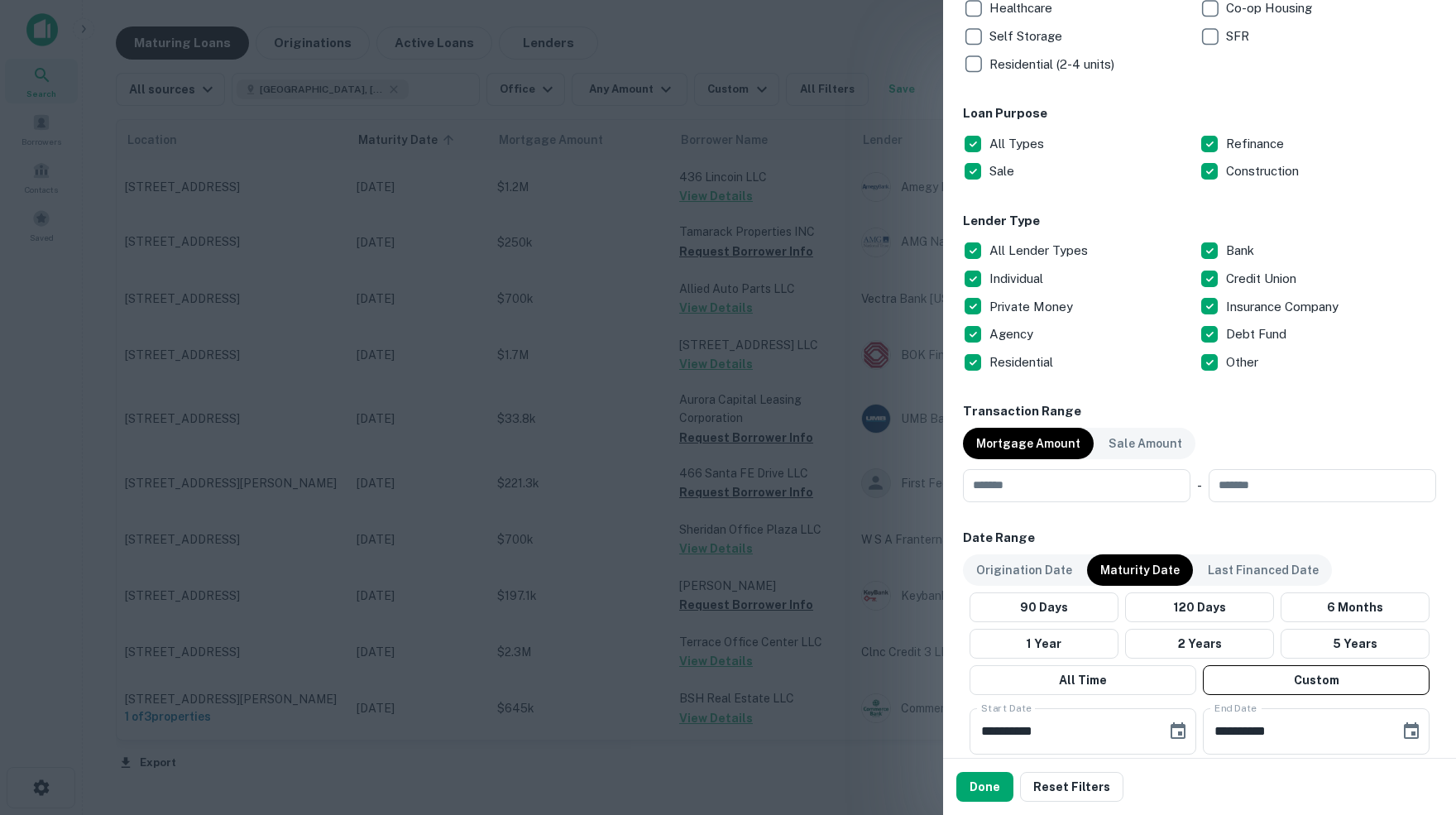
scroll to position [464, 0]
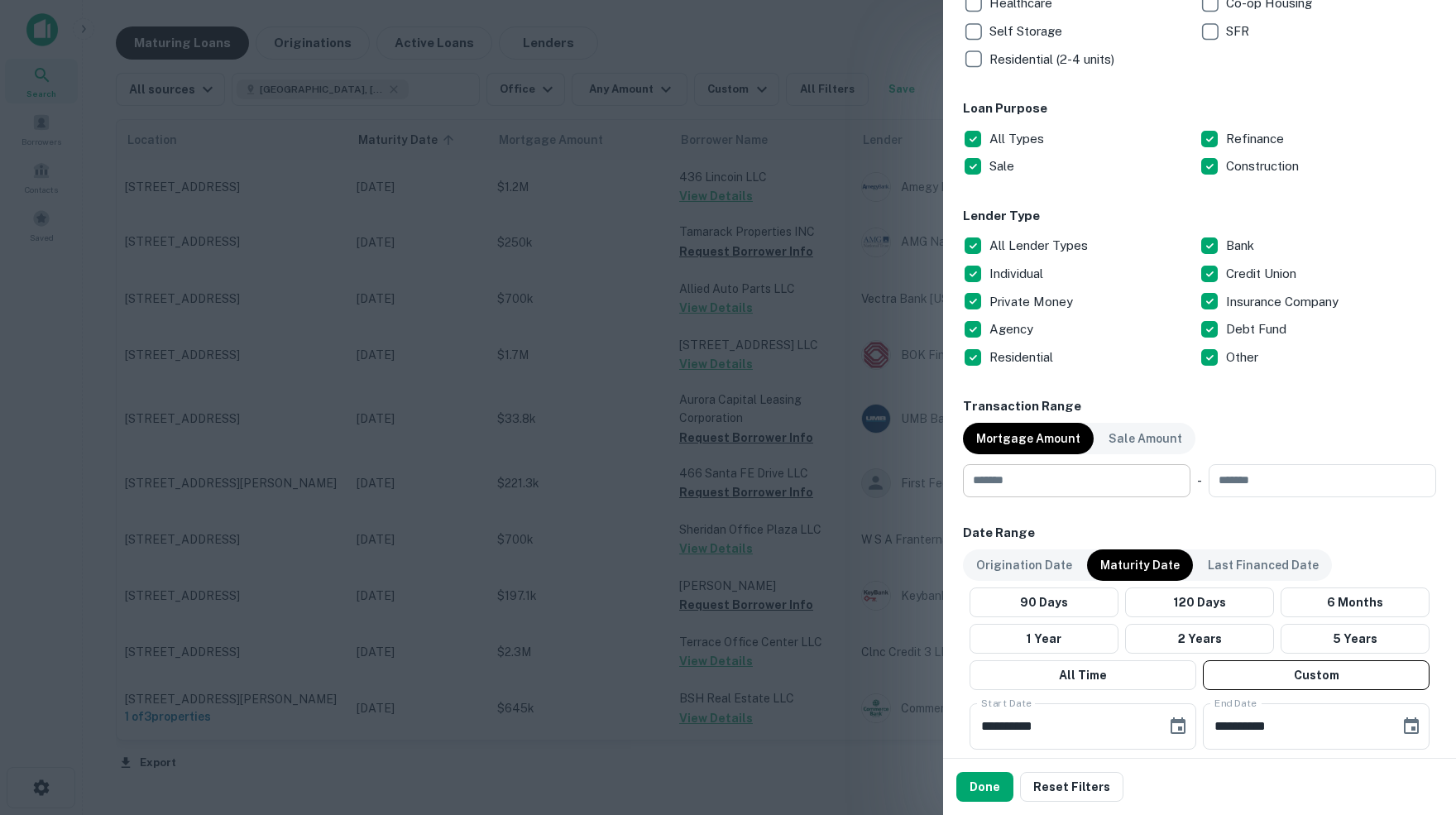
click at [1066, 478] on input "number" at bounding box center [1070, 481] width 216 height 33
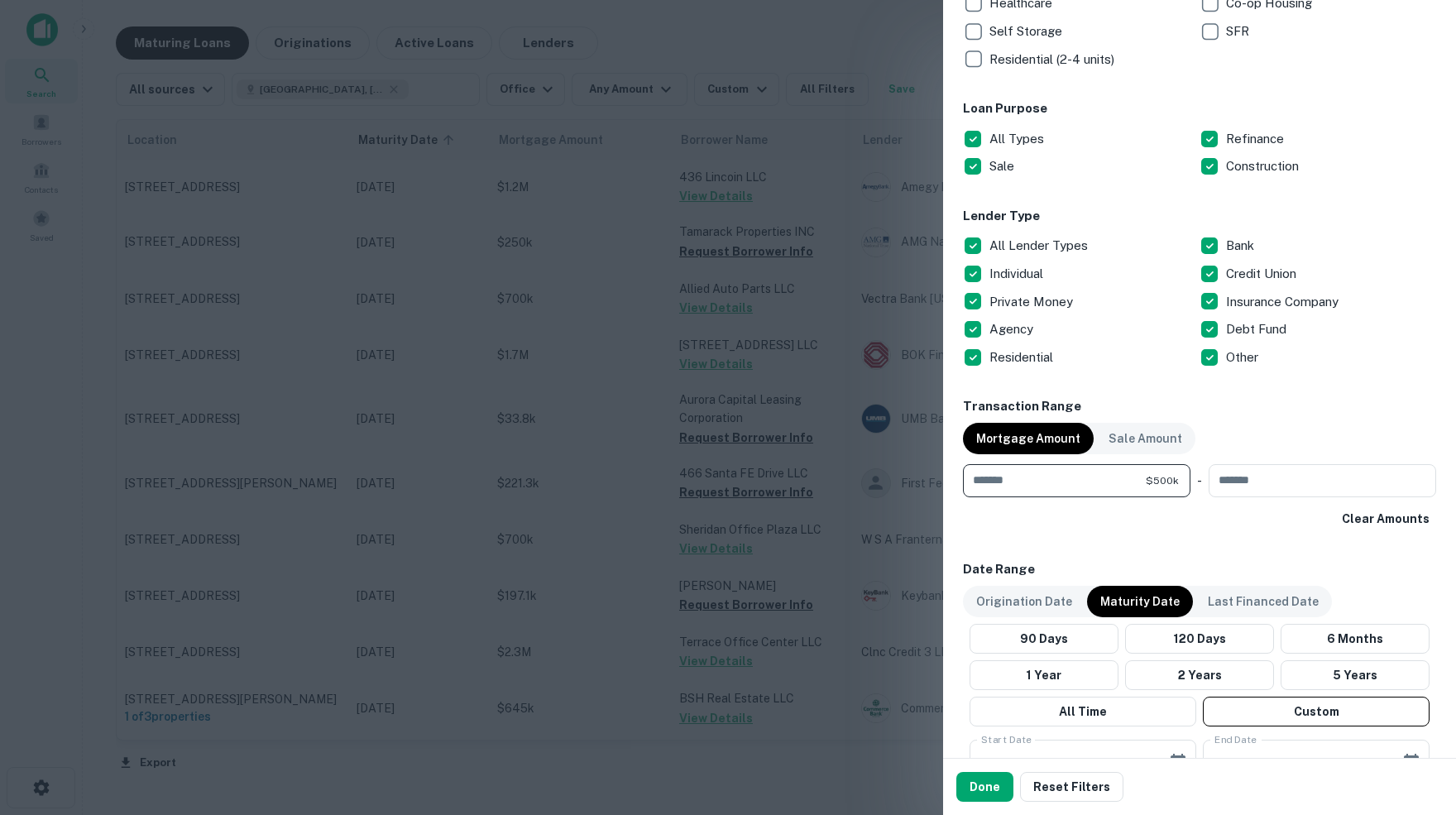
type input "******"
type input "********"
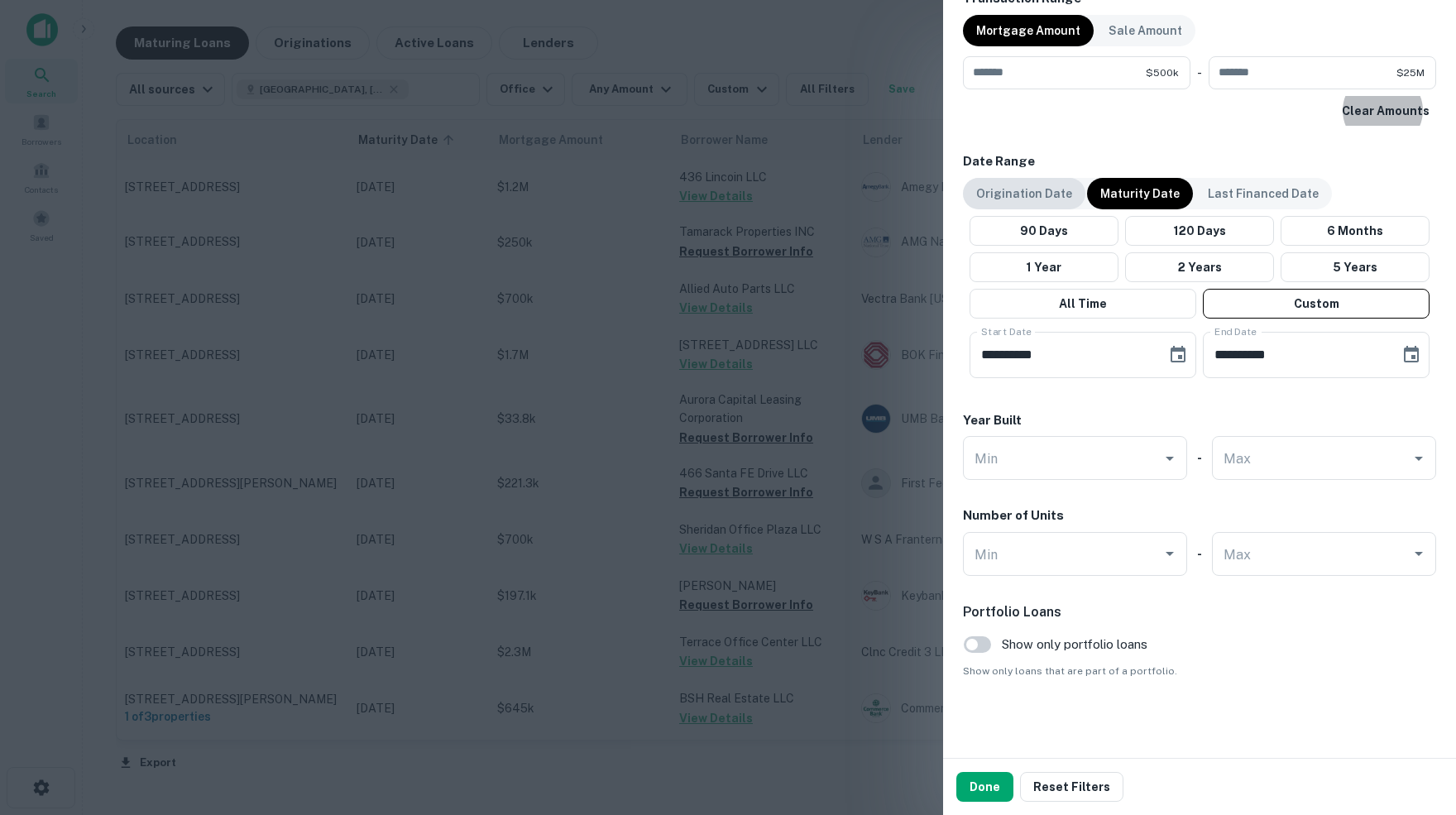
scroll to position [869, 0]
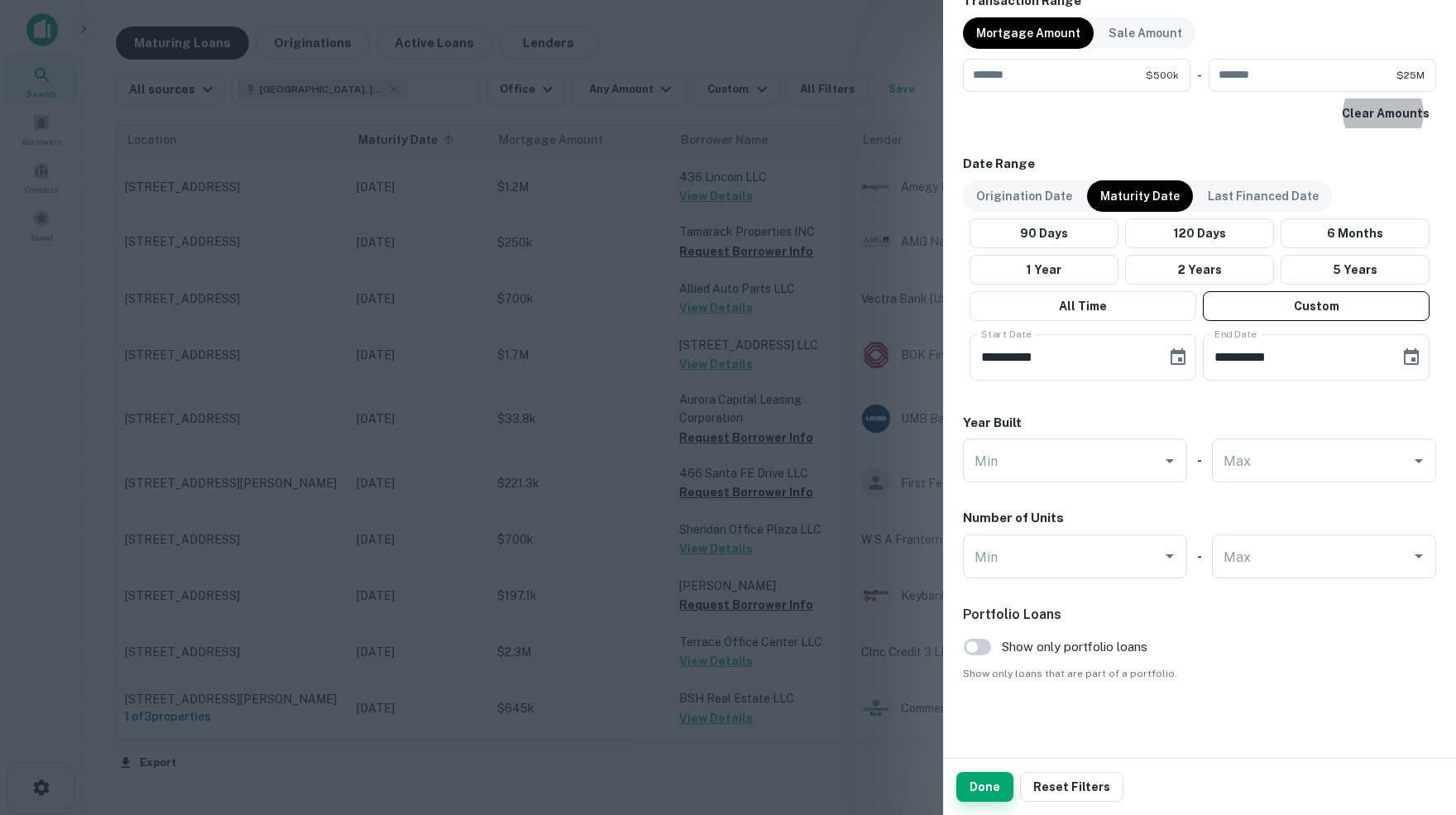
click at [984, 792] on button "Done" at bounding box center [984, 787] width 57 height 30
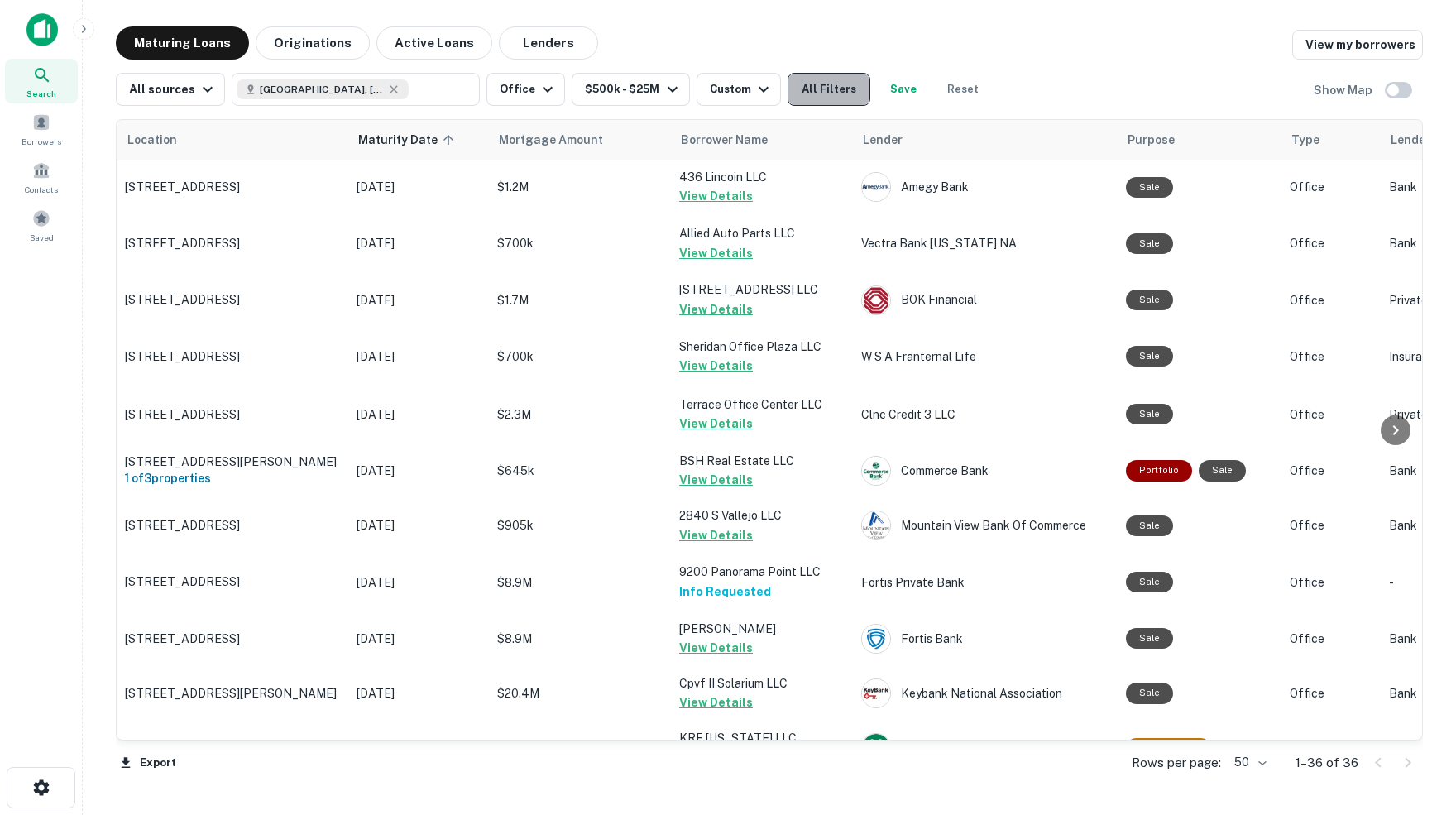
click at [840, 91] on button "All Filters" at bounding box center [829, 89] width 83 height 33
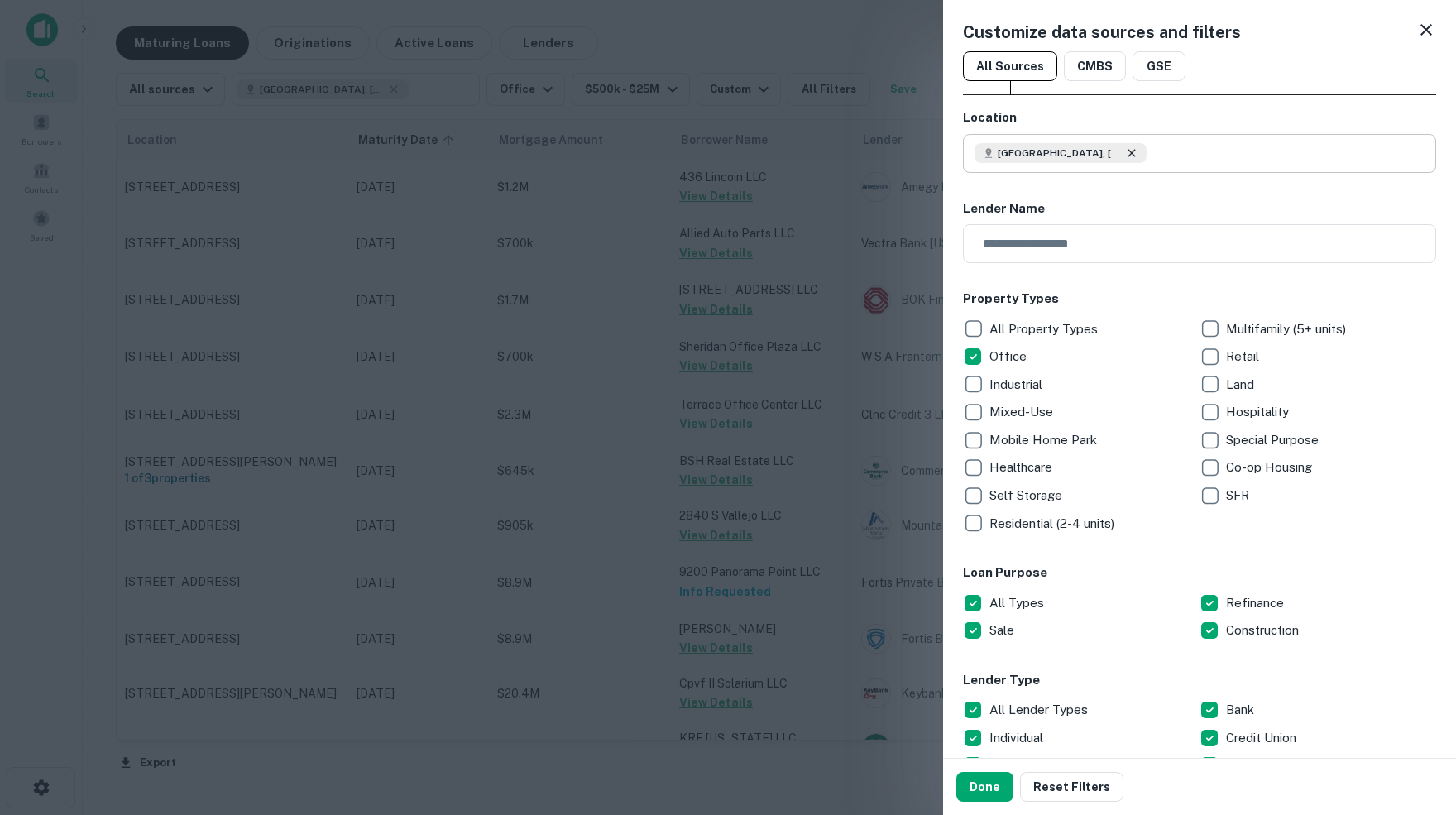
click at [1133, 158] on icon at bounding box center [1131, 152] width 13 height 13
click at [1073, 152] on input "text" at bounding box center [1205, 153] width 461 height 39
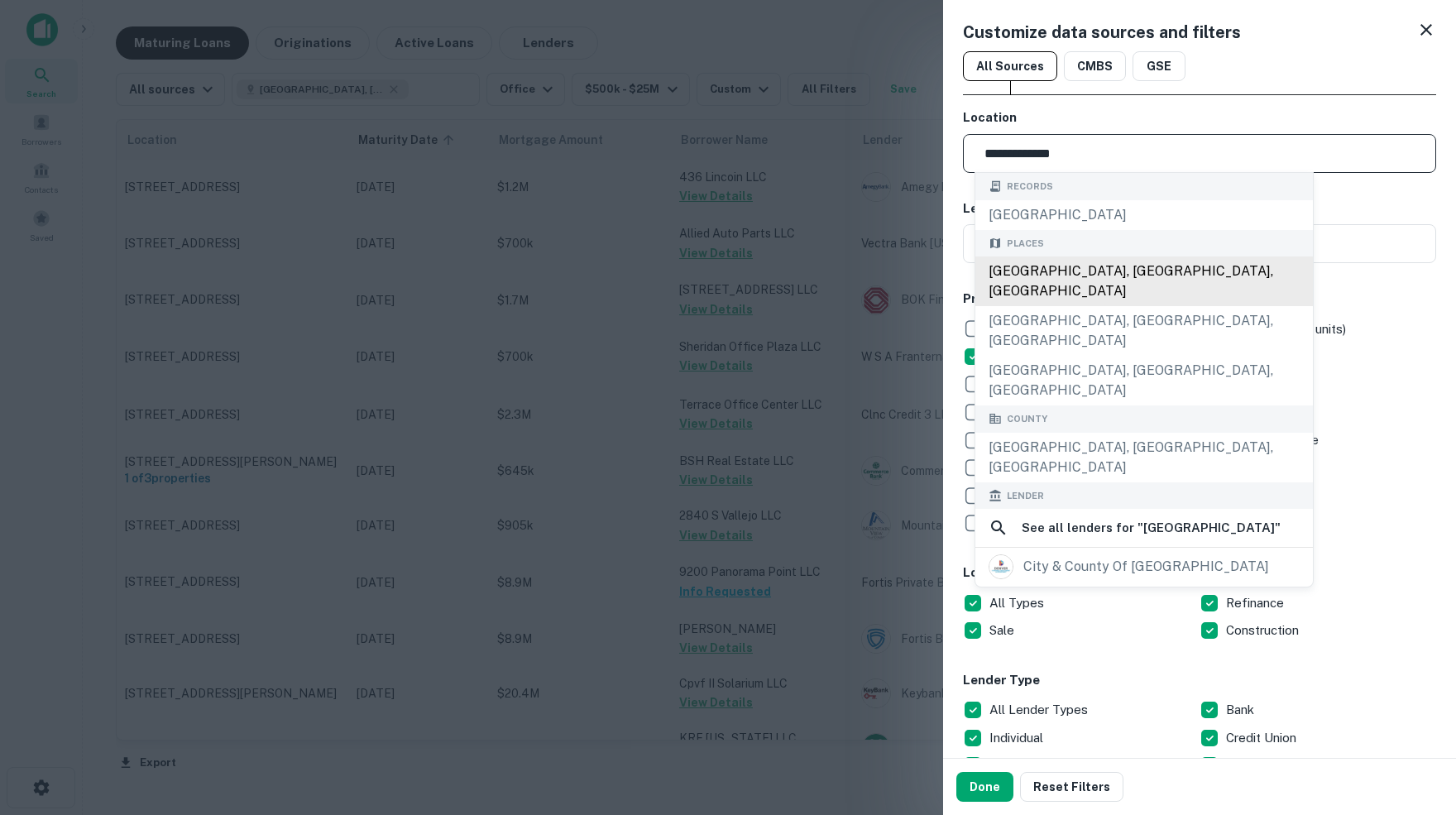
click at [1103, 275] on div "Denver County, CO, USA" at bounding box center [1144, 281] width 338 height 50
type input "**********"
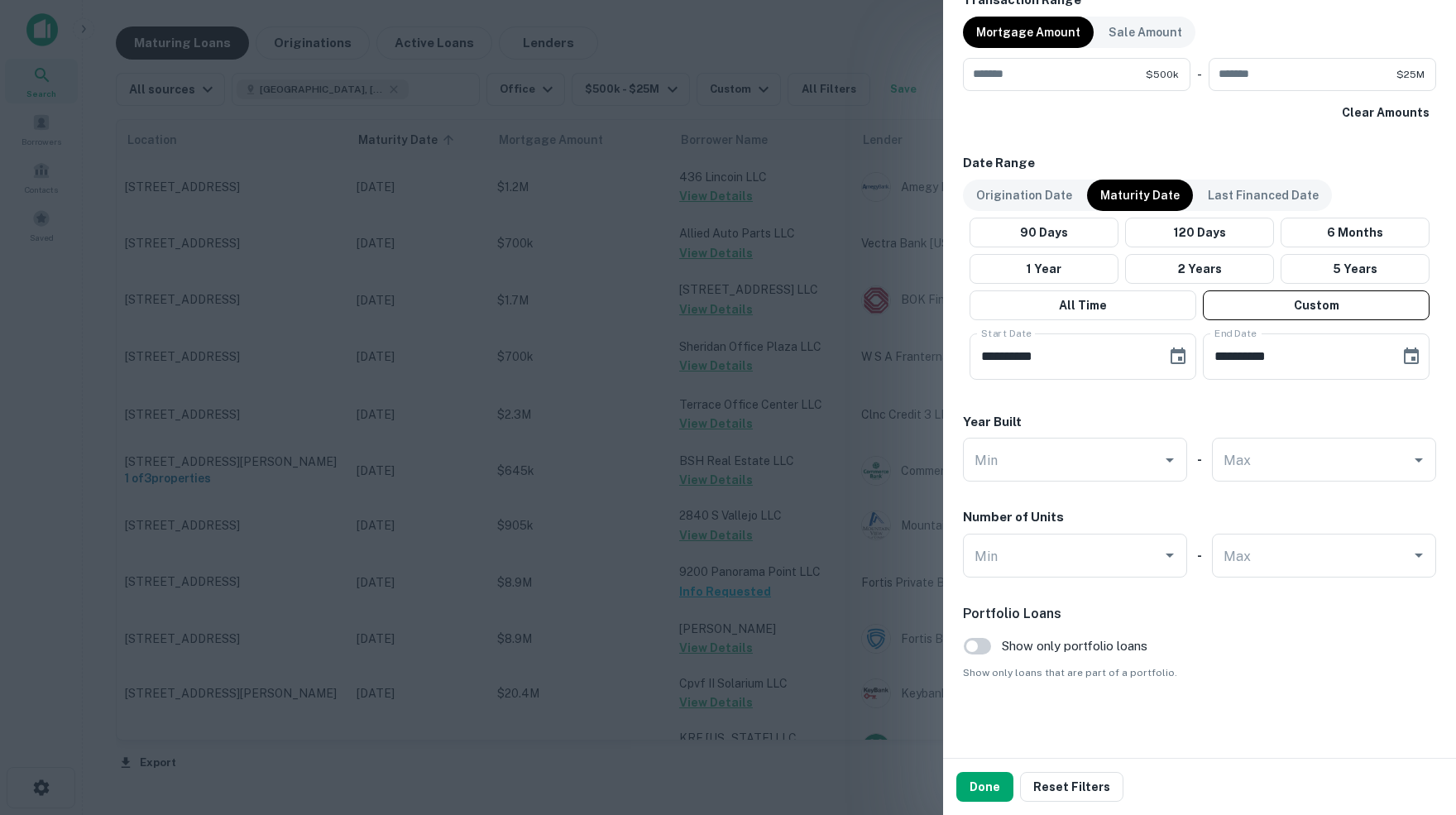
scroll to position [869, 0]
click at [984, 793] on button "Done" at bounding box center [984, 787] width 57 height 30
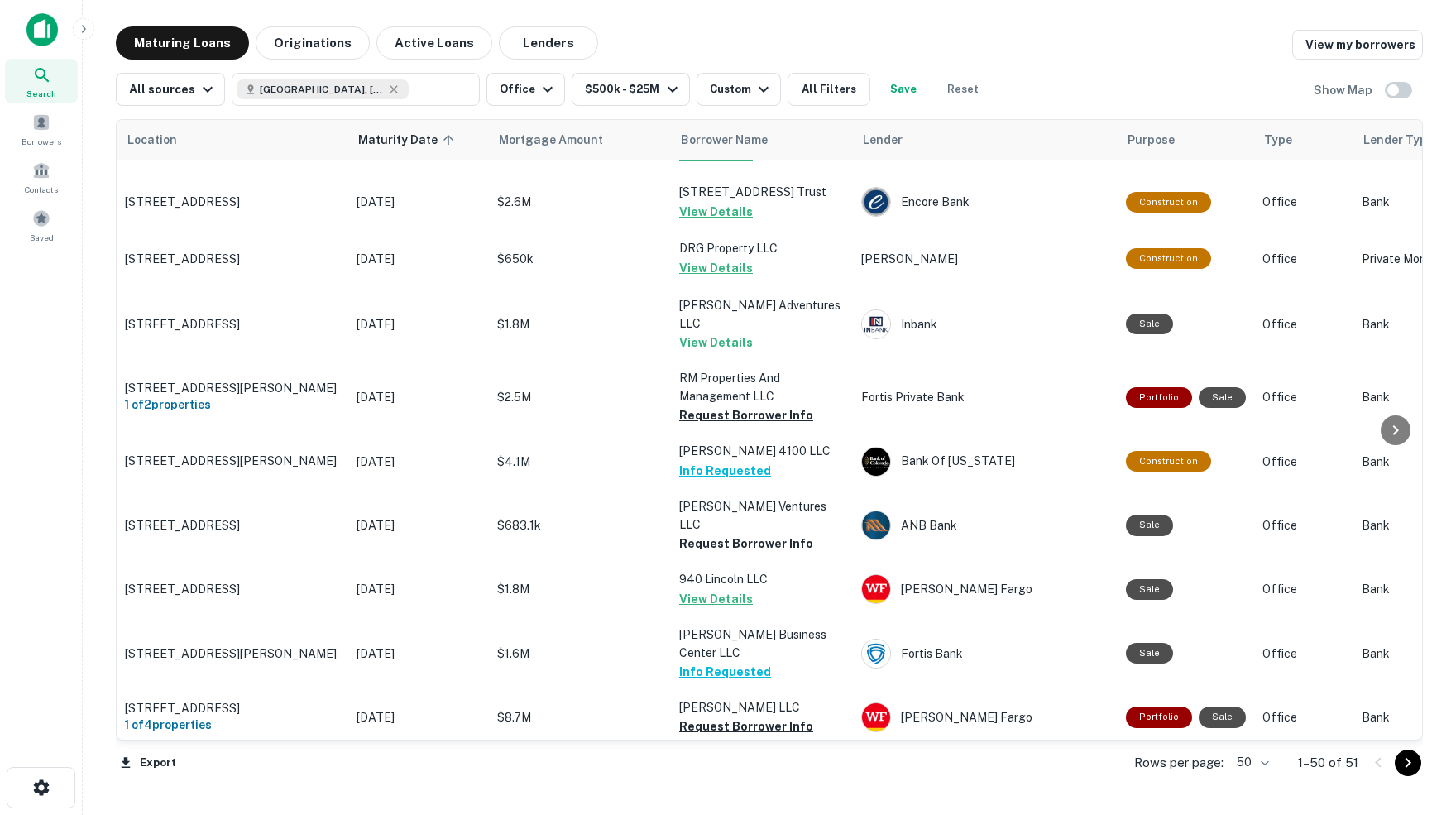
scroll to position [1158, 0]
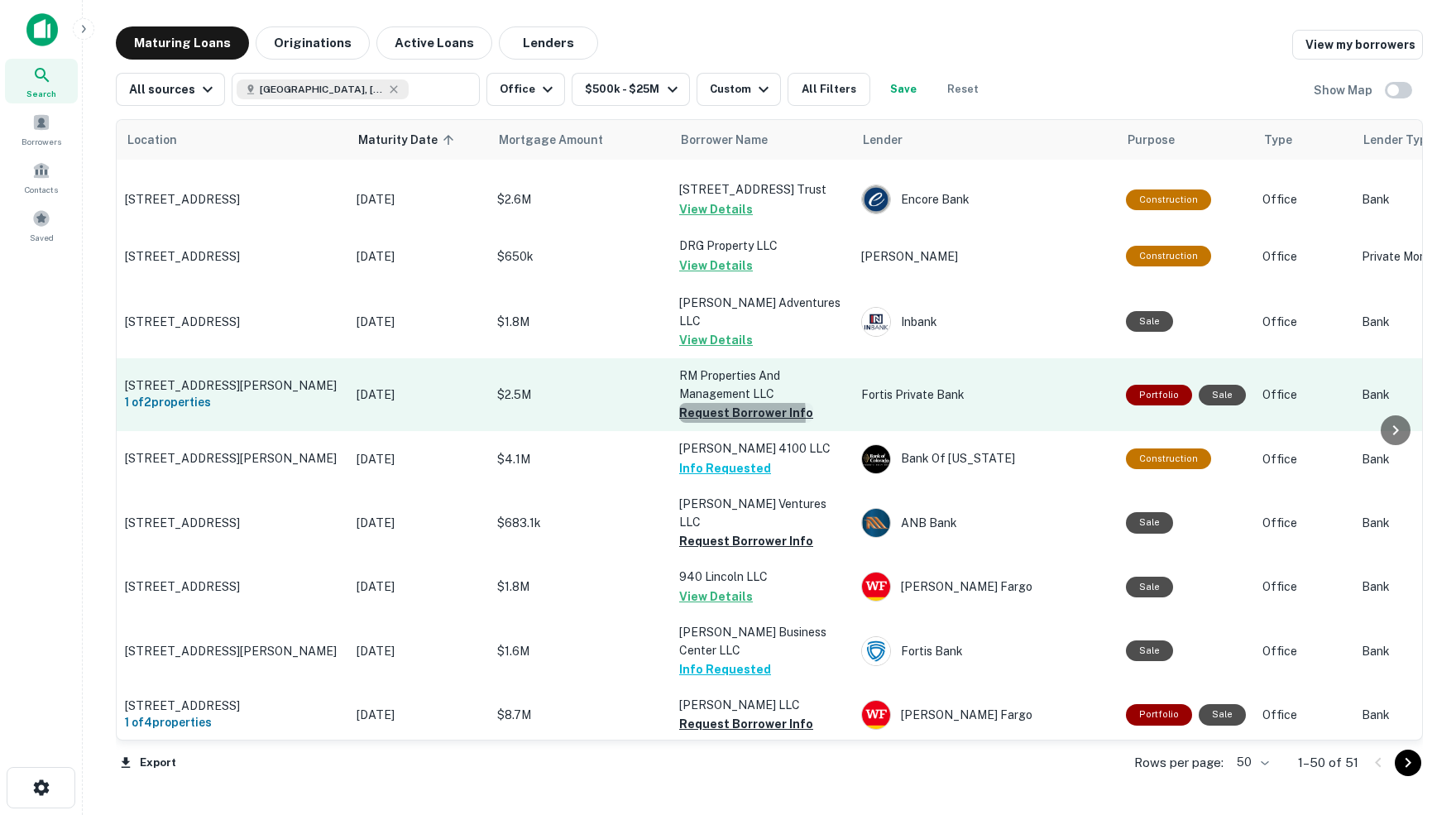
click at [696, 403] on button "Request Borrower Info" at bounding box center [746, 412] width 134 height 20
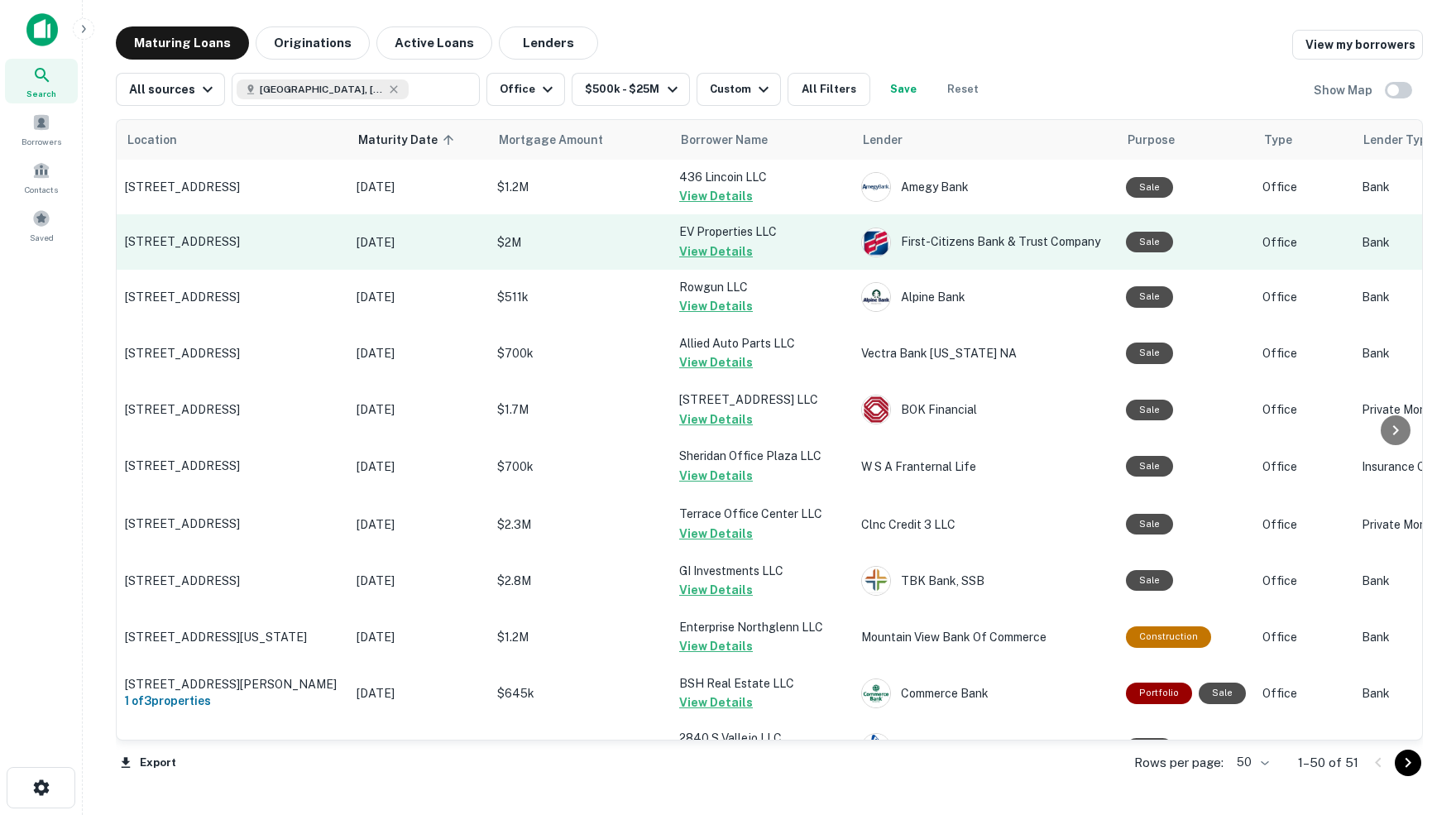
scroll to position [0, 0]
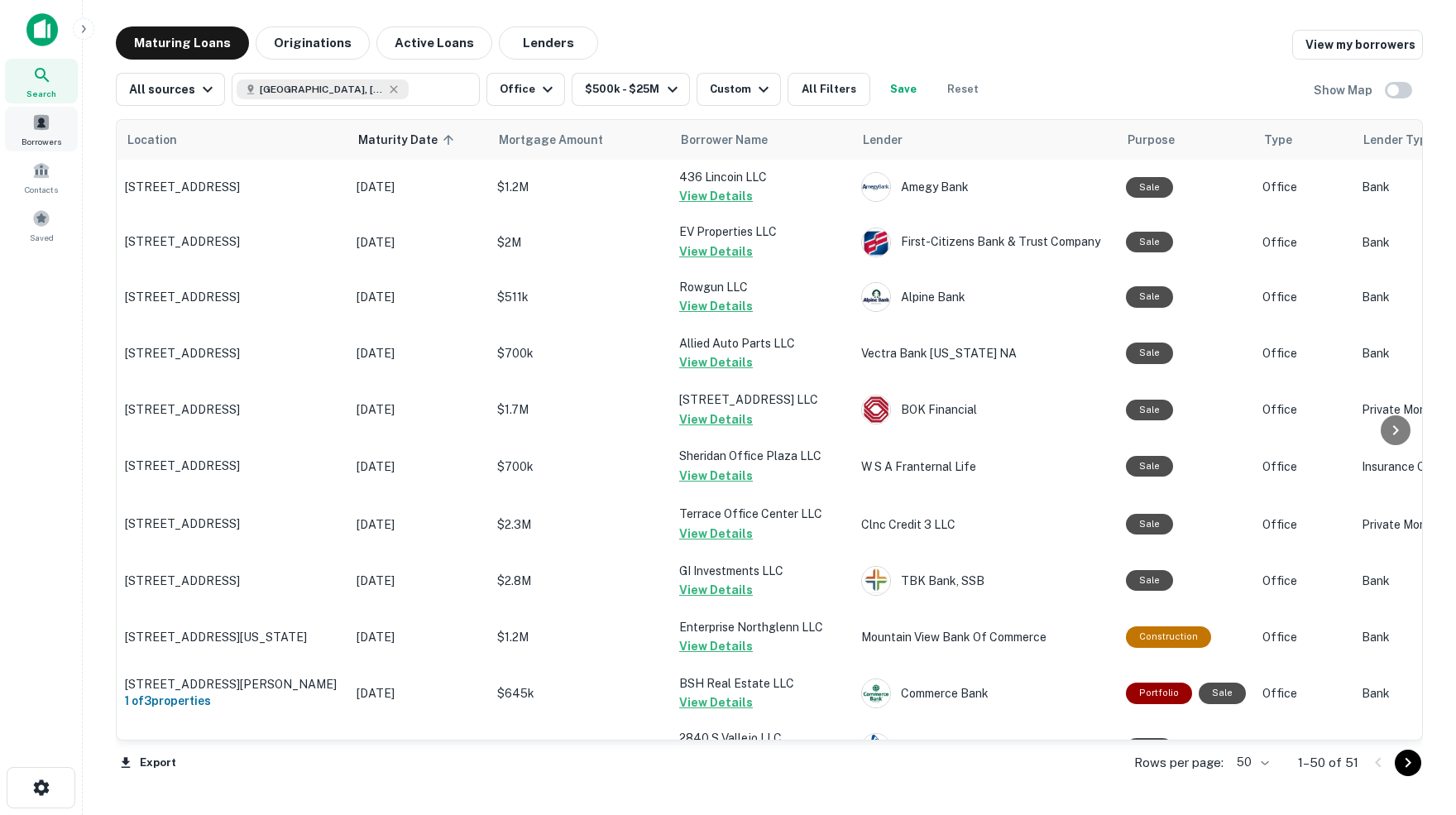
click at [38, 130] on span at bounding box center [41, 123] width 18 height 18
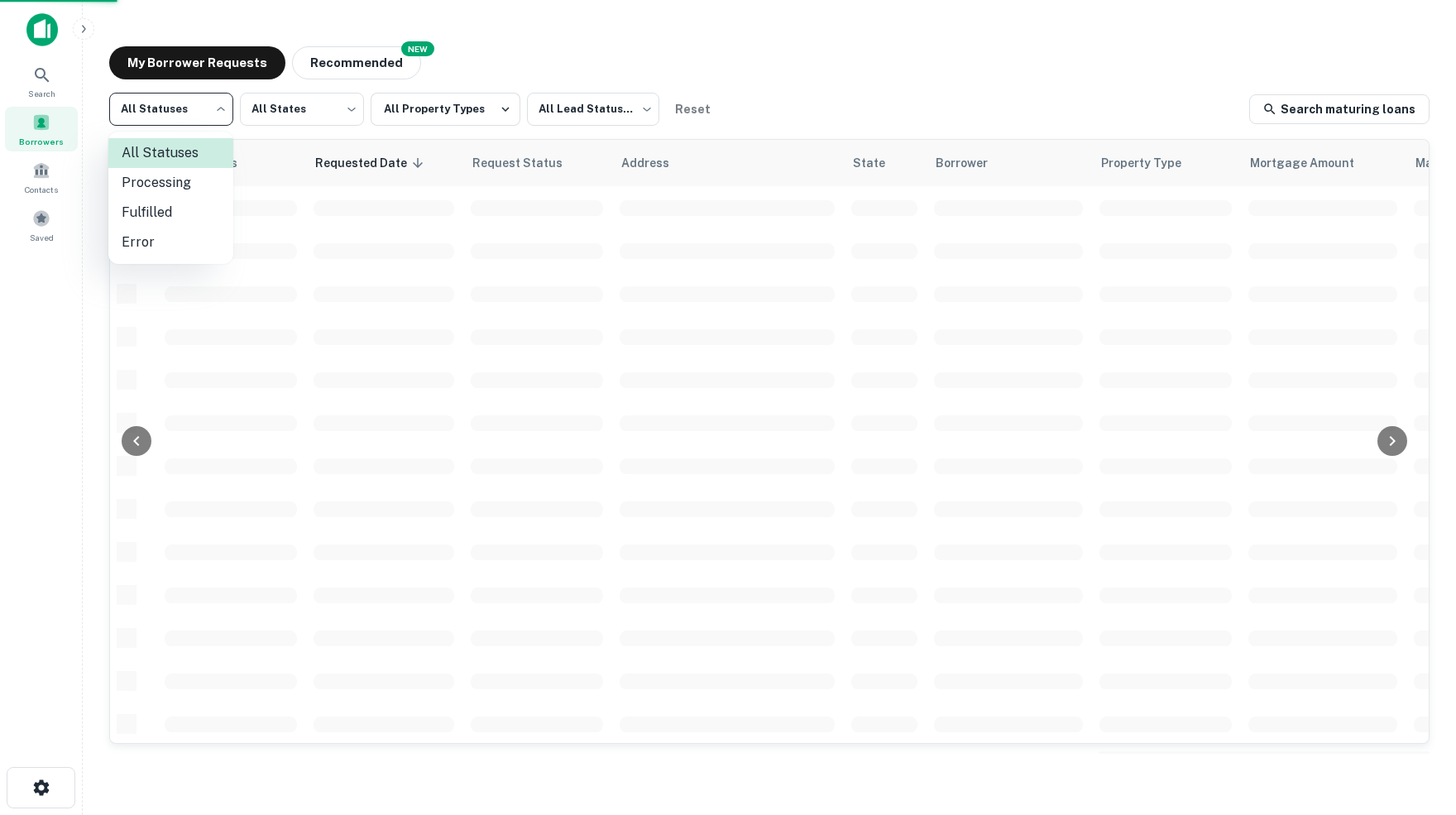
click at [221, 109] on body "Search Borrowers Contacts Saved My Borrower Requests NEW Recommended All Status…" at bounding box center [728, 407] width 1456 height 815
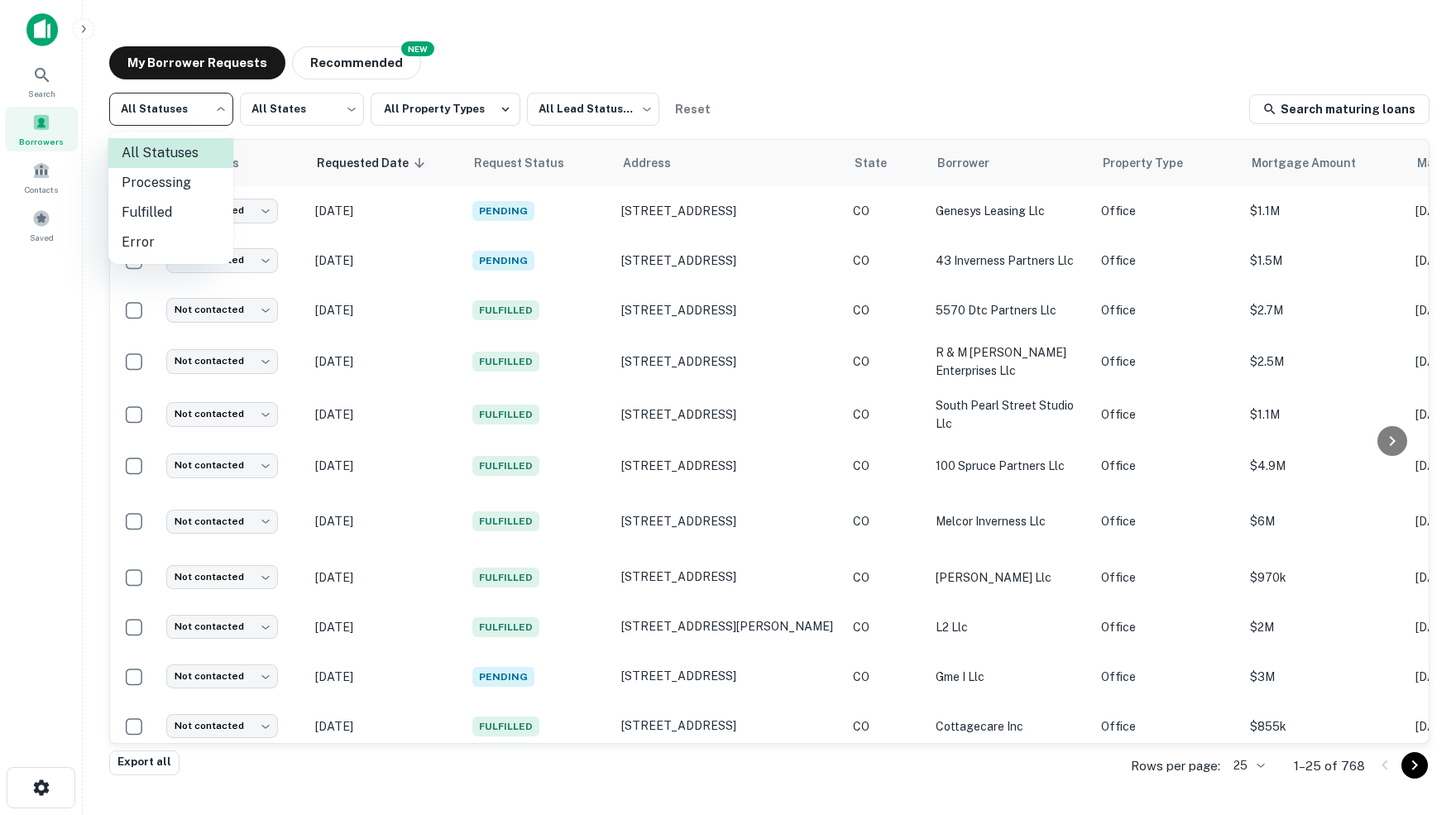
click at [143, 212] on li "Fulfilled" at bounding box center [171, 213] width 125 height 30
type input "*********"
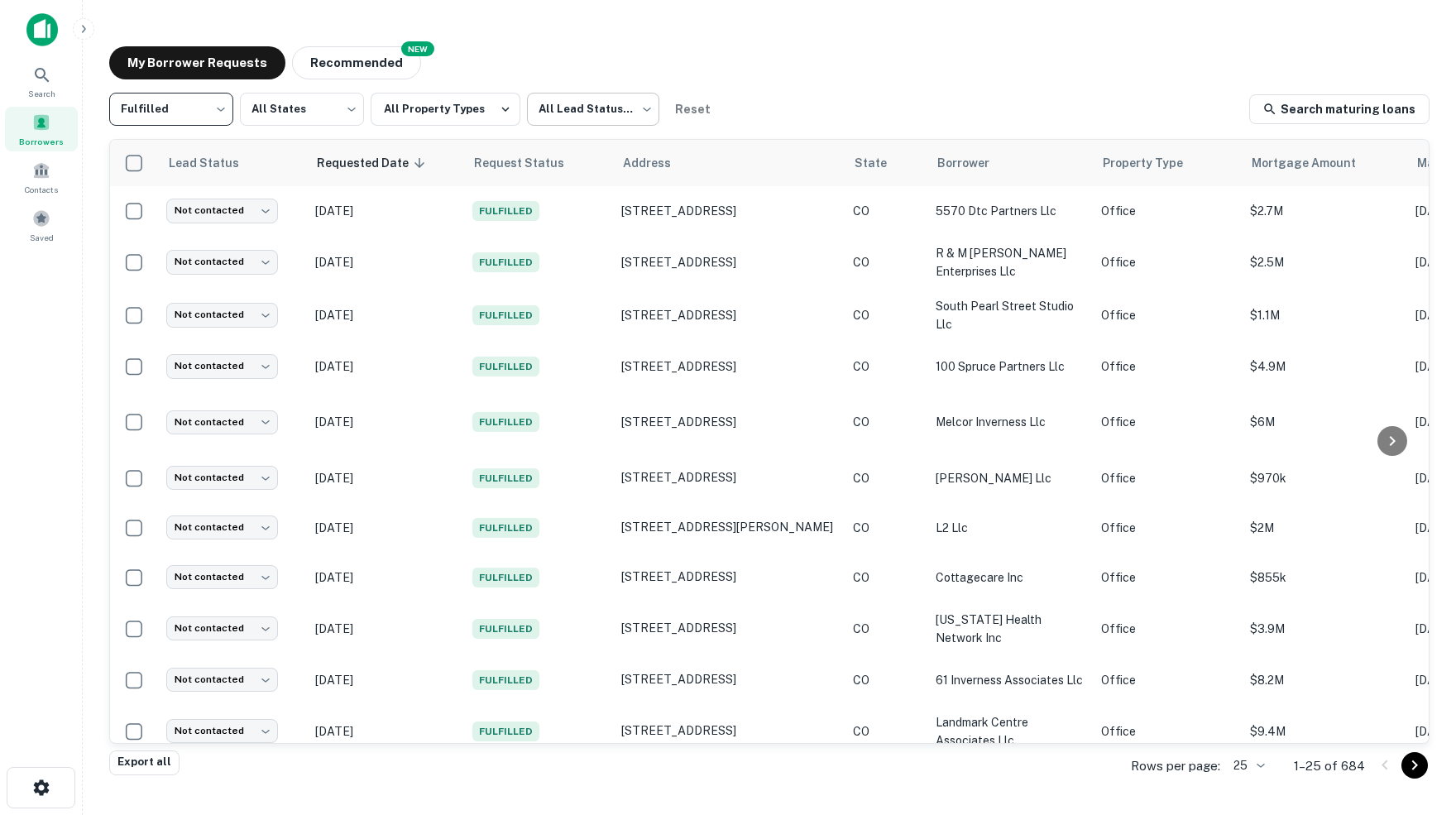
click at [654, 109] on body "Search Borrowers Contacts Saved My Borrower Requests NEW Recommended Fulfilled …" at bounding box center [728, 407] width 1456 height 815
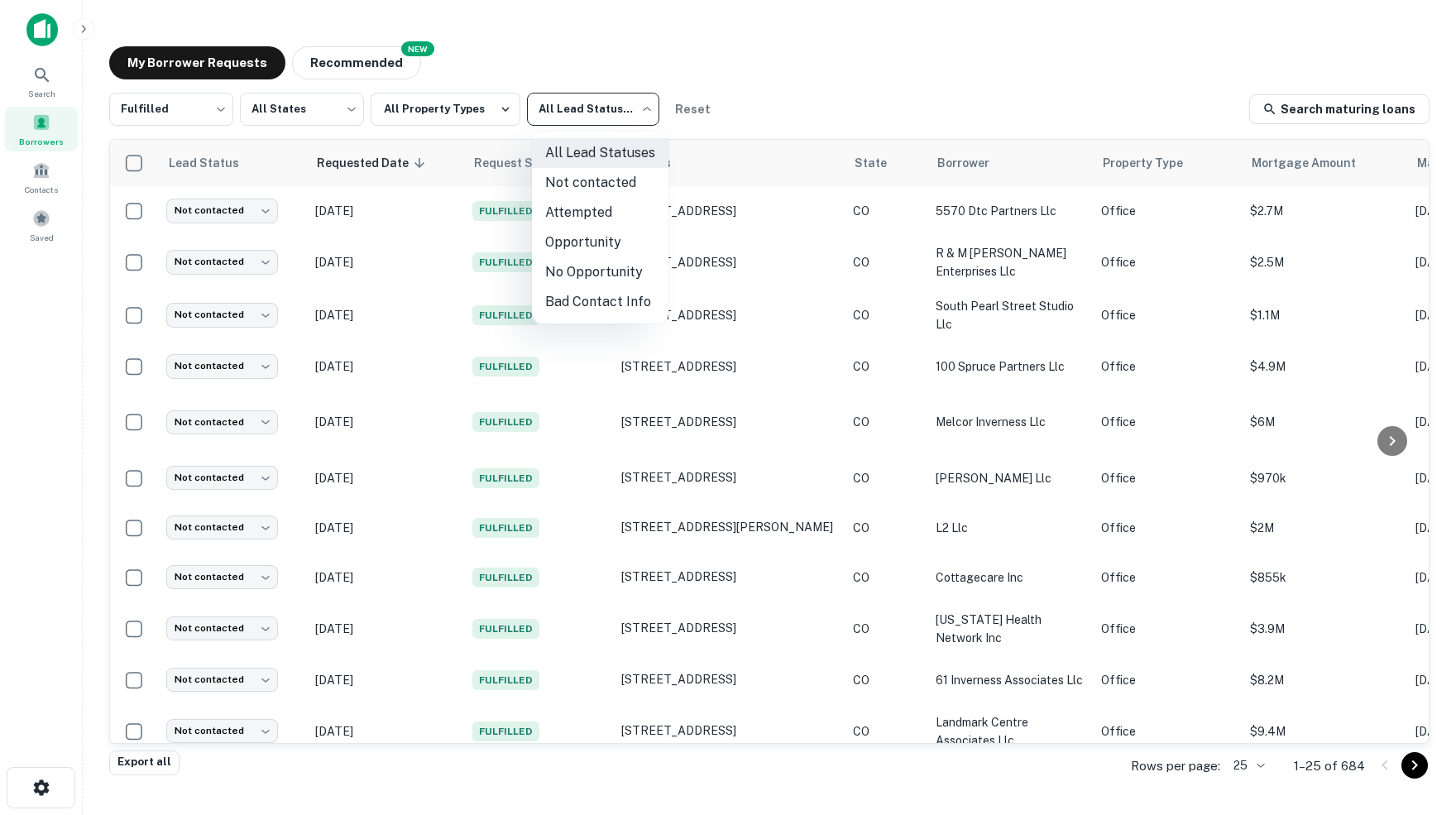
click at [610, 181] on li "Not contacted" at bounding box center [600, 183] width 136 height 30
type input "****"
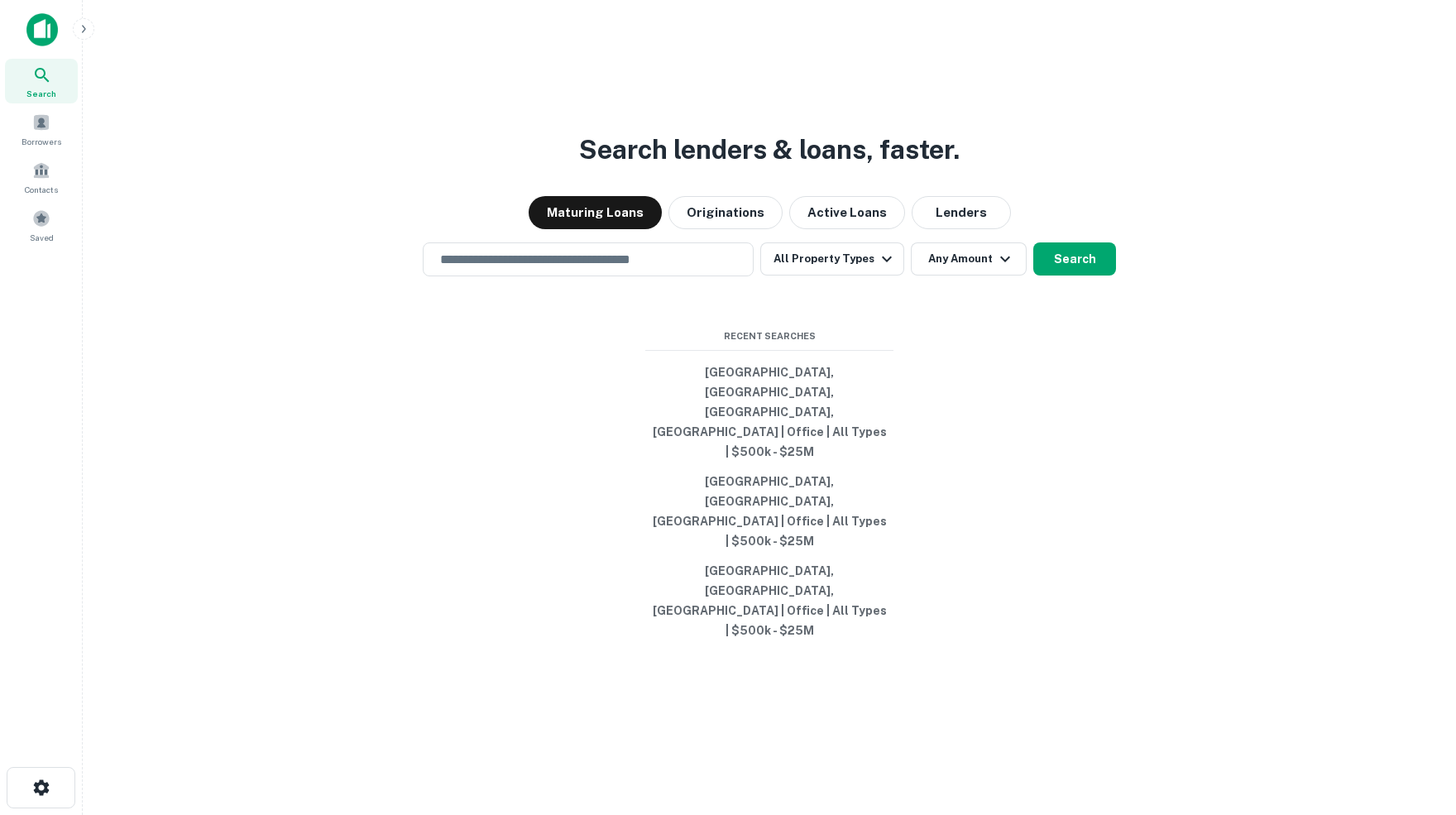
click at [42, 24] on img at bounding box center [42, 30] width 32 height 33
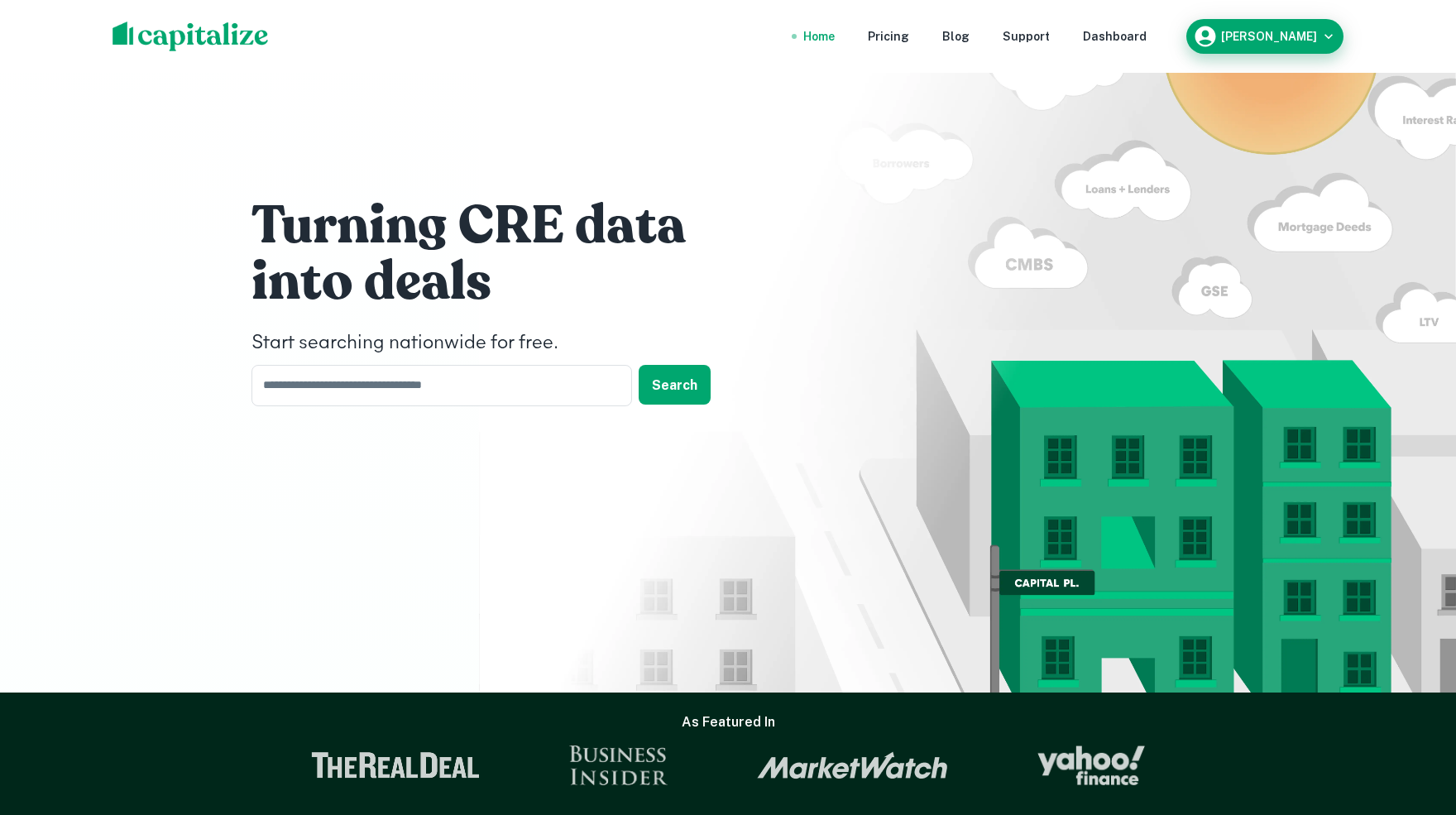
click at [1325, 32] on icon "button" at bounding box center [1328, 36] width 17 height 17
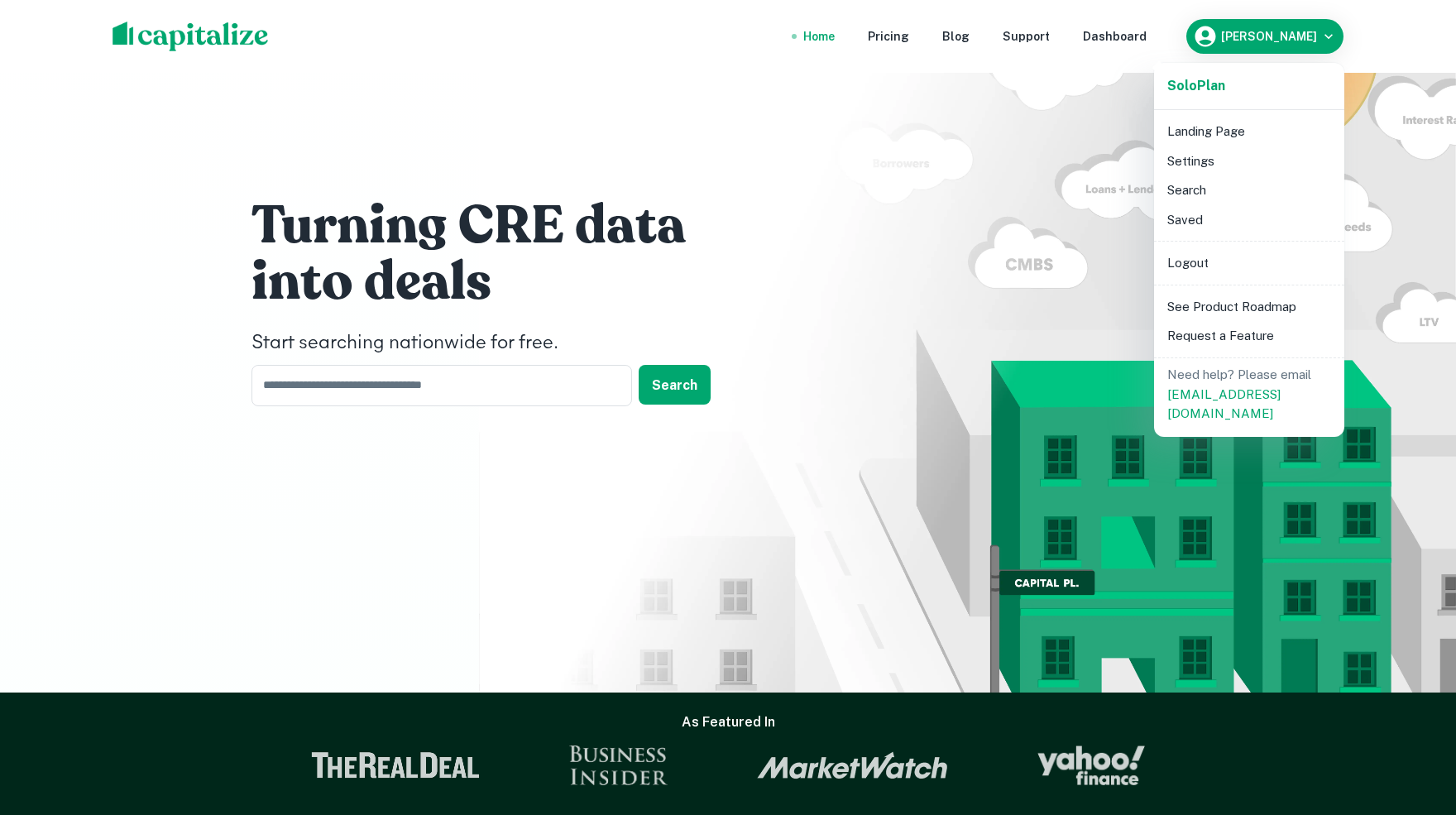
click at [1180, 219] on li "Saved" at bounding box center [1249, 220] width 177 height 30
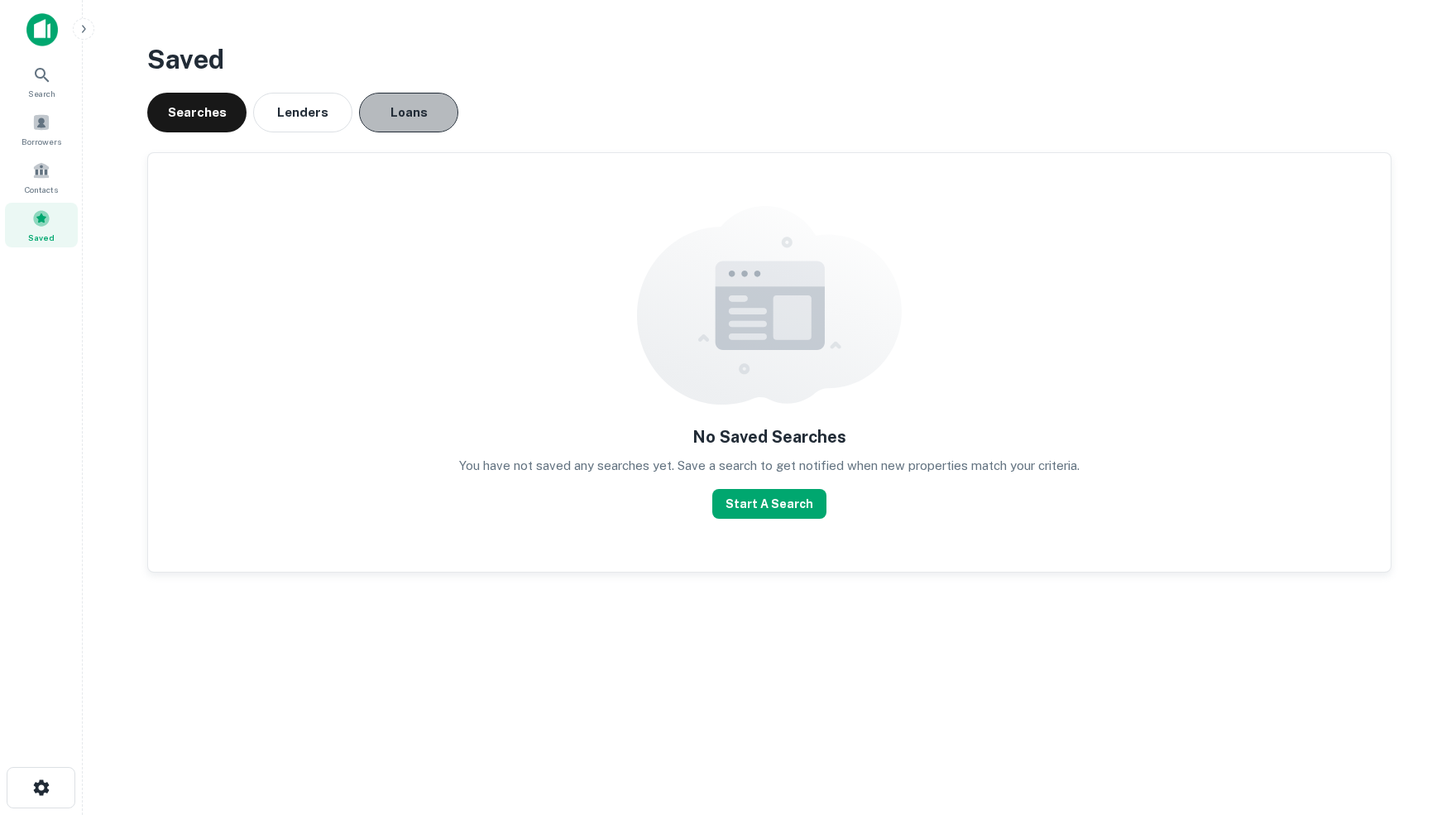
click at [425, 109] on button "Loans" at bounding box center [408, 112] width 99 height 39
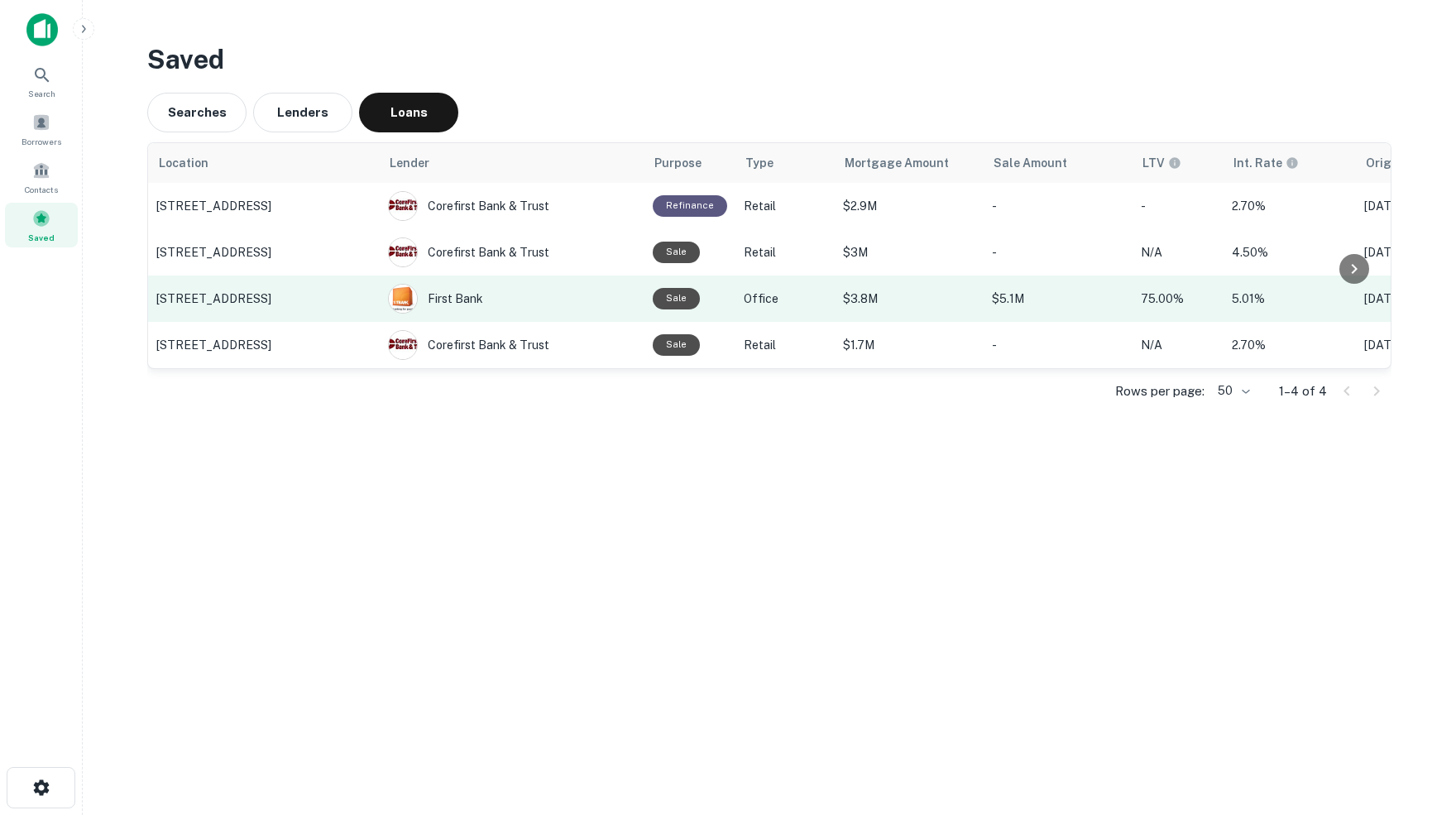
click at [228, 306] on p "[STREET_ADDRESS]" at bounding box center [264, 299] width 215 height 15
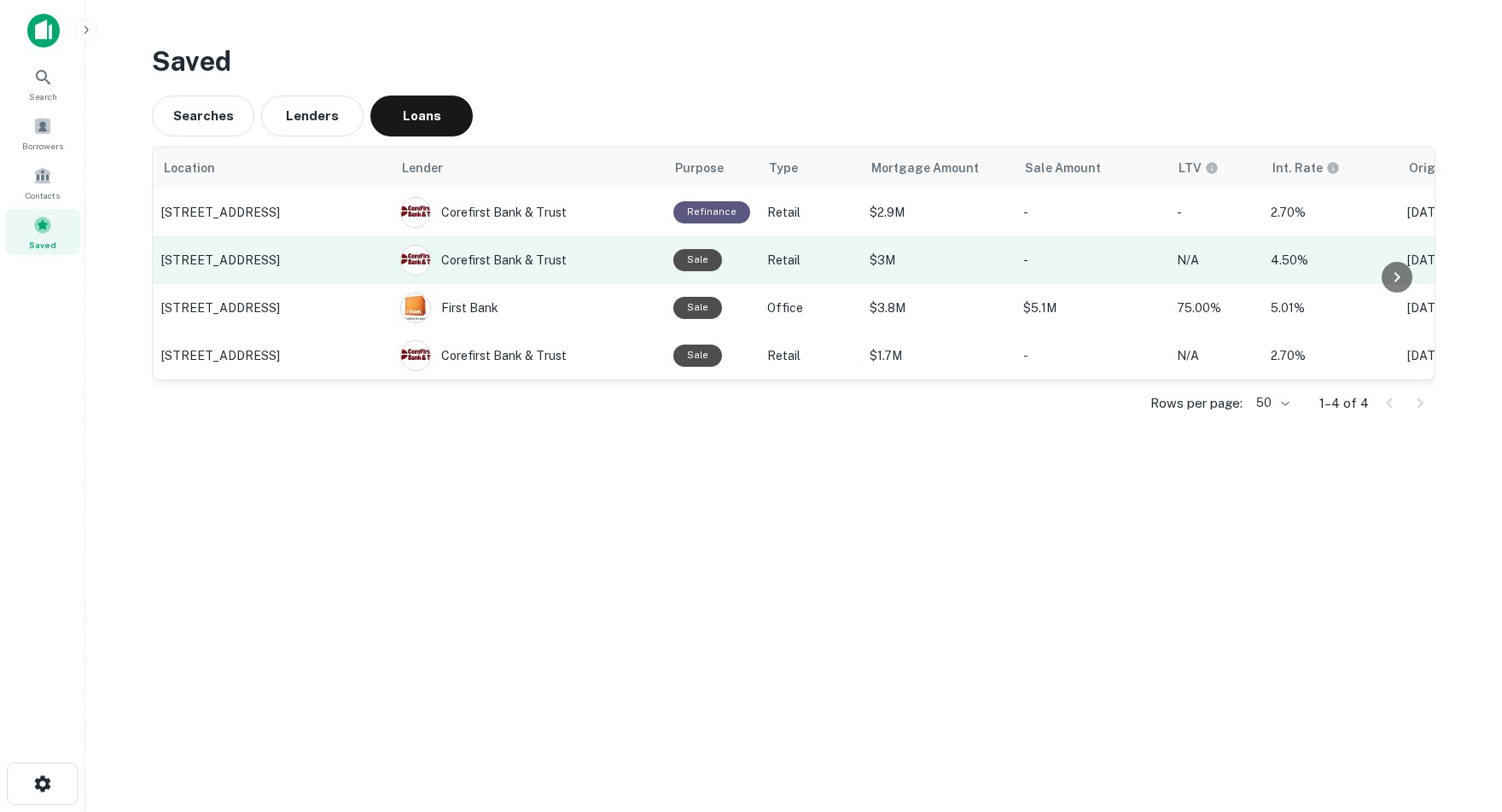
click at [328, 254] on p "[STREET_ADDRESS]" at bounding box center [273, 260] width 222 height 15
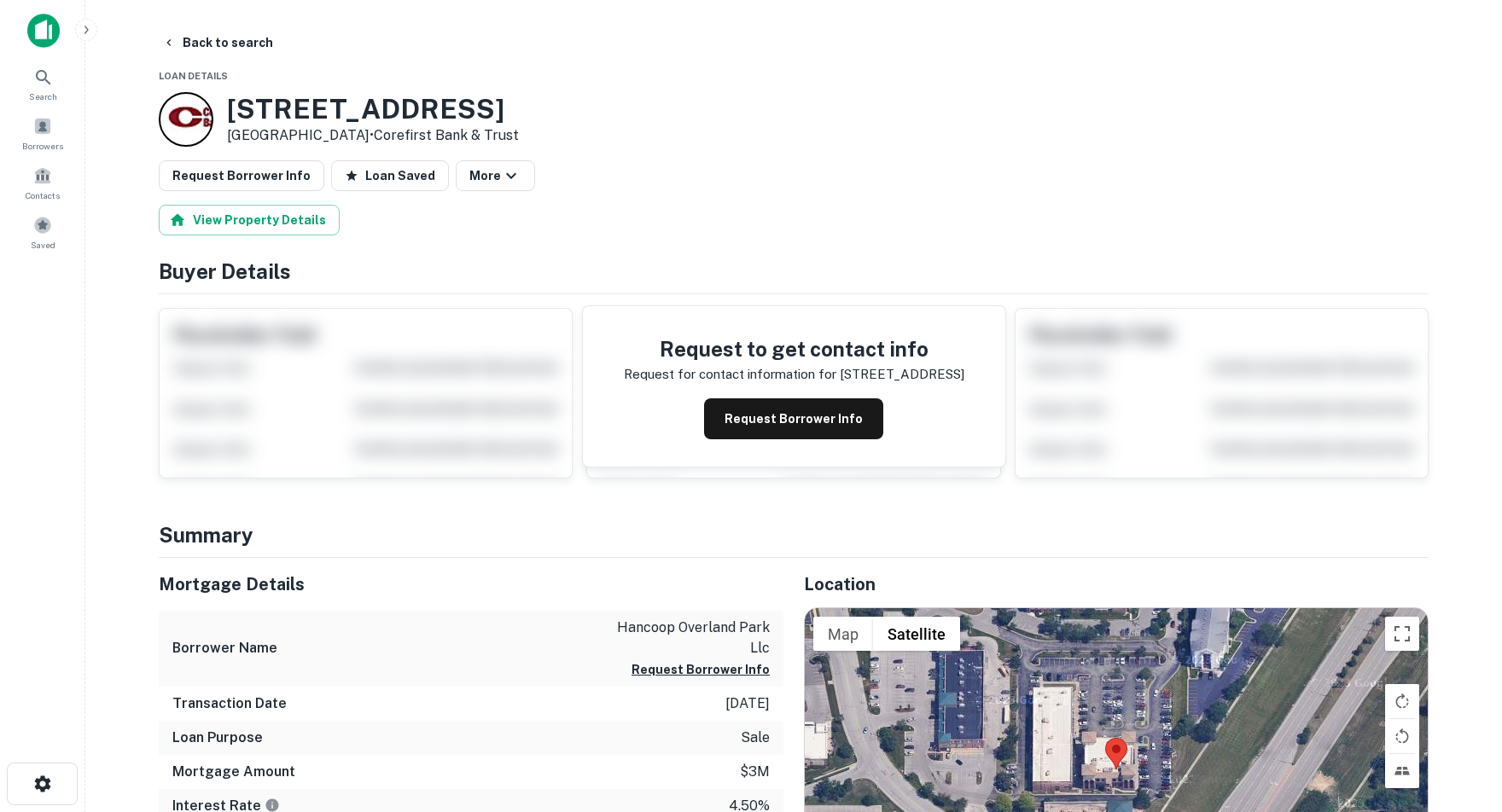
drag, startPoint x: 231, startPoint y: 109, endPoint x: 552, endPoint y: 101, distance: 321.1
click at [552, 101] on div "[STREET_ADDRESS] • Corefirst Bank & Trust" at bounding box center [793, 119] width 1270 height 54
copy h3 "[STREET_ADDRESS]"
click at [224, 42] on button "Back to search" at bounding box center [218, 42] width 125 height 31
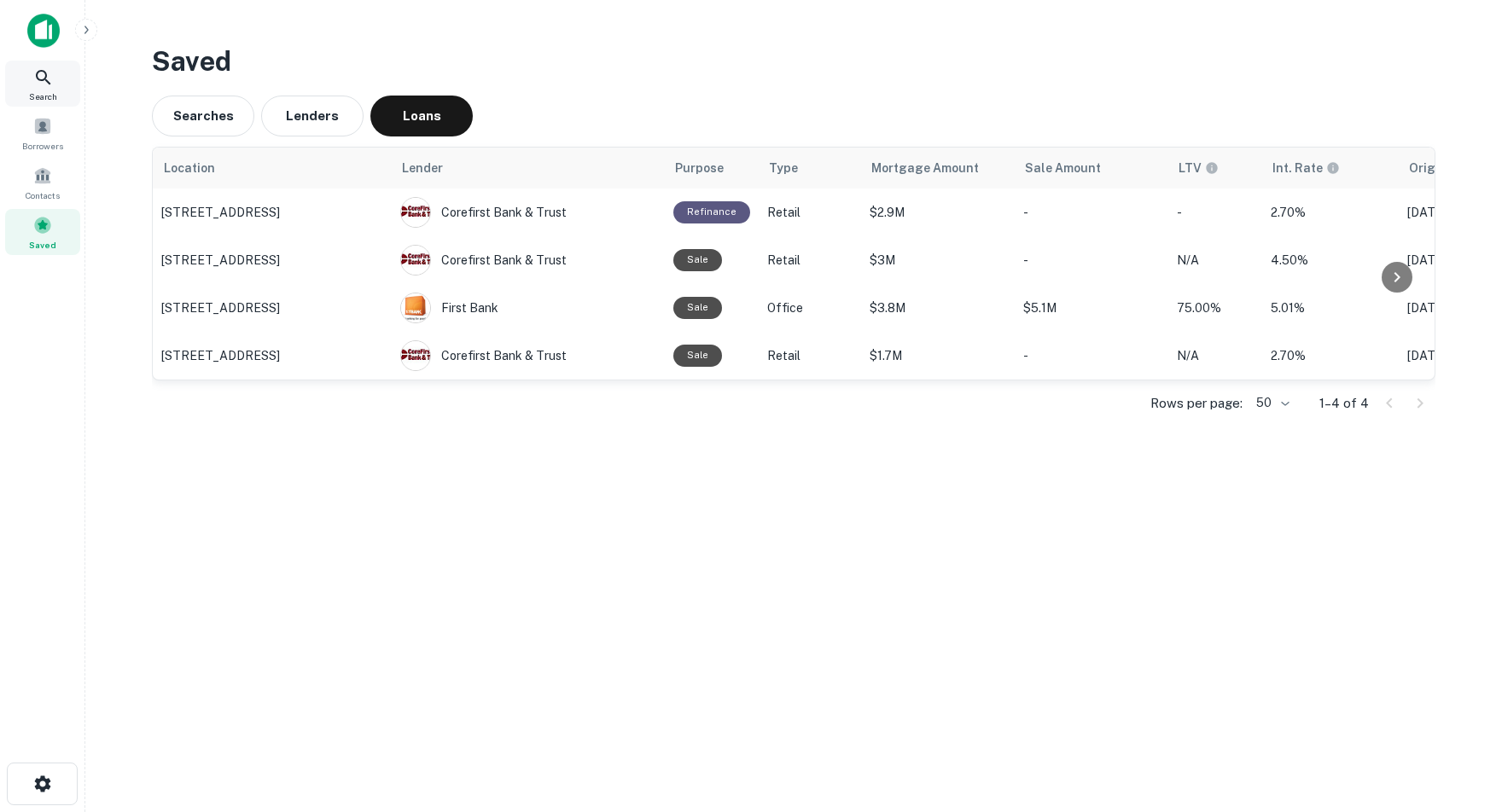
click at [35, 82] on icon at bounding box center [43, 78] width 21 height 21
